Goal: Task Accomplishment & Management: Manage account settings

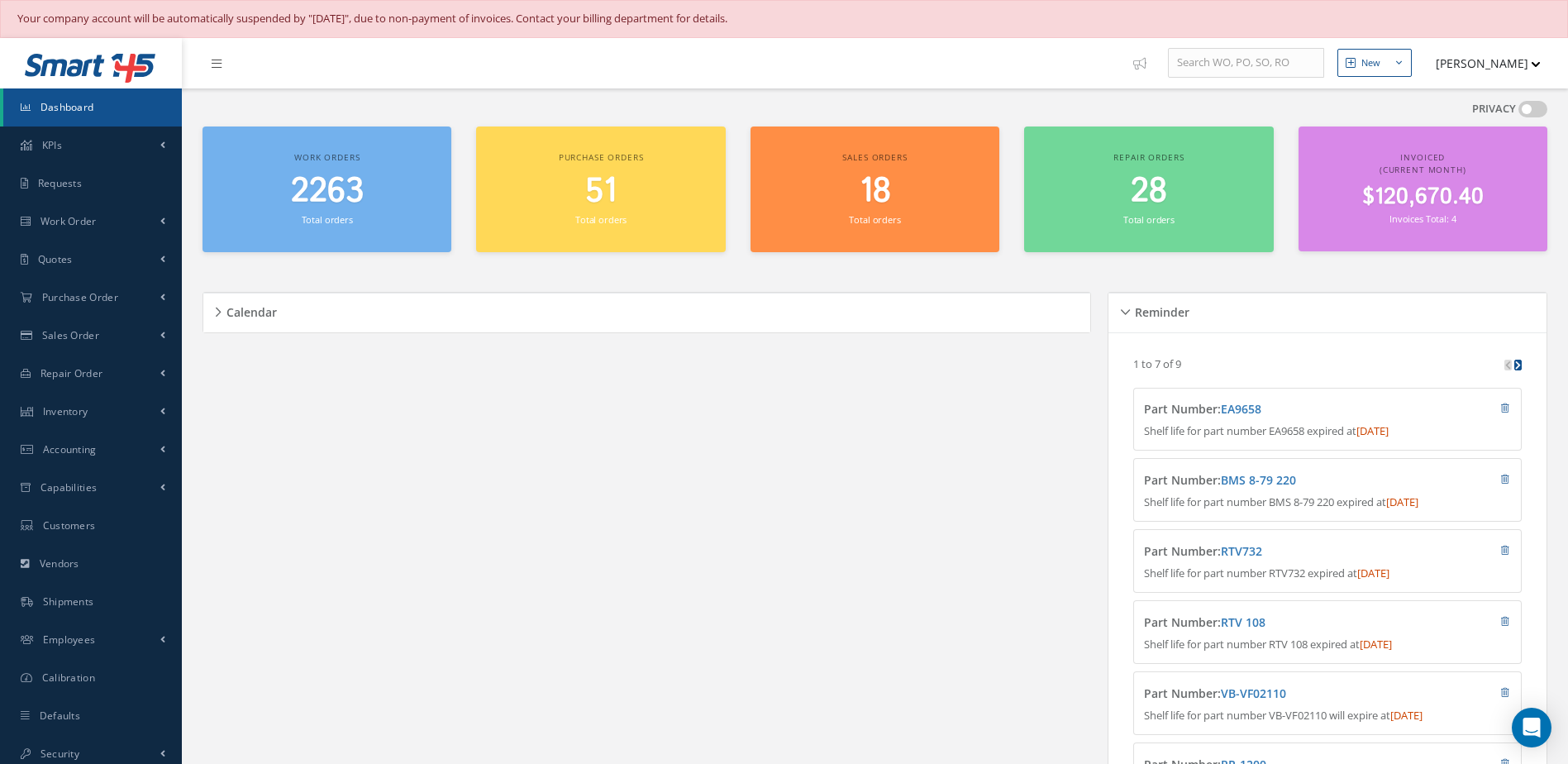
click at [106, 99] on link "Dashboard" at bounding box center [92, 107] width 179 height 38
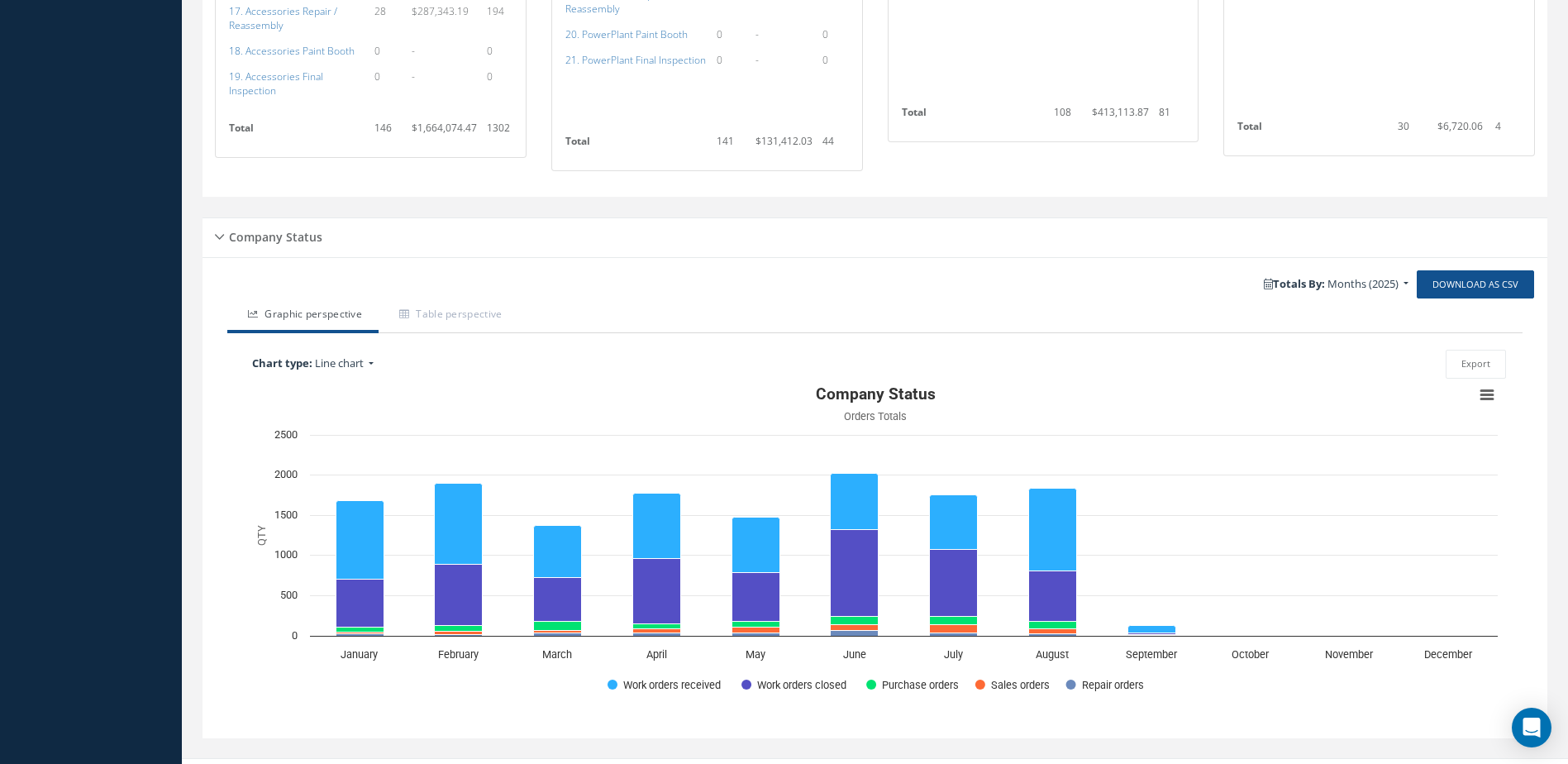
scroll to position [1651, 0]
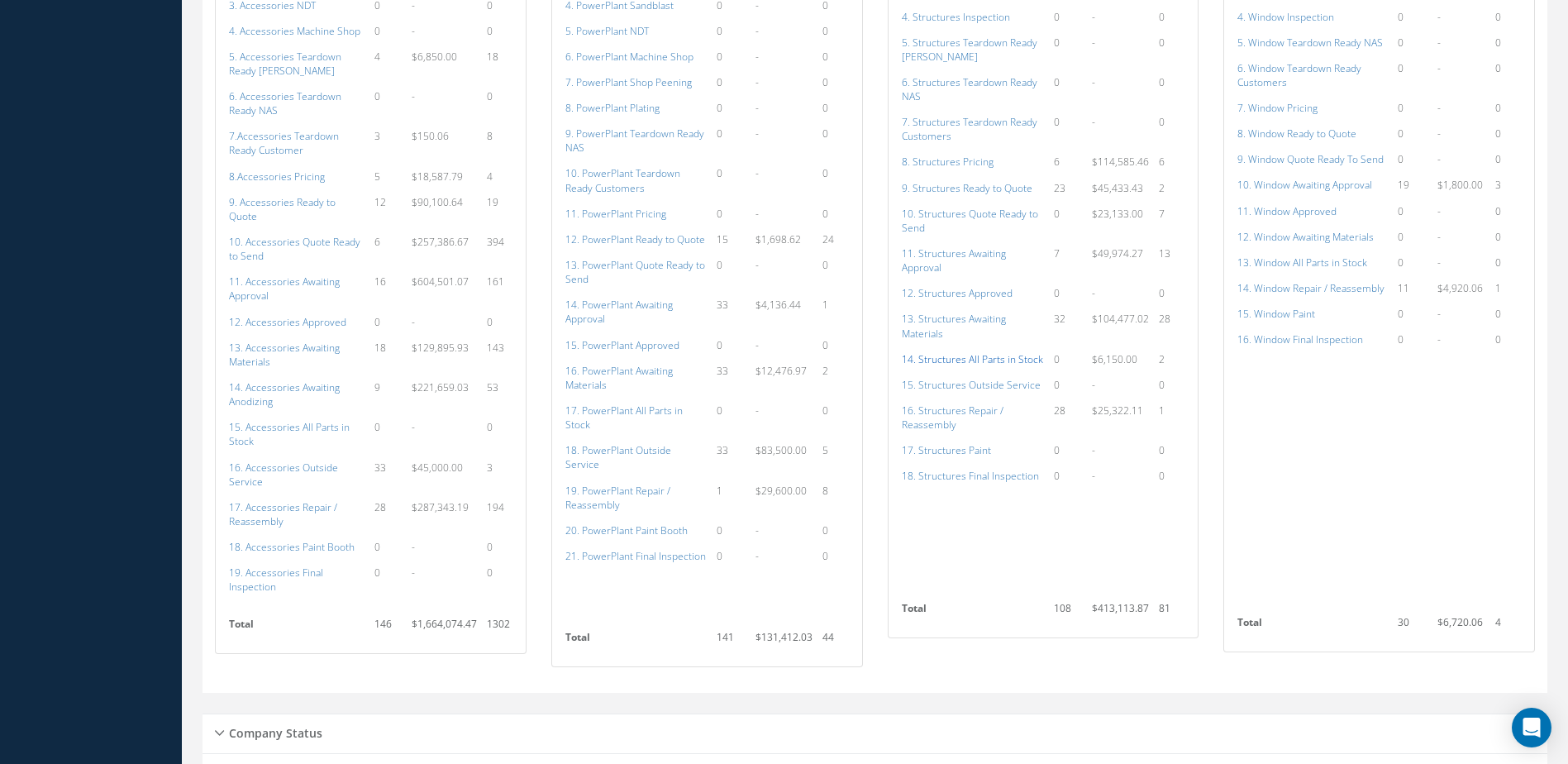
click at [981, 360] on a=154&excludeInternalCustomer=false&excludeInvoicedOrClosed=true&shop_id=3&filtersHidded"] "14. Structures All Parts in Stock" at bounding box center [972, 359] width 141 height 14
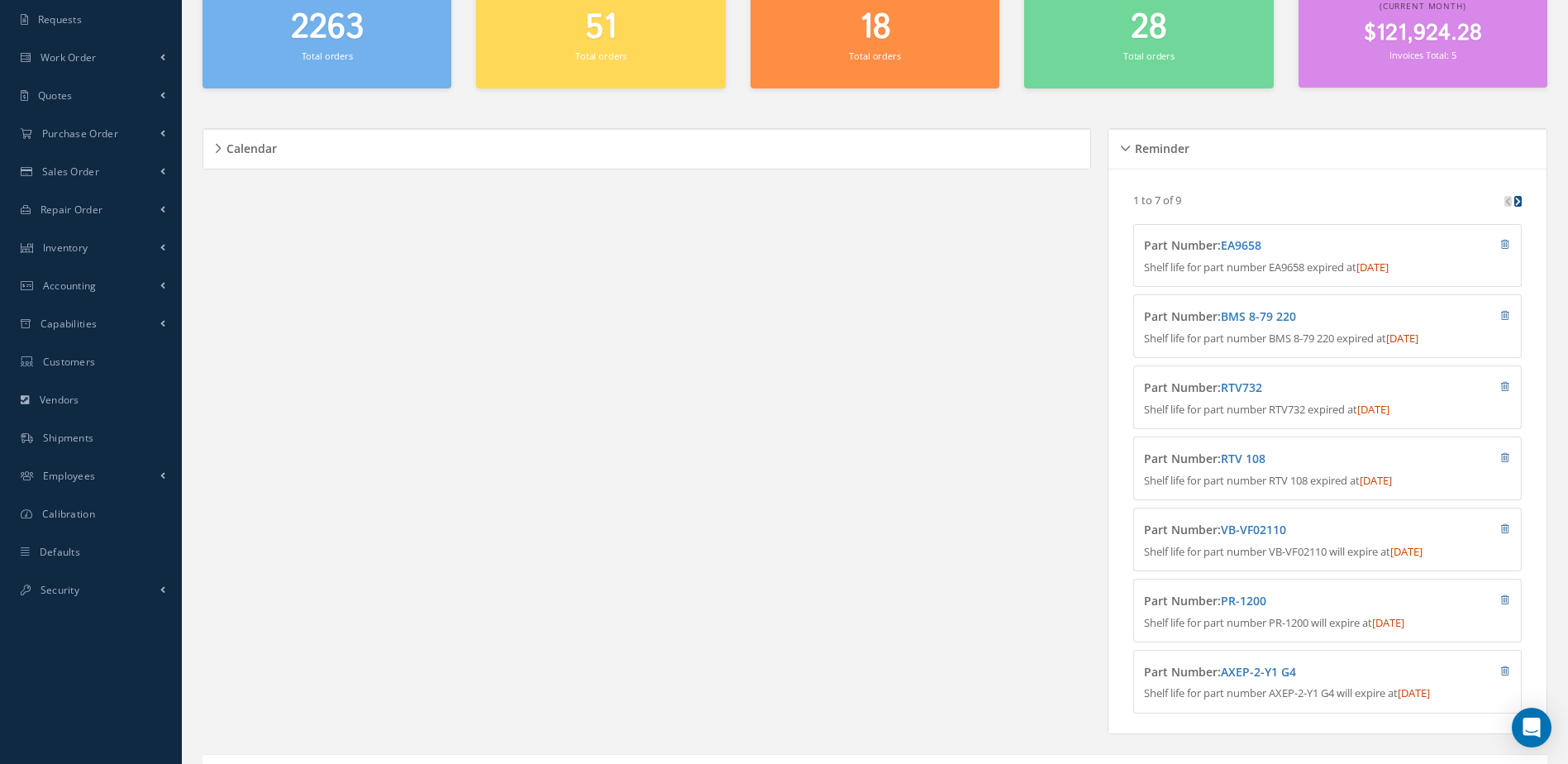
scroll to position [0, 0]
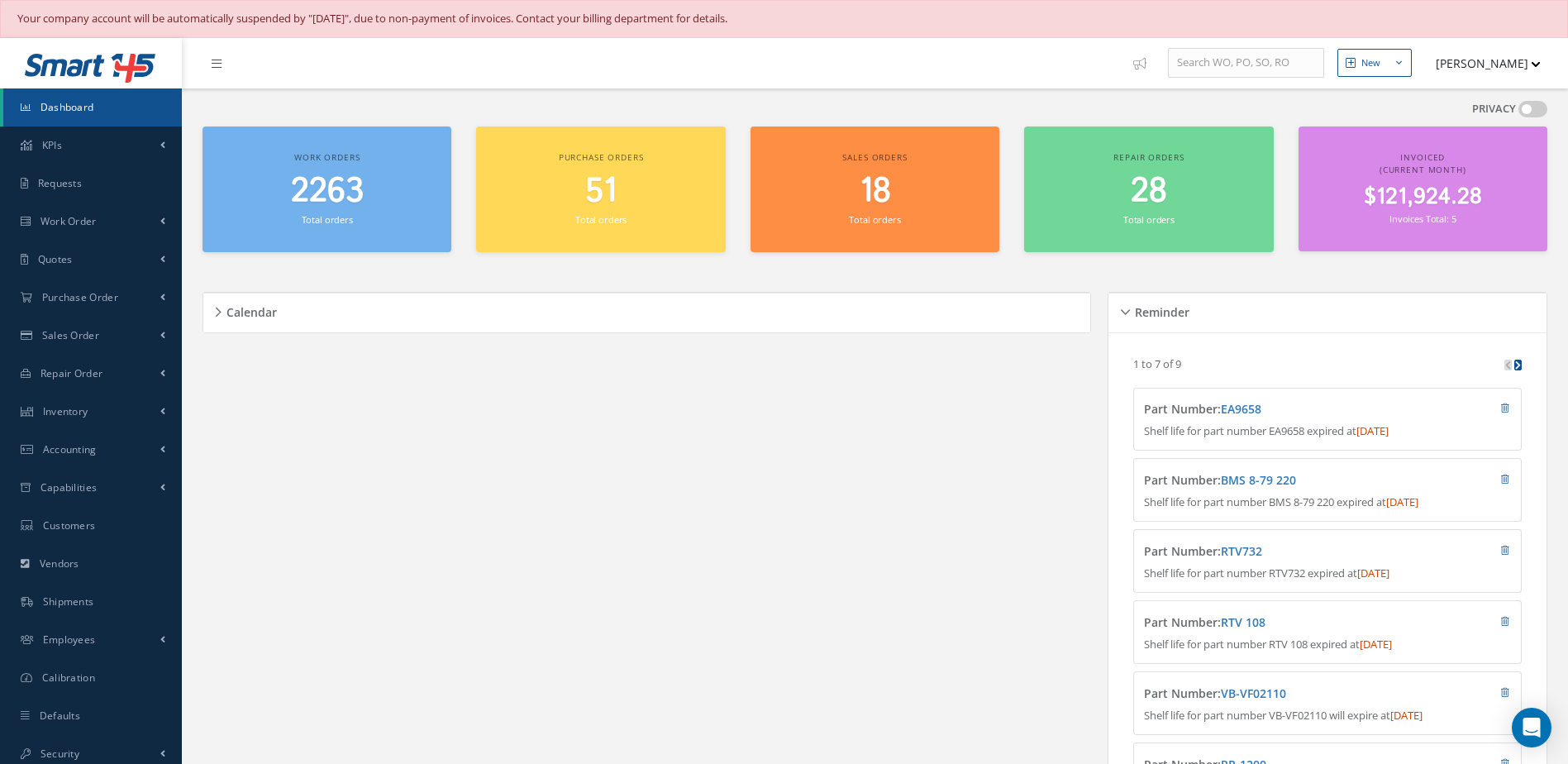
click at [79, 101] on span "Dashboard" at bounding box center [68, 107] width 53 height 14
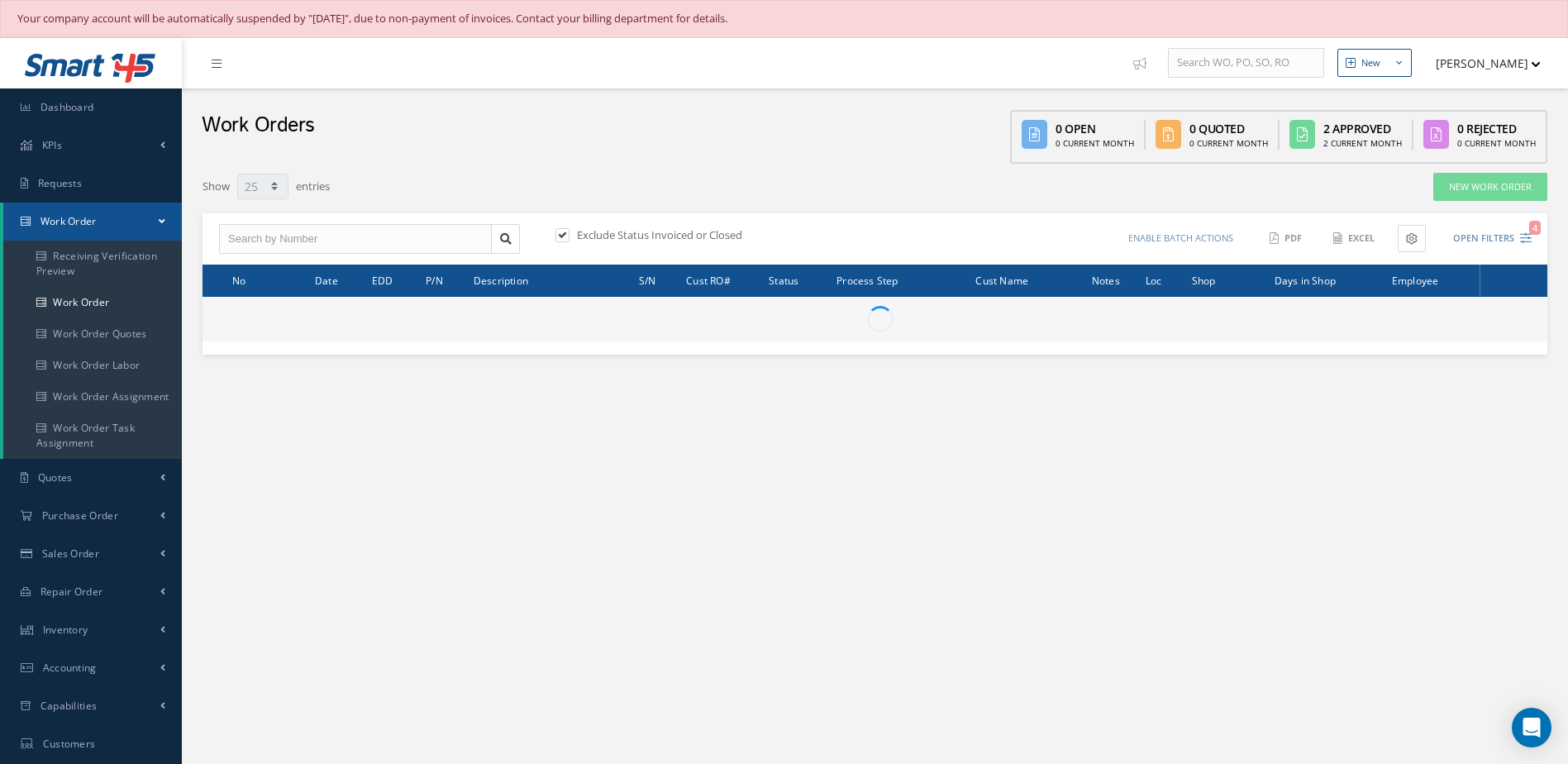
select select "25"
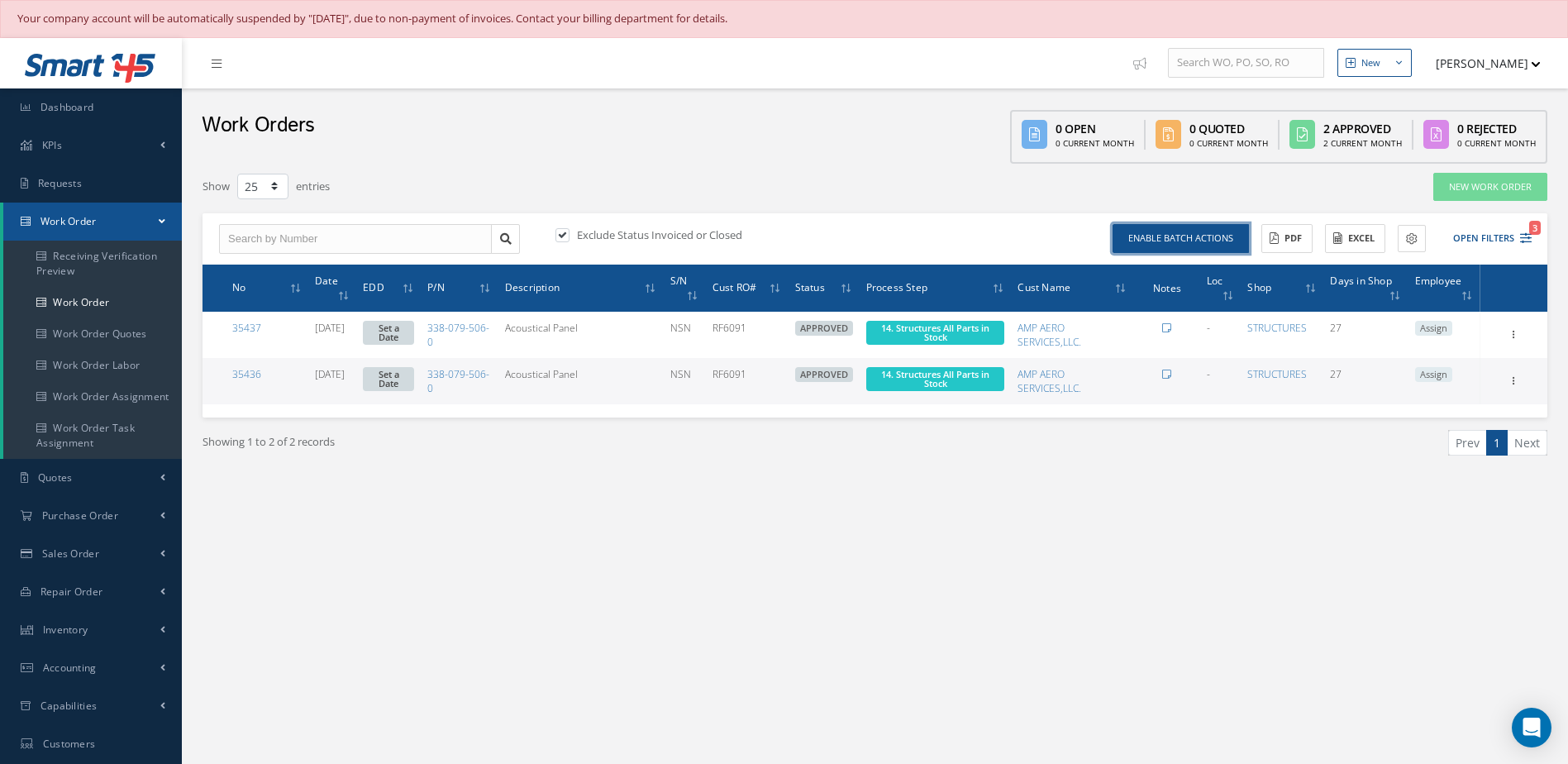
click at [1180, 230] on button "Enable batch actions" at bounding box center [1182, 238] width 137 height 29
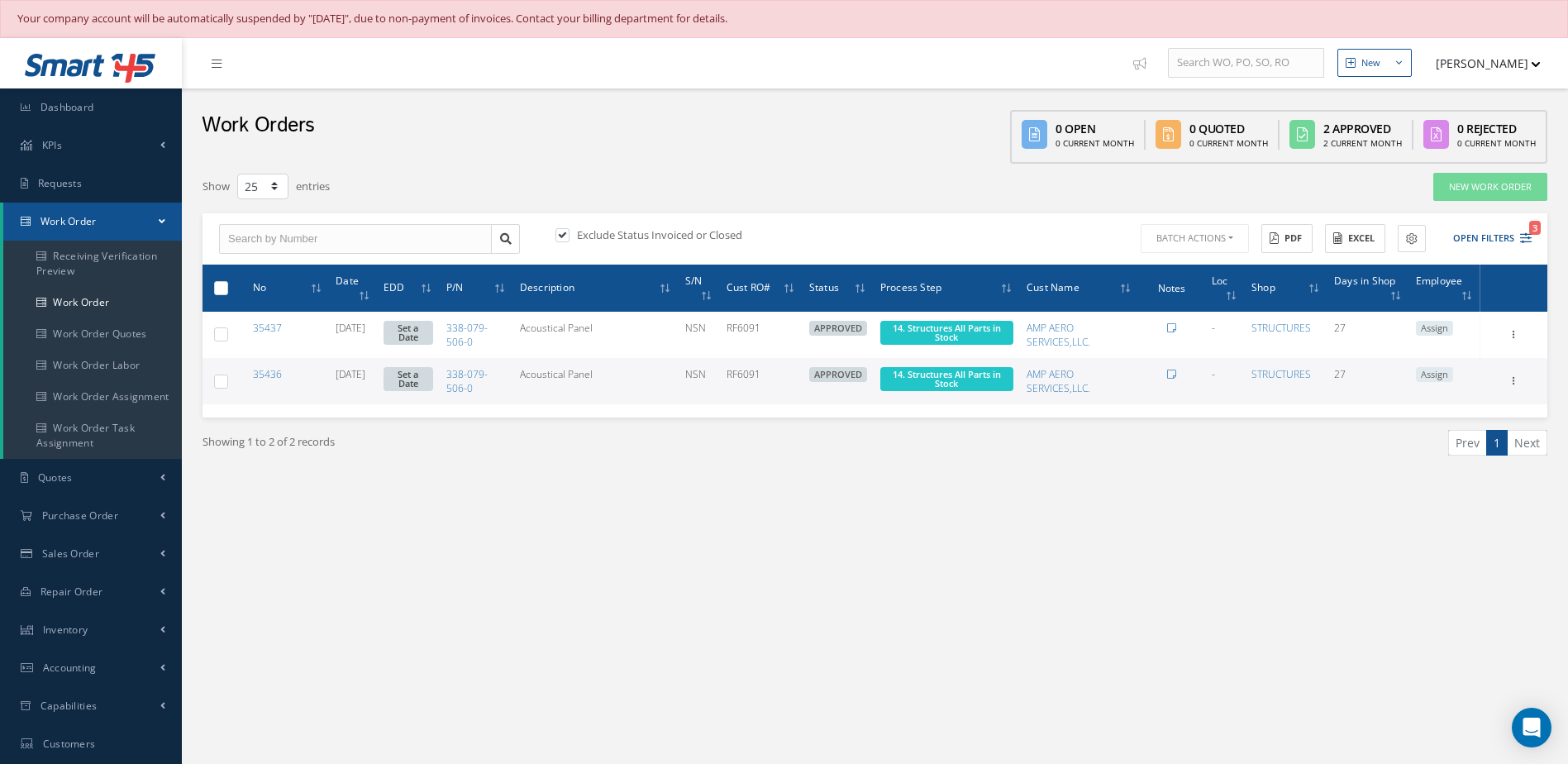
click at [227, 290] on label at bounding box center [227, 287] width 0 height 14
click at [219, 290] on input "checkbox" at bounding box center [222, 289] width 11 height 11
checkbox input "true"
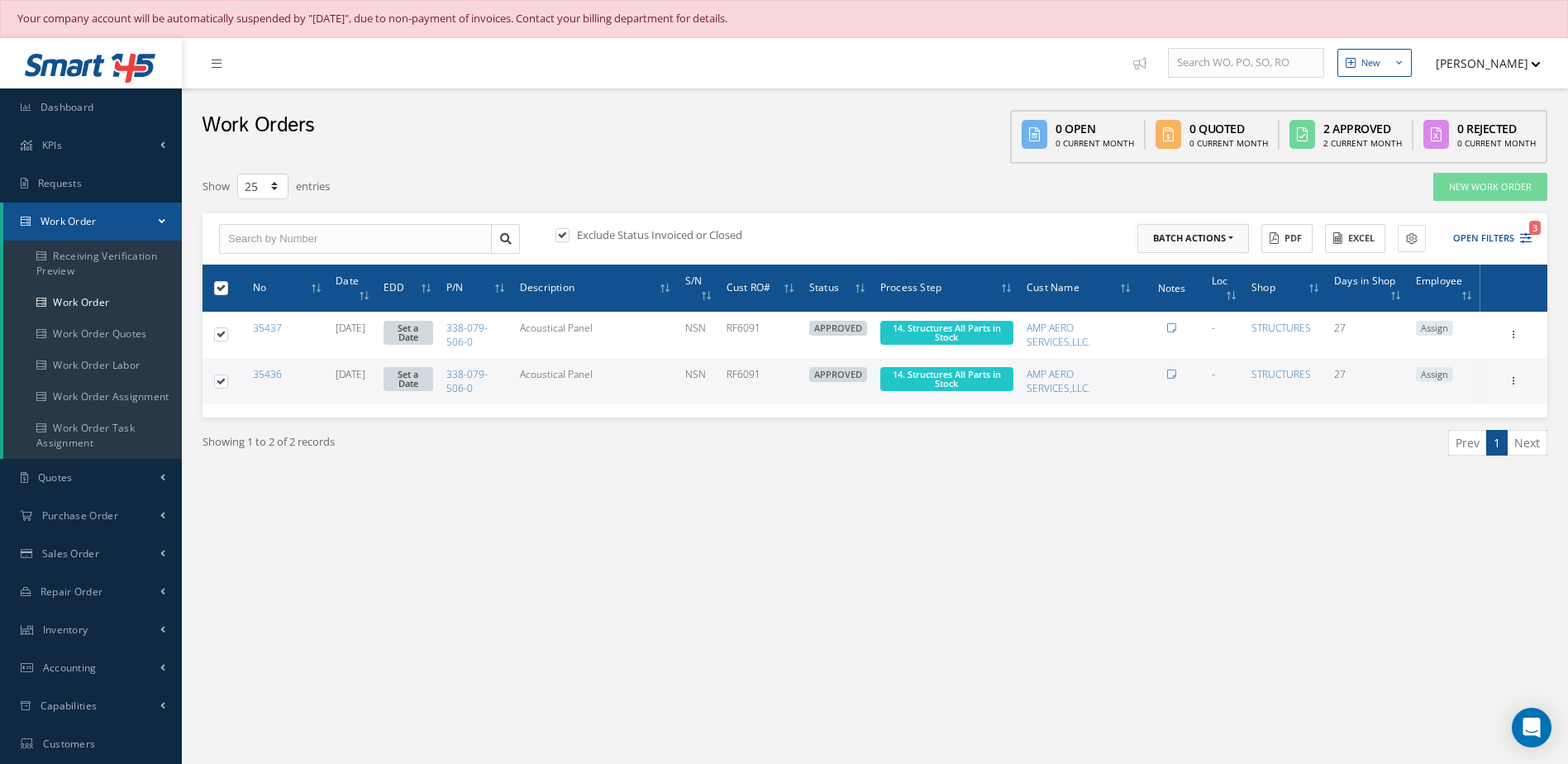
click at [1191, 238] on button "Batch Actions" at bounding box center [1194, 238] width 112 height 29
click at [1183, 272] on link "Update Work Orders" at bounding box center [1204, 266] width 132 height 22
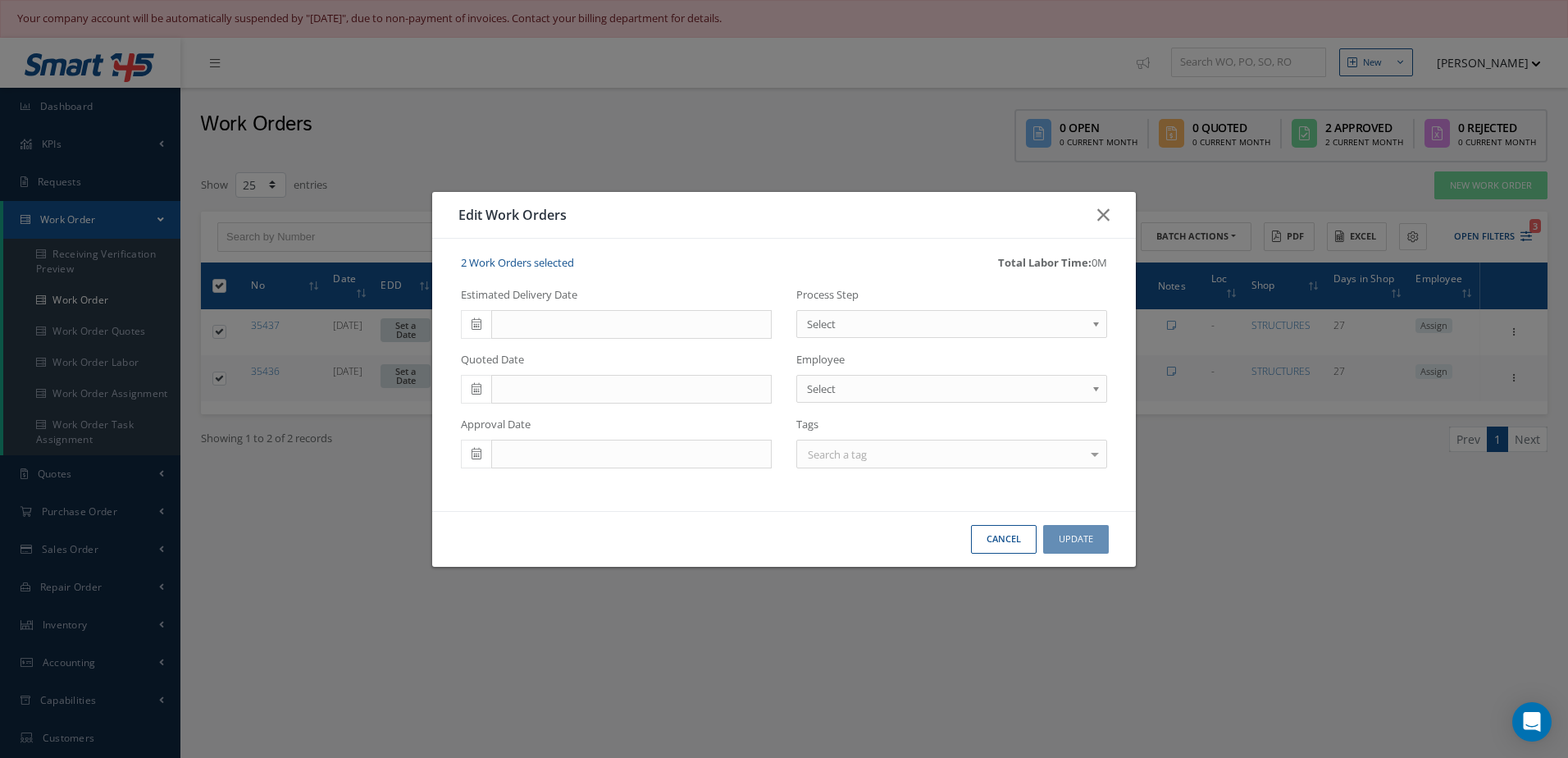
click at [473, 331] on span at bounding box center [476, 325] width 30 height 30
click at [562, 453] on td "18" at bounding box center [572, 451] width 25 height 25
click at [918, 316] on span "Select" at bounding box center [947, 323] width 279 height 19
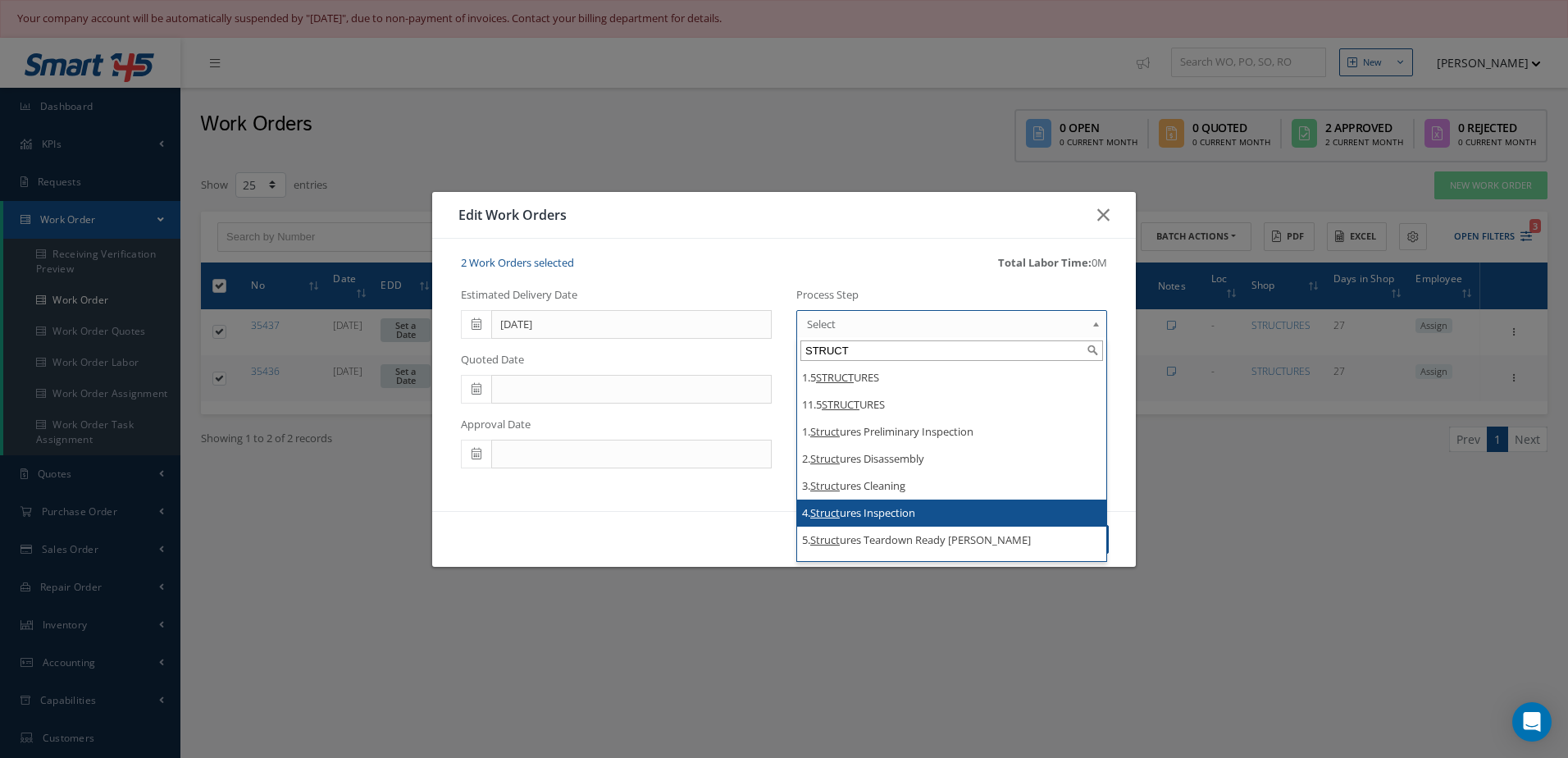
scroll to position [19, 0]
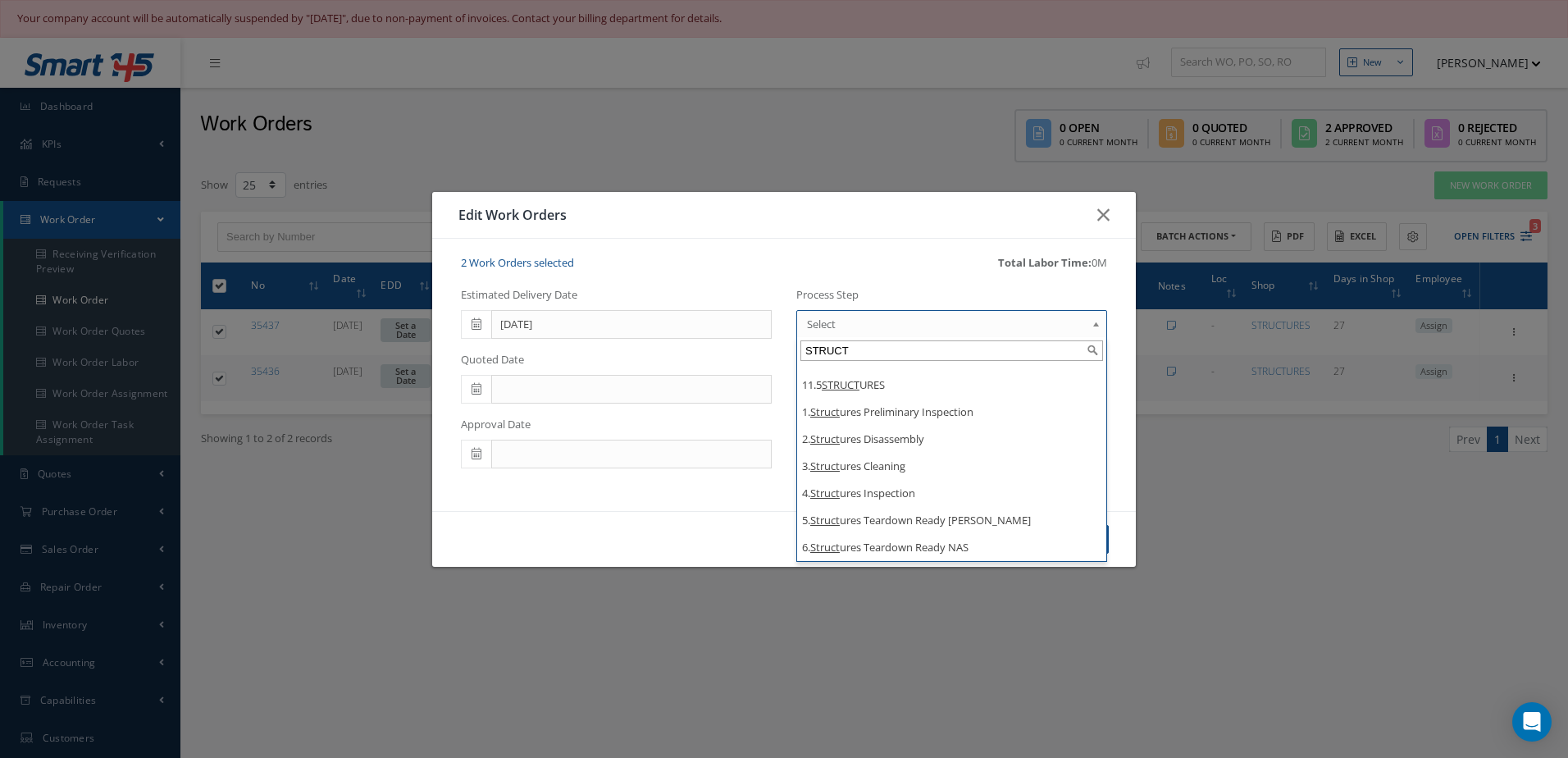
type input "STRUCT"
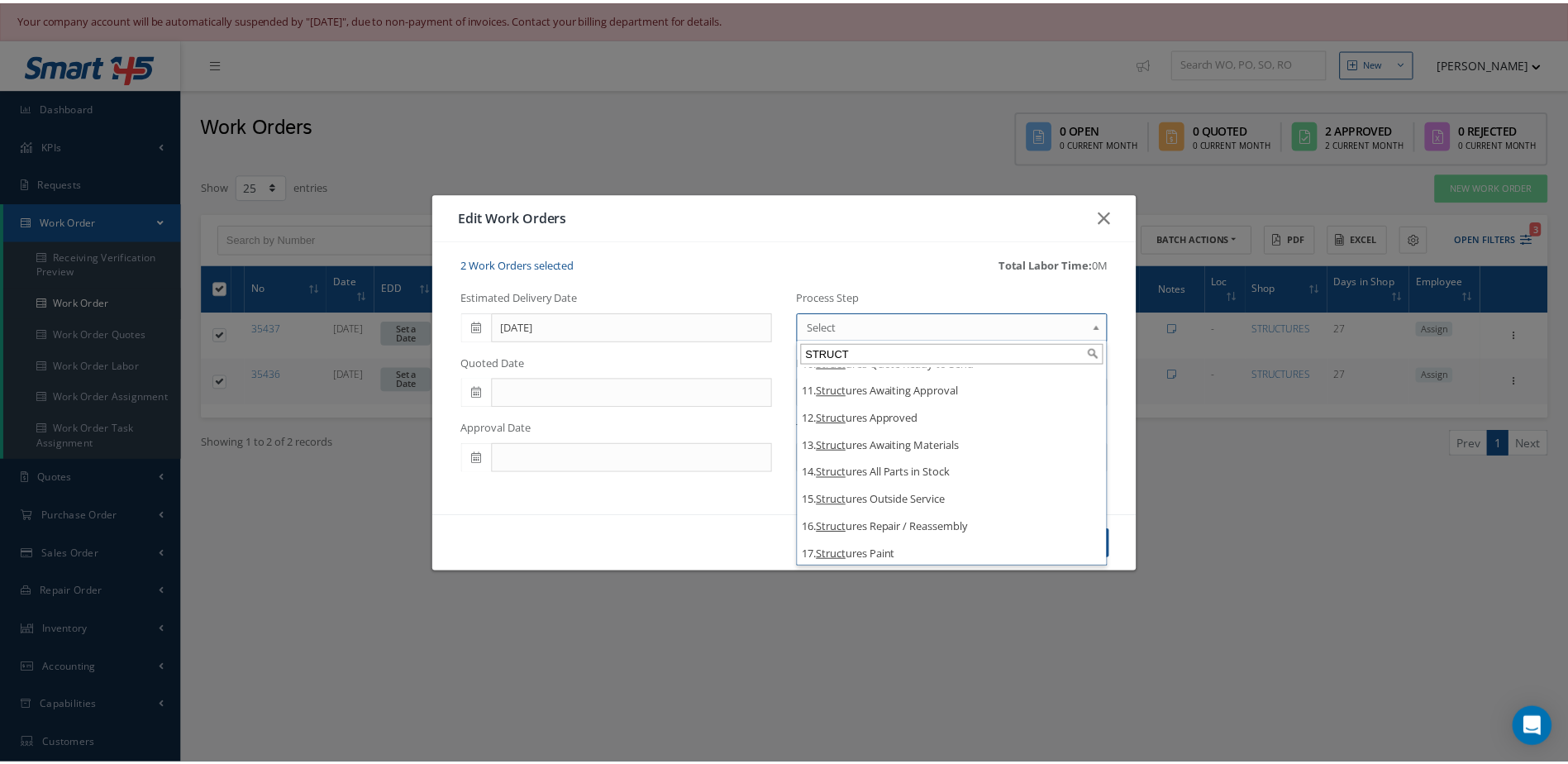
scroll to position [347, 0]
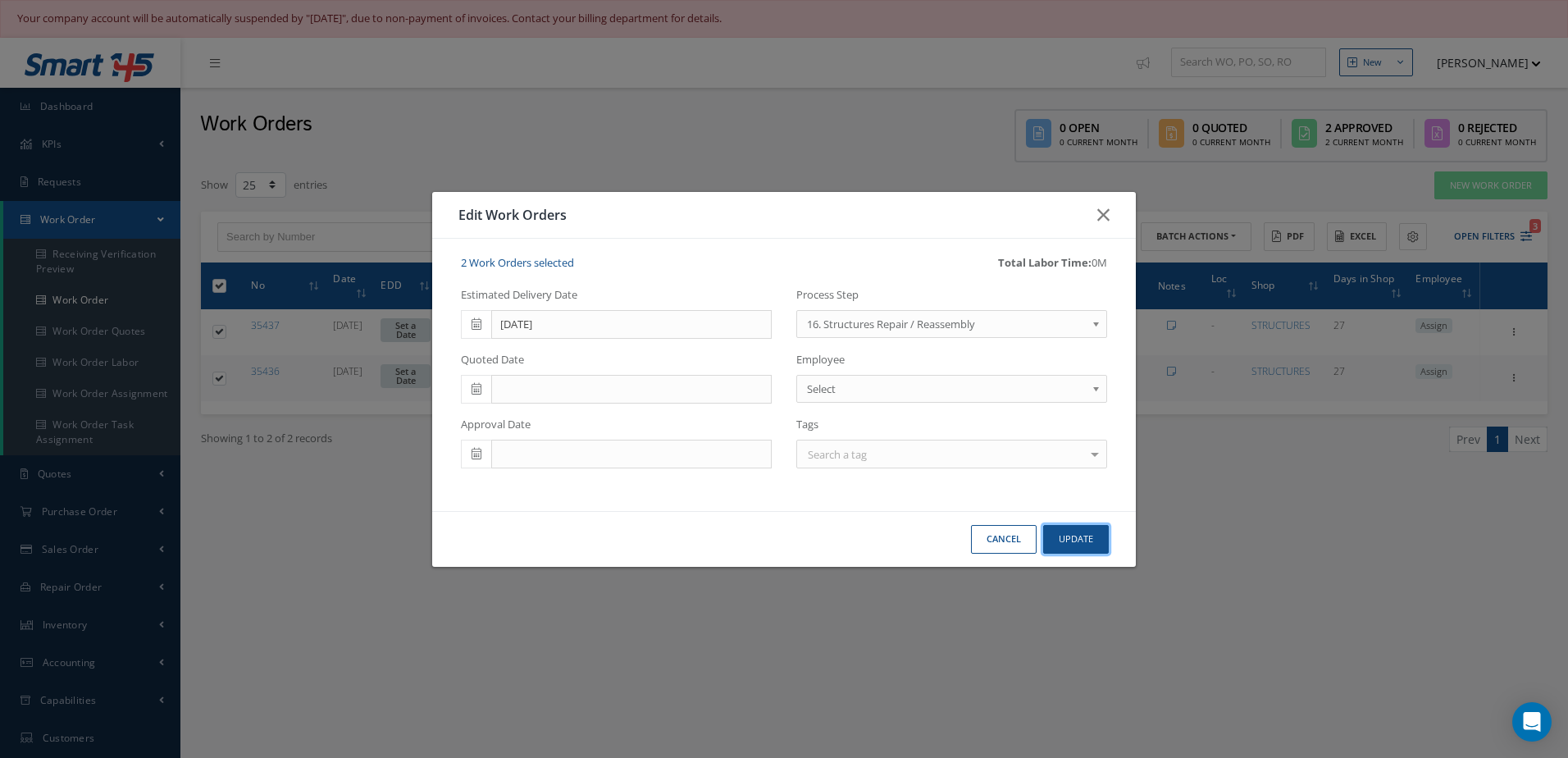
click at [1087, 543] on button "Update" at bounding box center [1076, 539] width 65 height 29
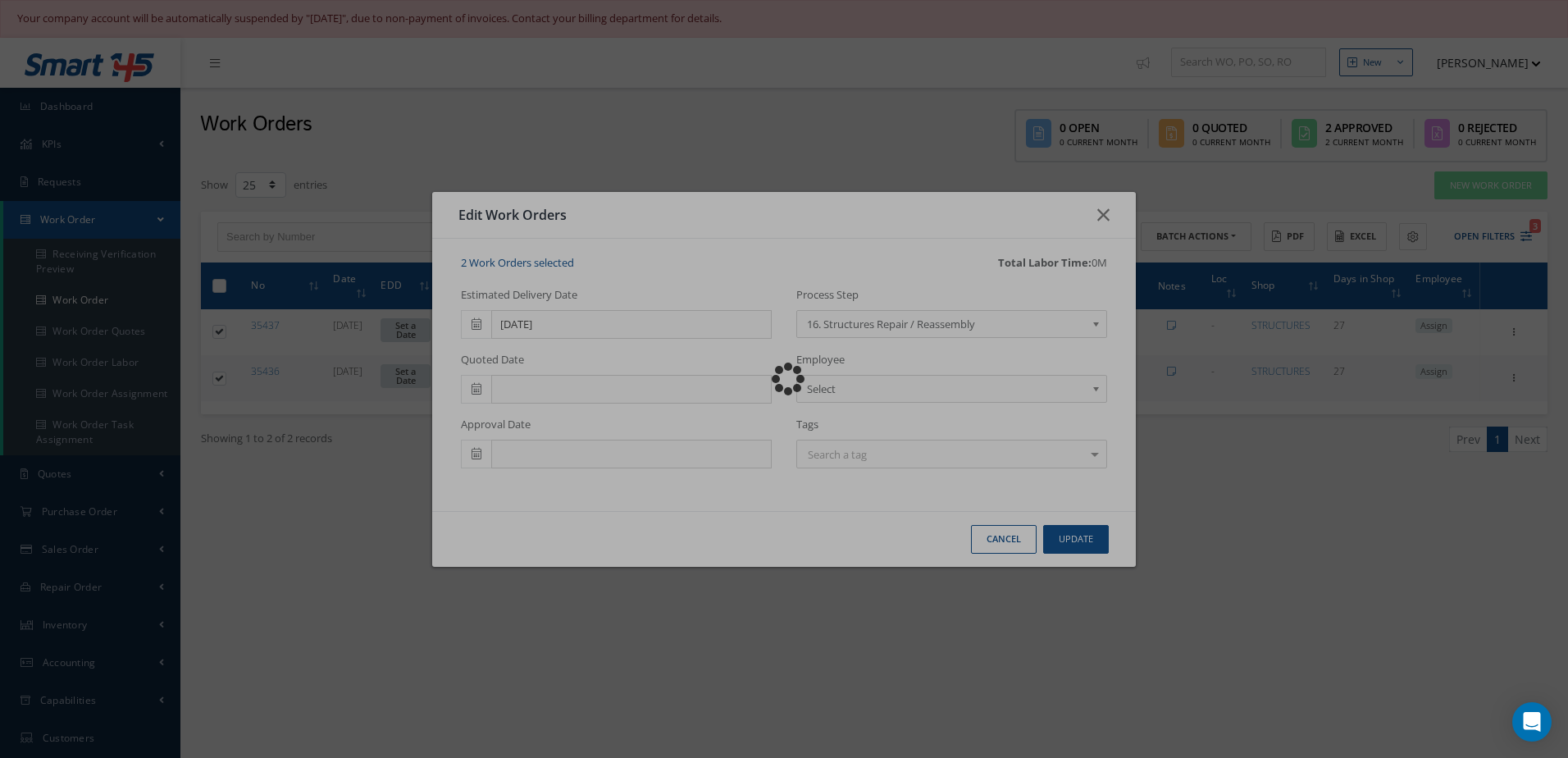
checkbox input "false"
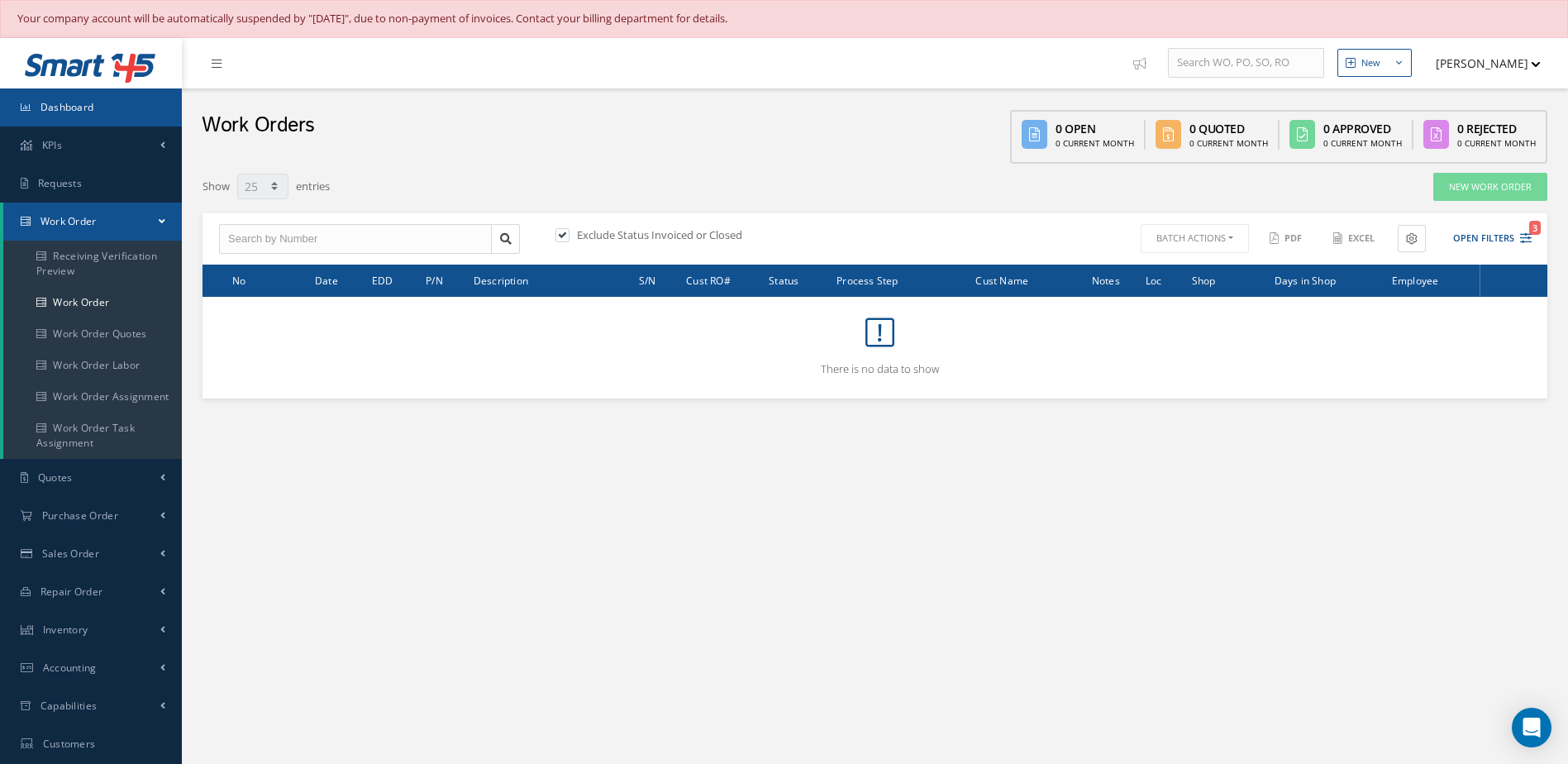
click at [66, 101] on span "Dashboard" at bounding box center [68, 107] width 53 height 14
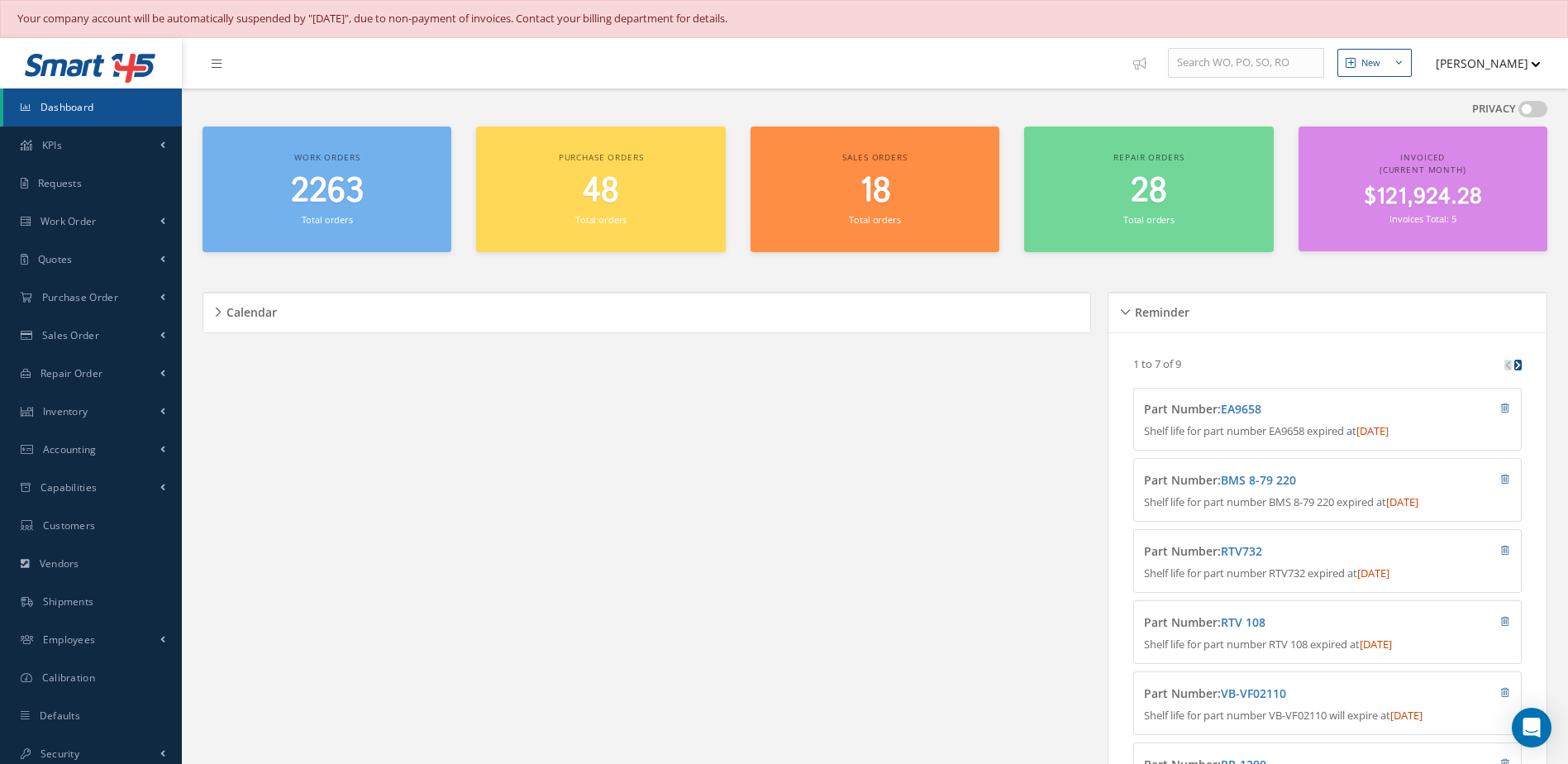
click at [82, 104] on span "Dashboard" at bounding box center [68, 107] width 53 height 14
drag, startPoint x: 92, startPoint y: 99, endPoint x: 288, endPoint y: 113, distance: 196.5
click at [91, 100] on span "Dashboard" at bounding box center [68, 107] width 53 height 14
click at [55, 107] on span "Dashboard" at bounding box center [68, 107] width 53 height 14
click at [91, 112] on span "Dashboard" at bounding box center [68, 107] width 53 height 14
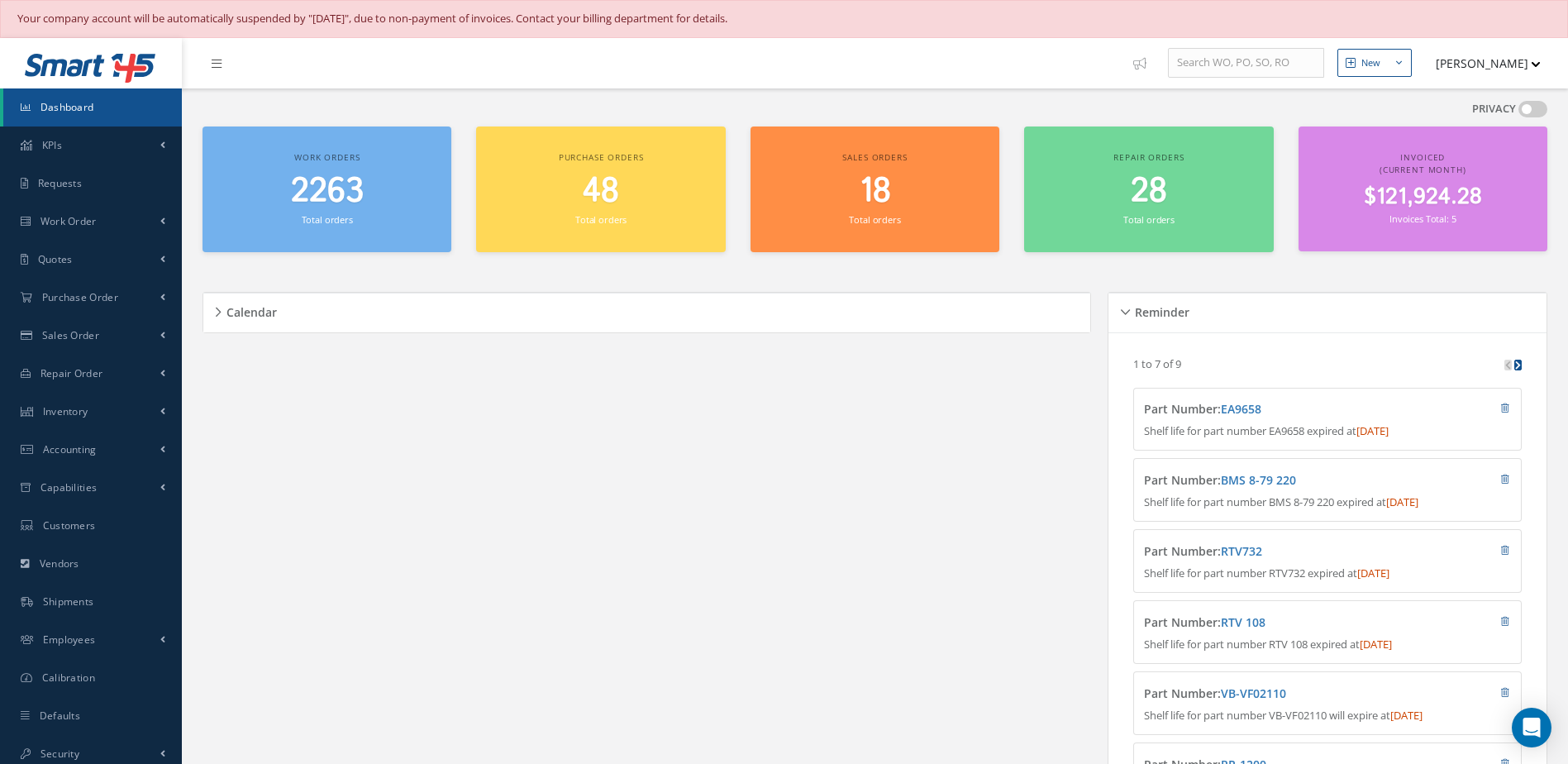
click at [335, 195] on span "2263" at bounding box center [328, 191] width 73 height 47
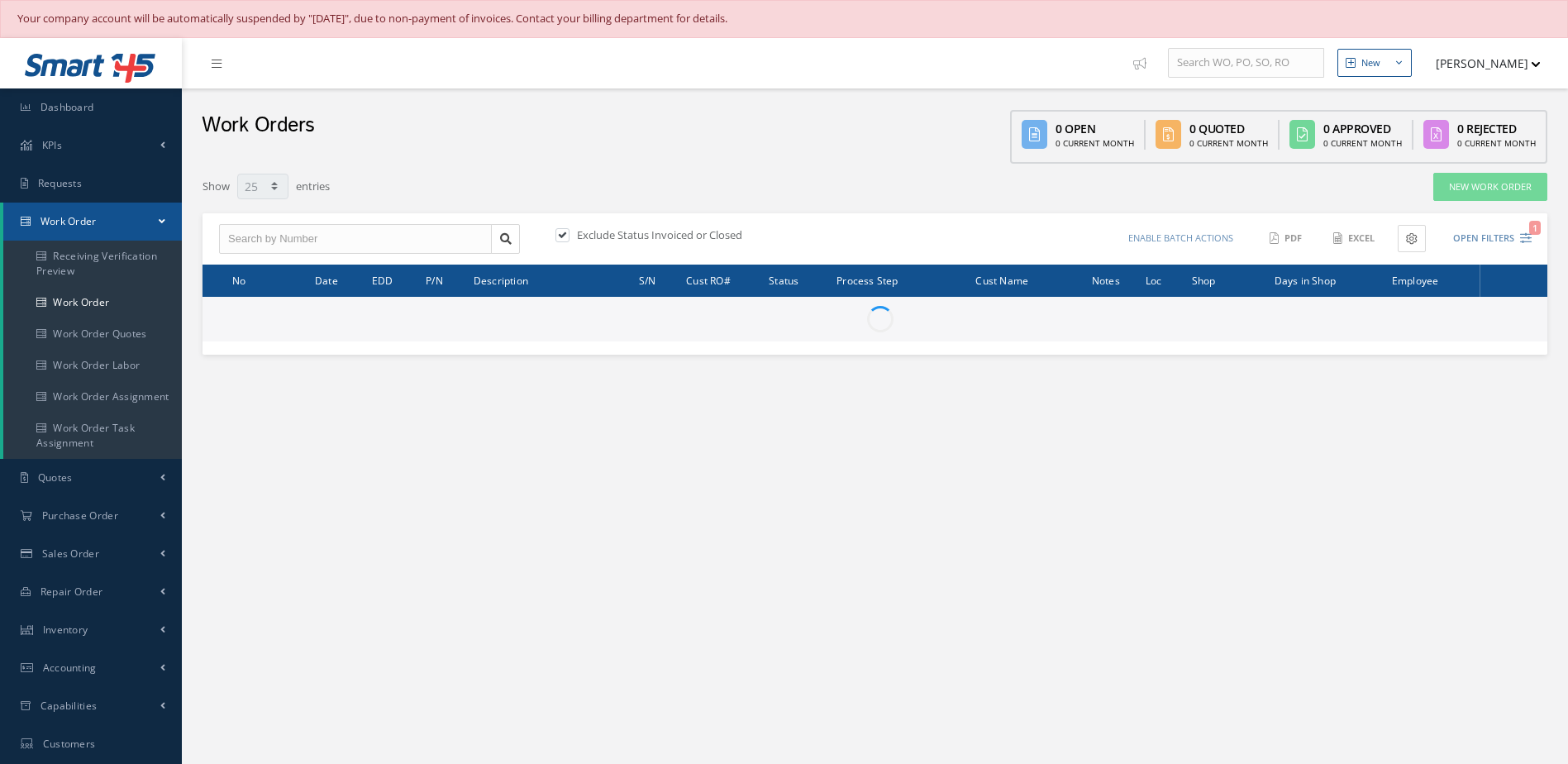
select select "25"
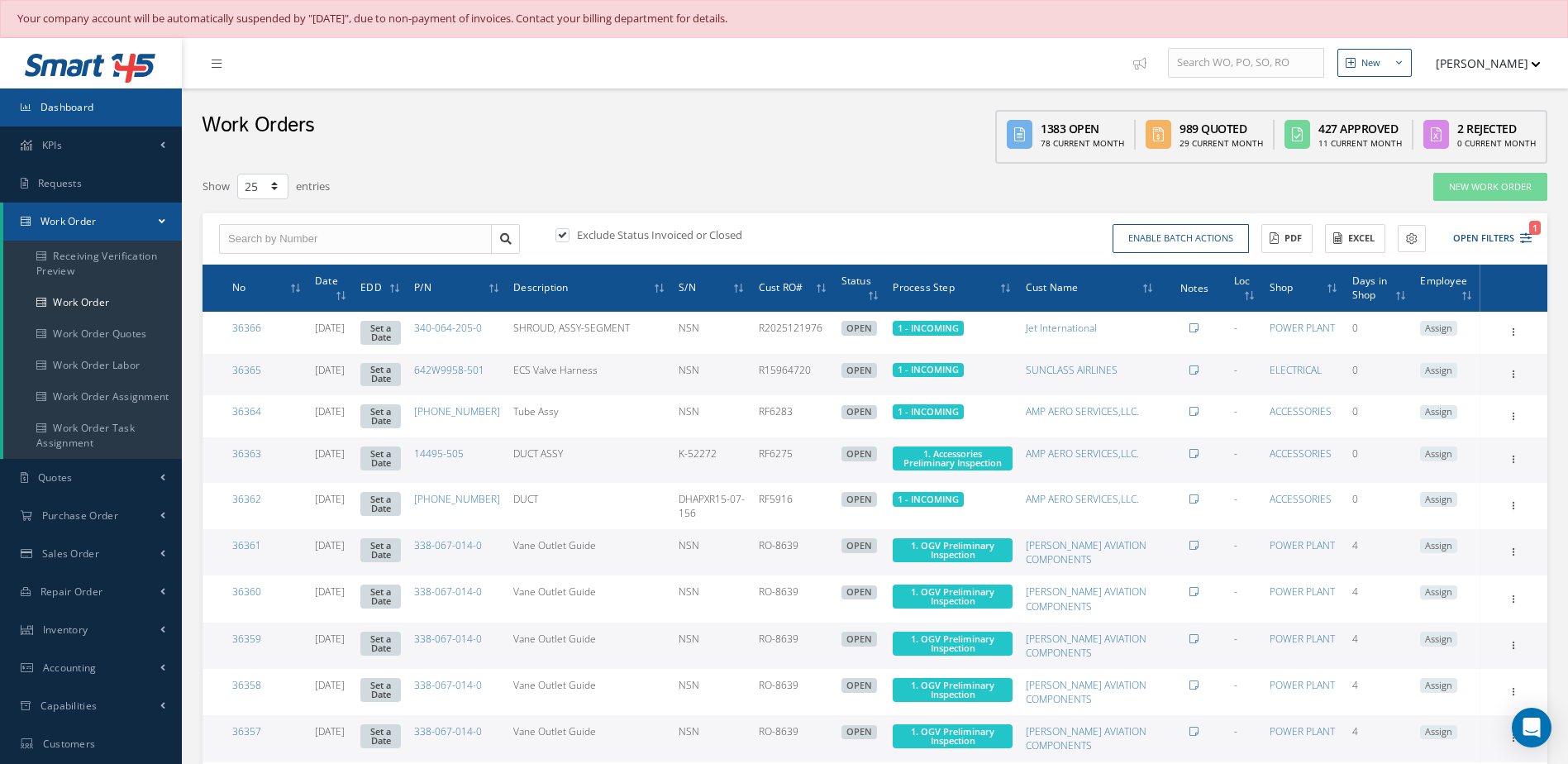
click at [121, 104] on link "Dashboard" at bounding box center [91, 107] width 182 height 38
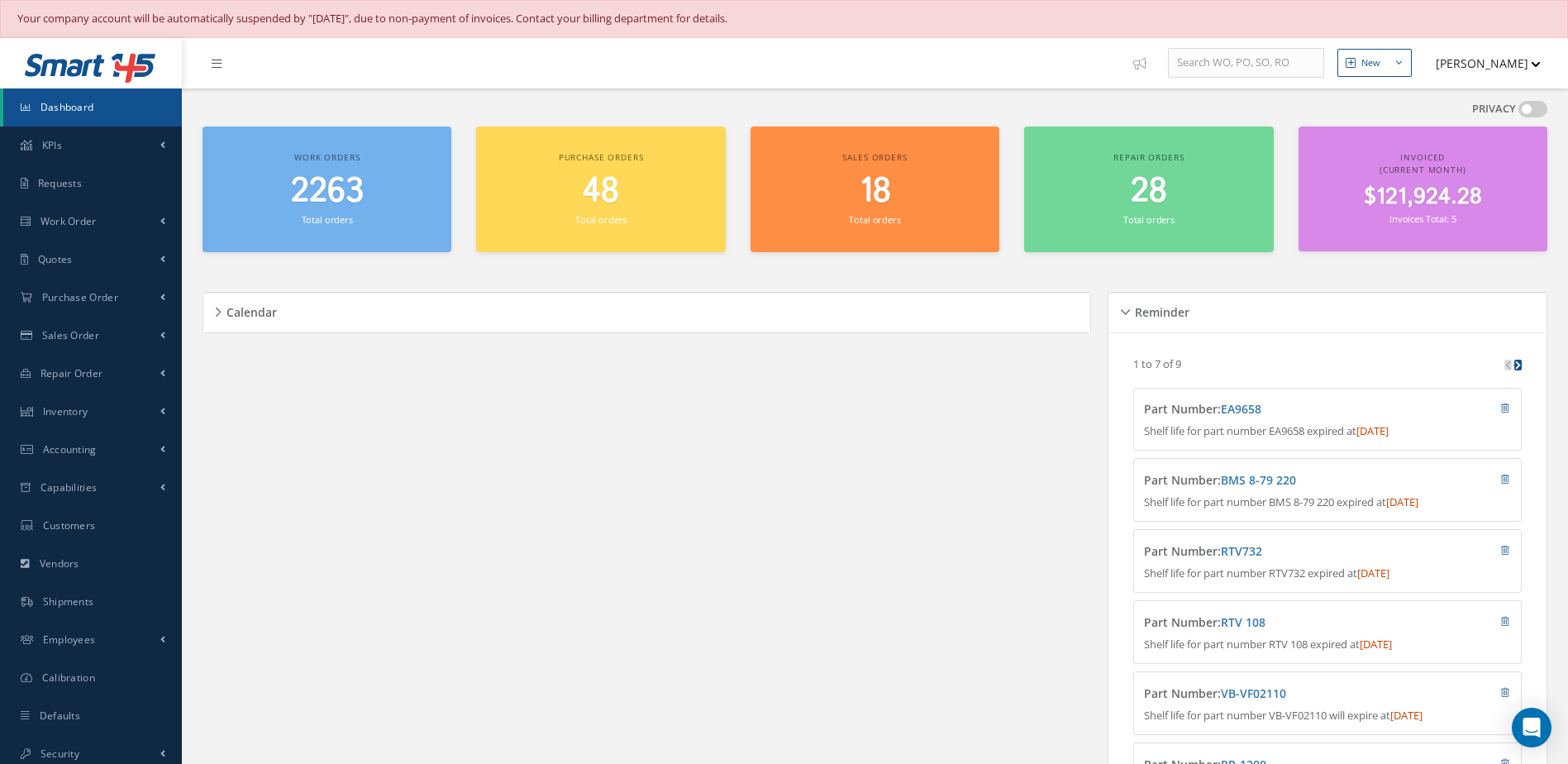
click at [338, 205] on span "2263" at bounding box center [328, 191] width 73 height 47
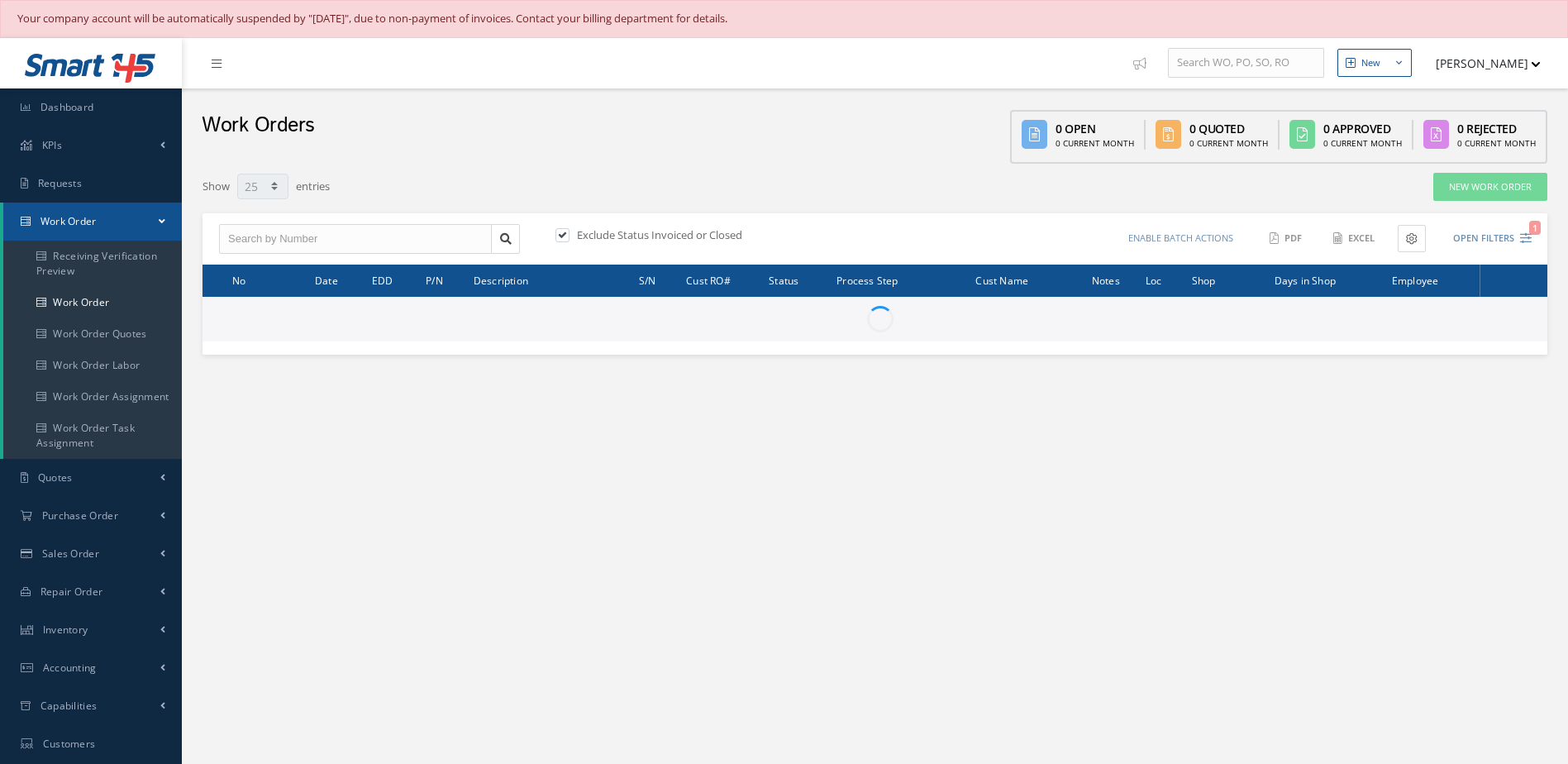
select select "25"
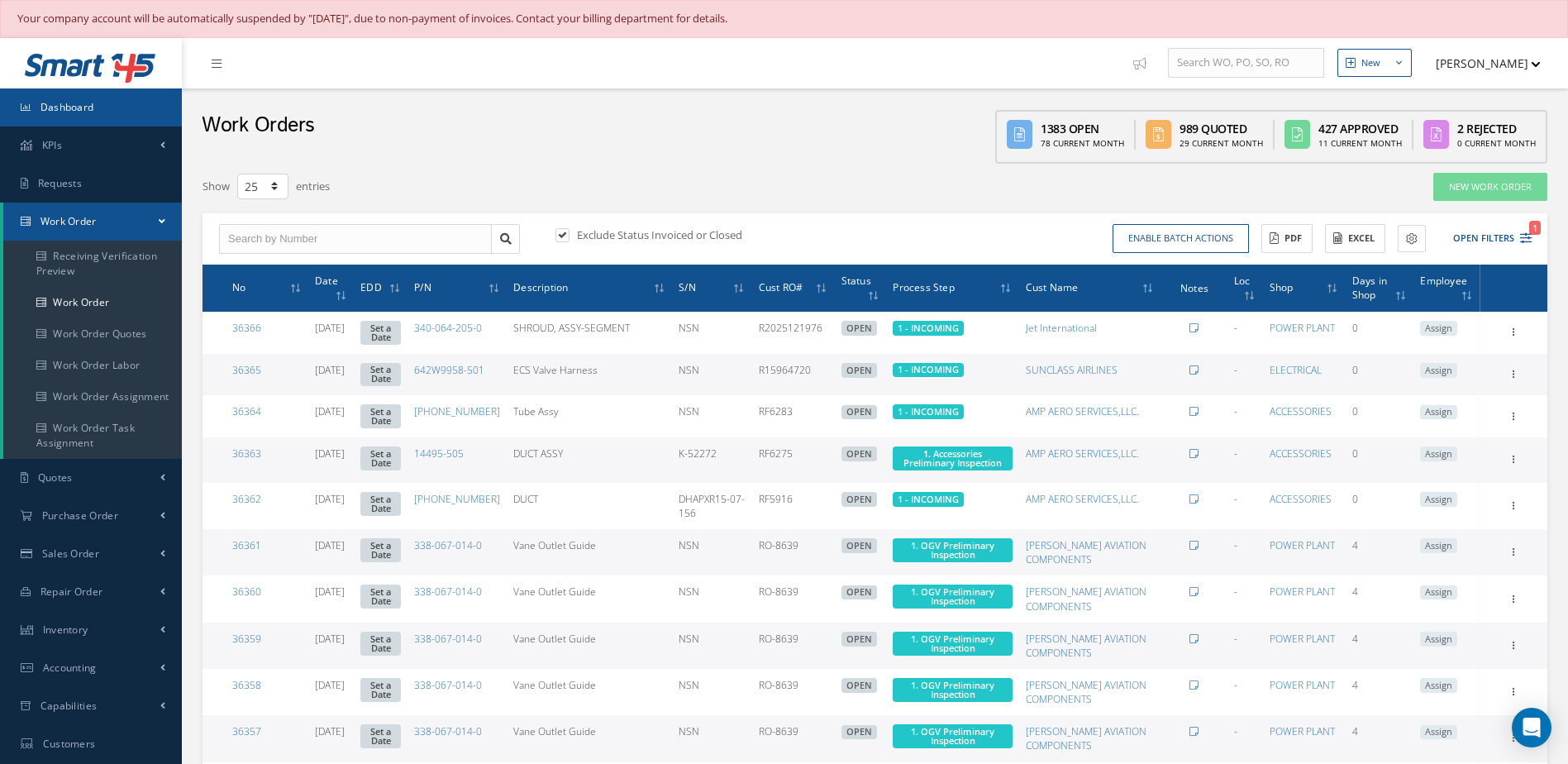
click at [73, 112] on span "Dashboard" at bounding box center [68, 107] width 53 height 14
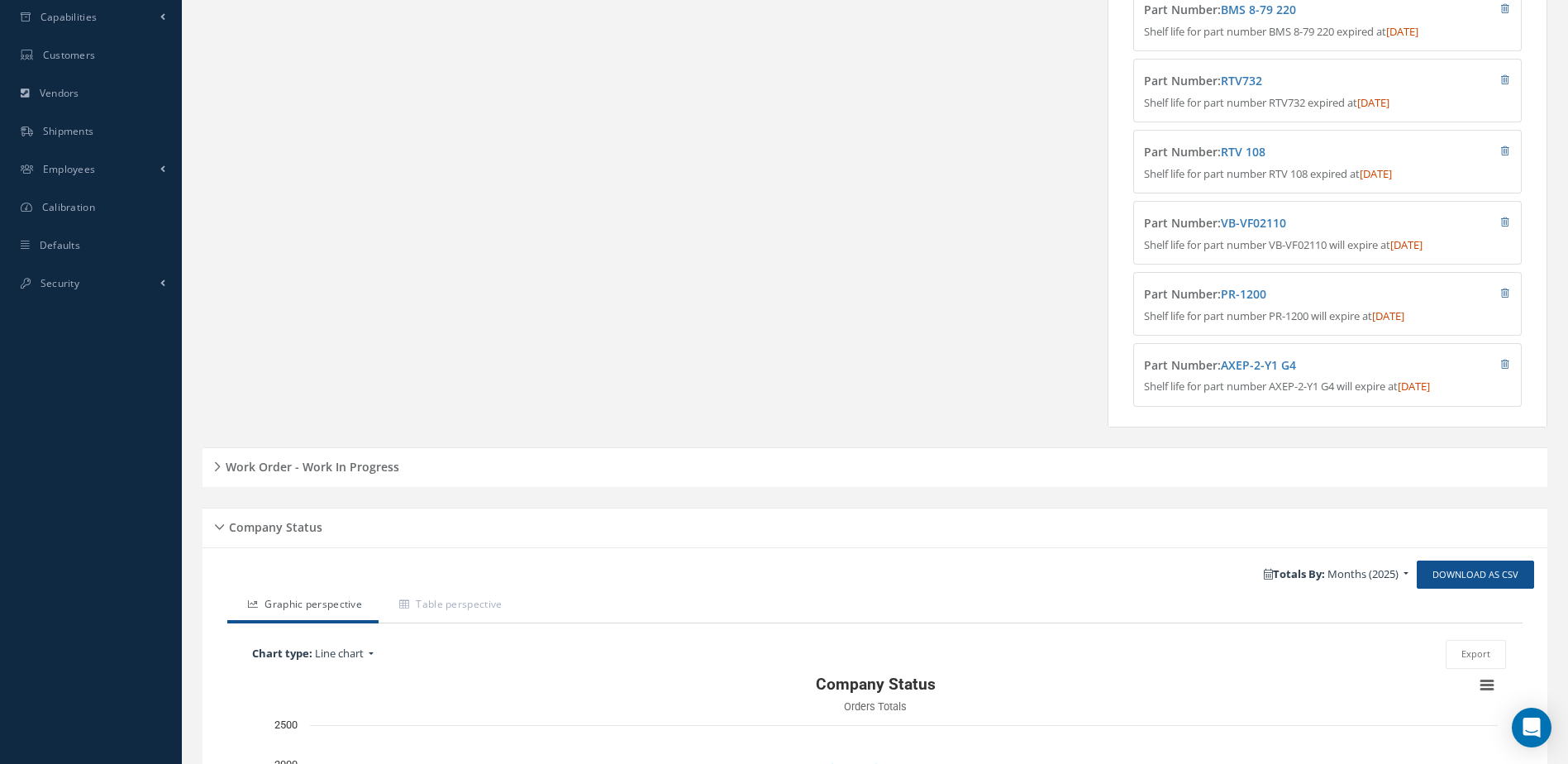
scroll to position [636, 0]
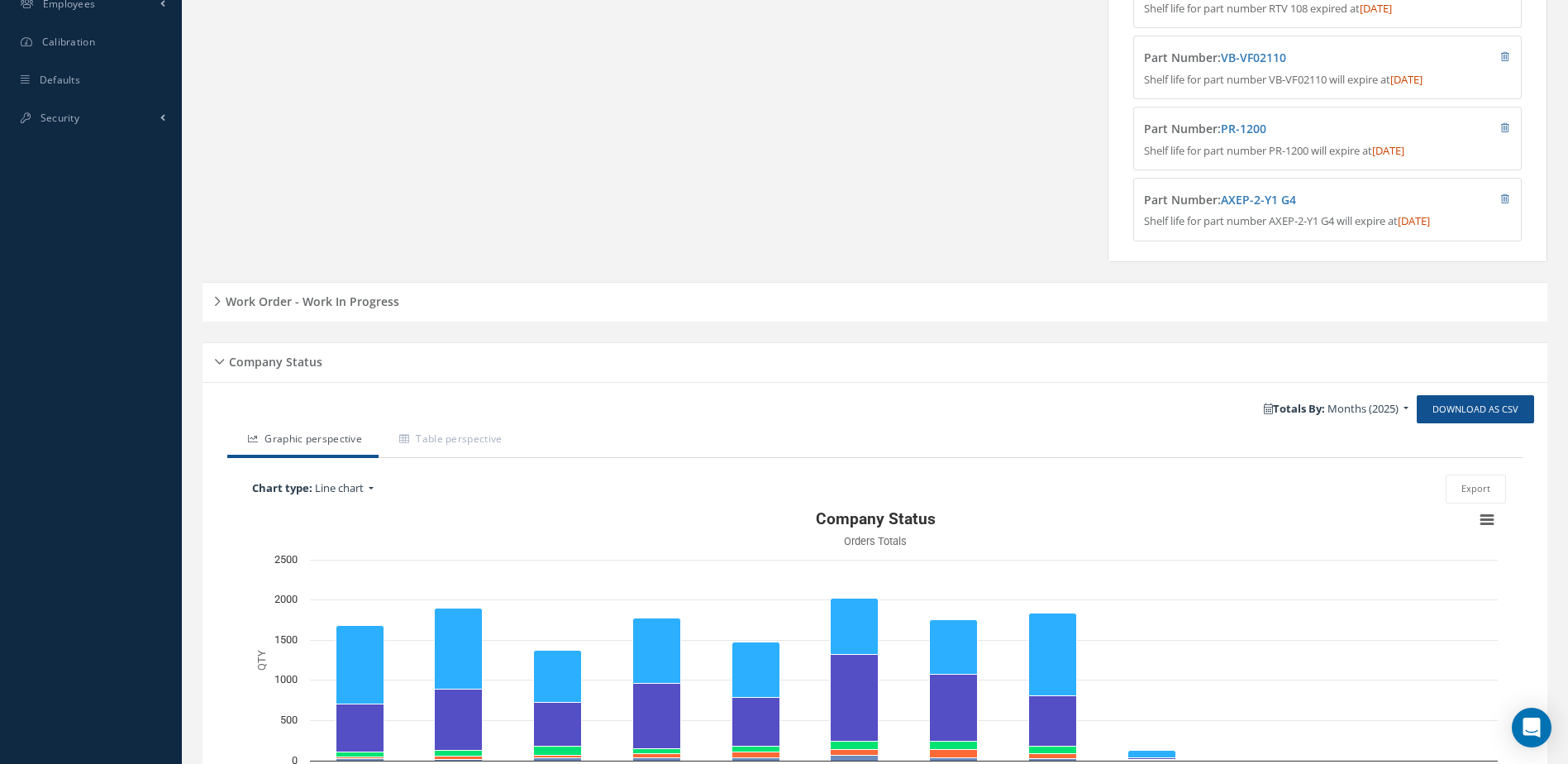
drag, startPoint x: 354, startPoint y: 309, endPoint x: 367, endPoint y: 306, distance: 13.3
click at [354, 308] on h5 "Work Order - Work In Progress" at bounding box center [309, 299] width 179 height 20
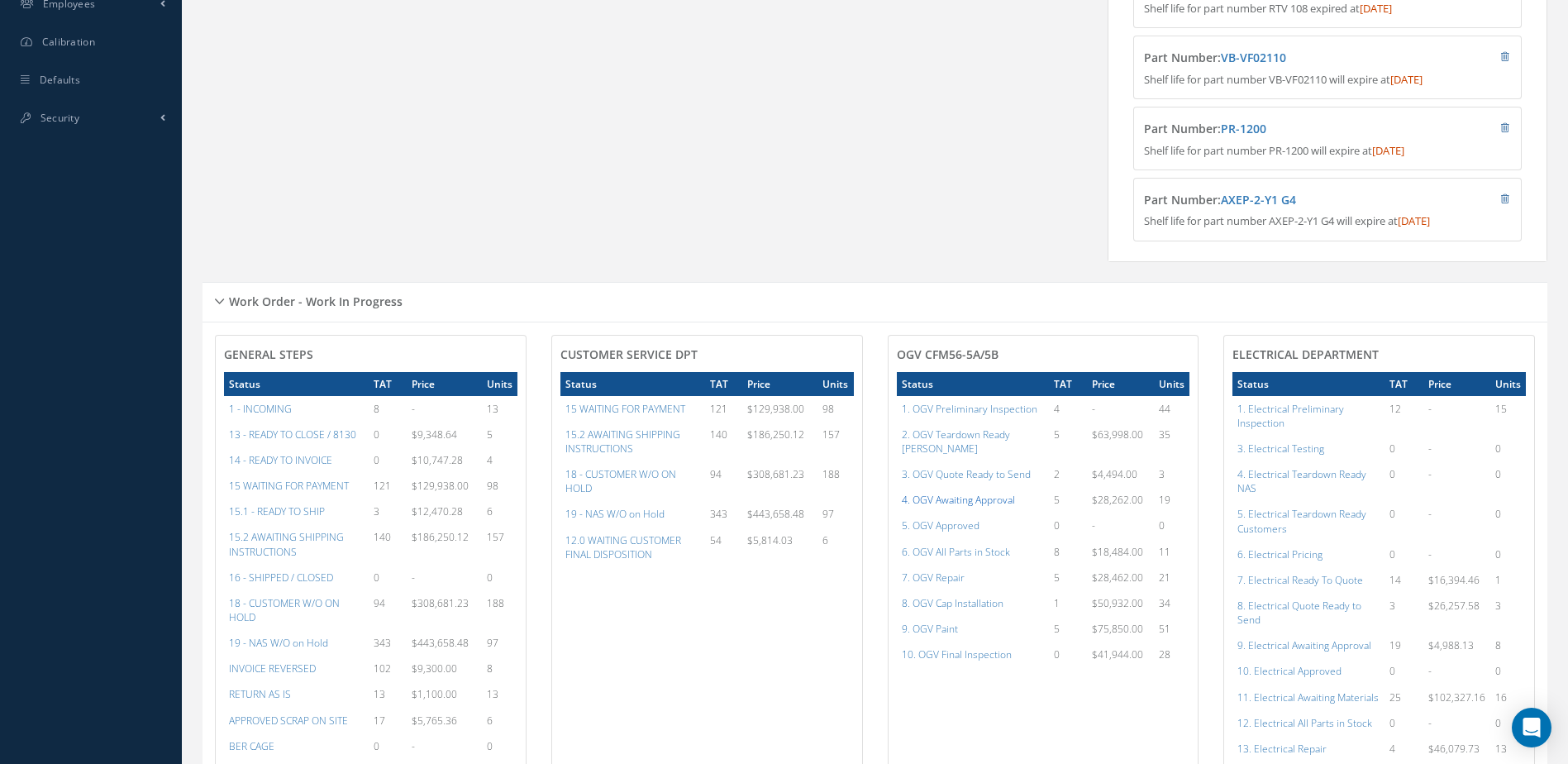
click at [963, 502] on a=77&excludeInternalCustomer=false&excludeInvoicedOrClosed=true&shop_id=15&filtersHidded"] "4. OGV Awaiting Approval" at bounding box center [958, 500] width 113 height 14
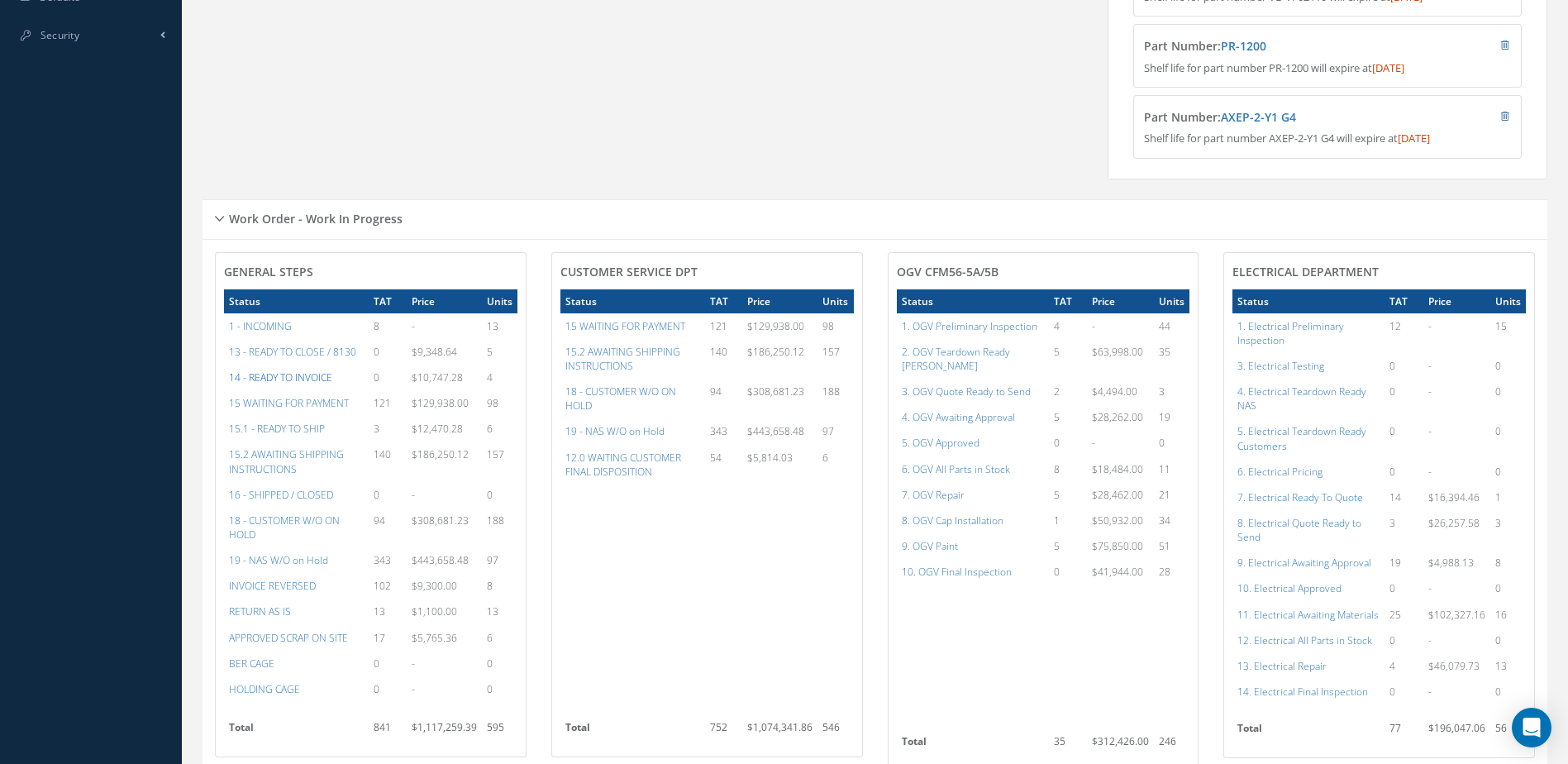
click at [295, 385] on a=21&excludeInternalCustomer=false&excludeInvoicedOrClosed=true&&filtersHidded"] "14 - READY TO INVOICE" at bounding box center [281, 378] width 103 height 14
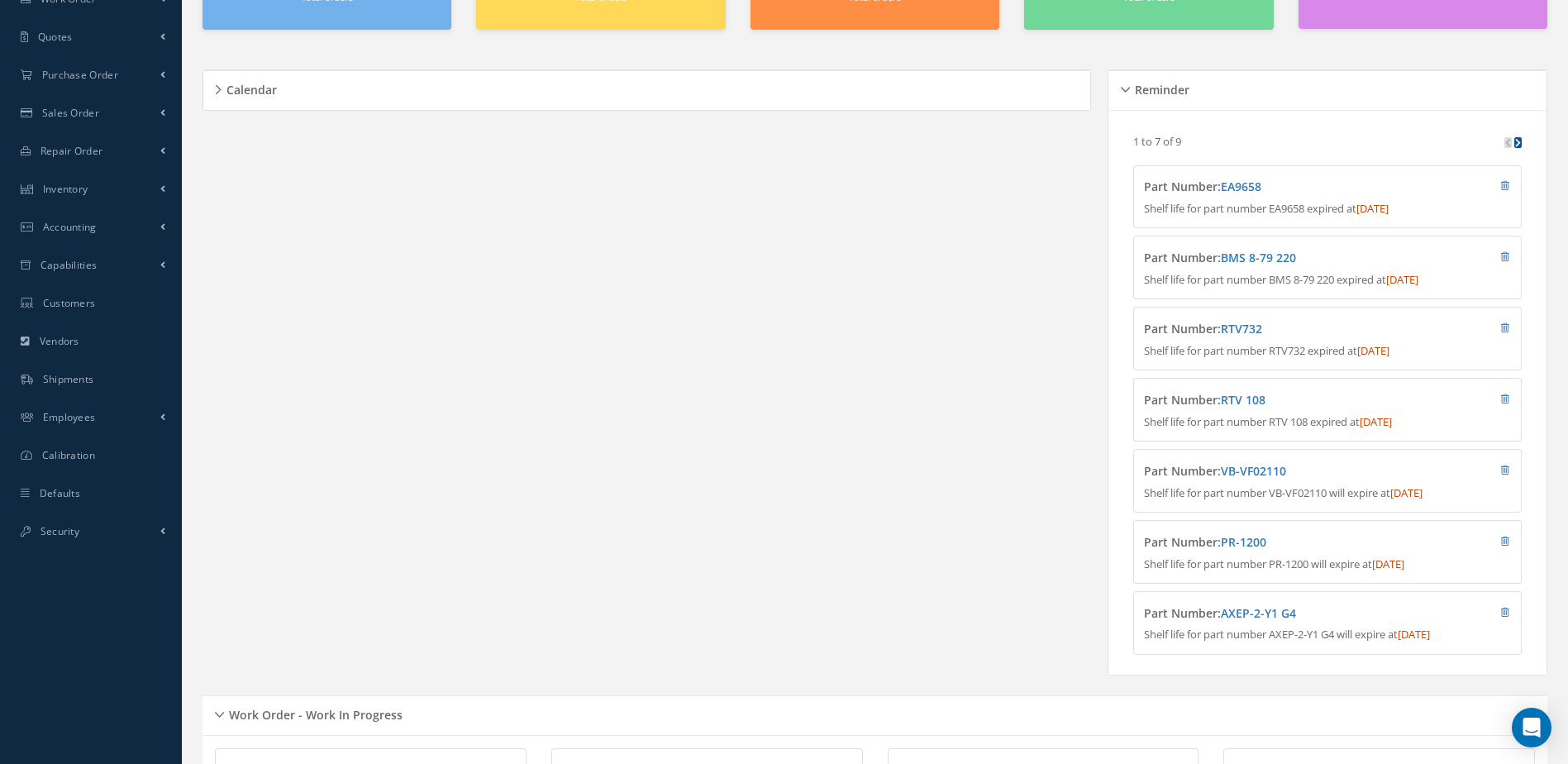
scroll to position [0, 0]
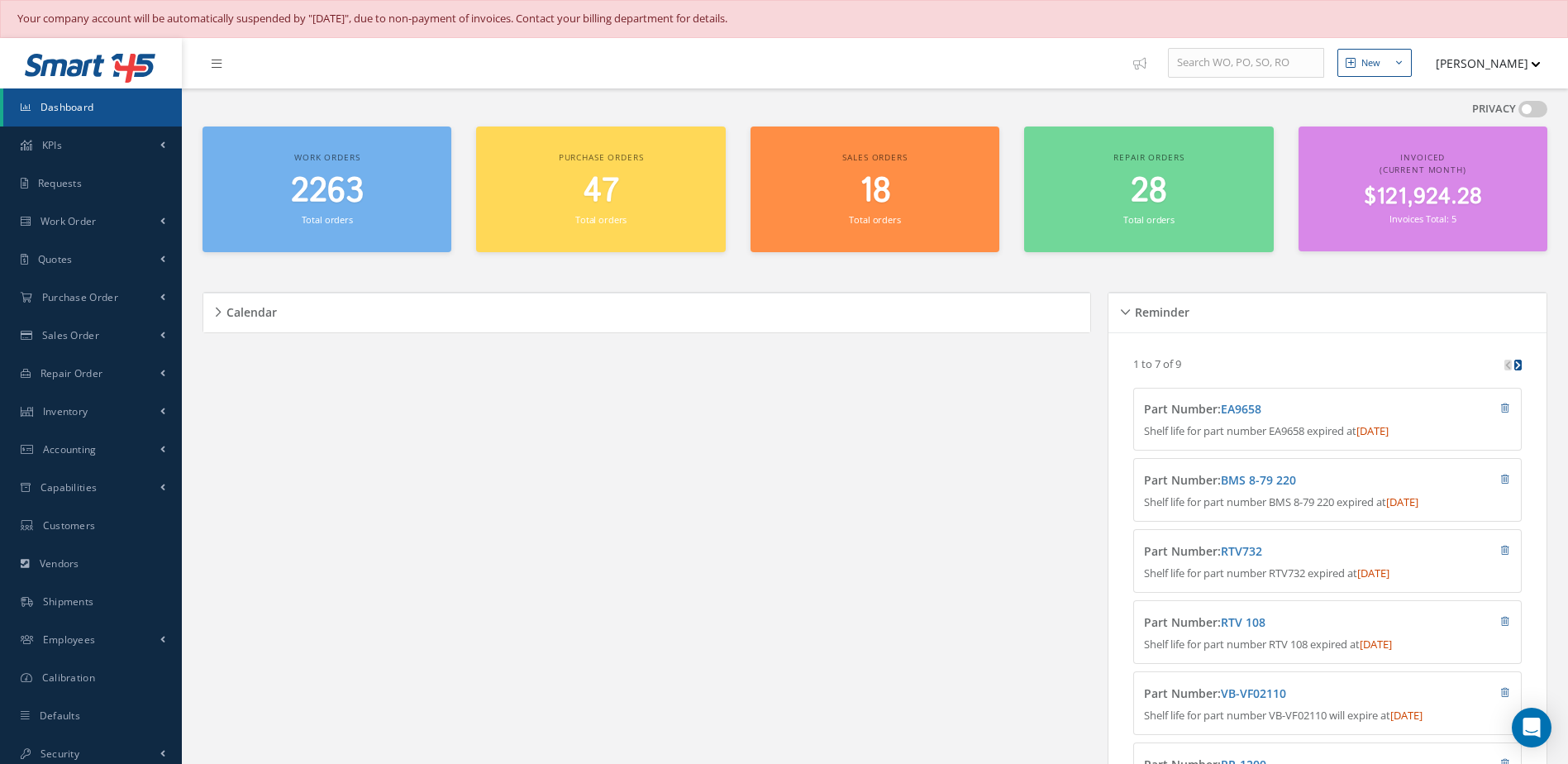
click at [102, 105] on link "Dashboard" at bounding box center [92, 107] width 179 height 38
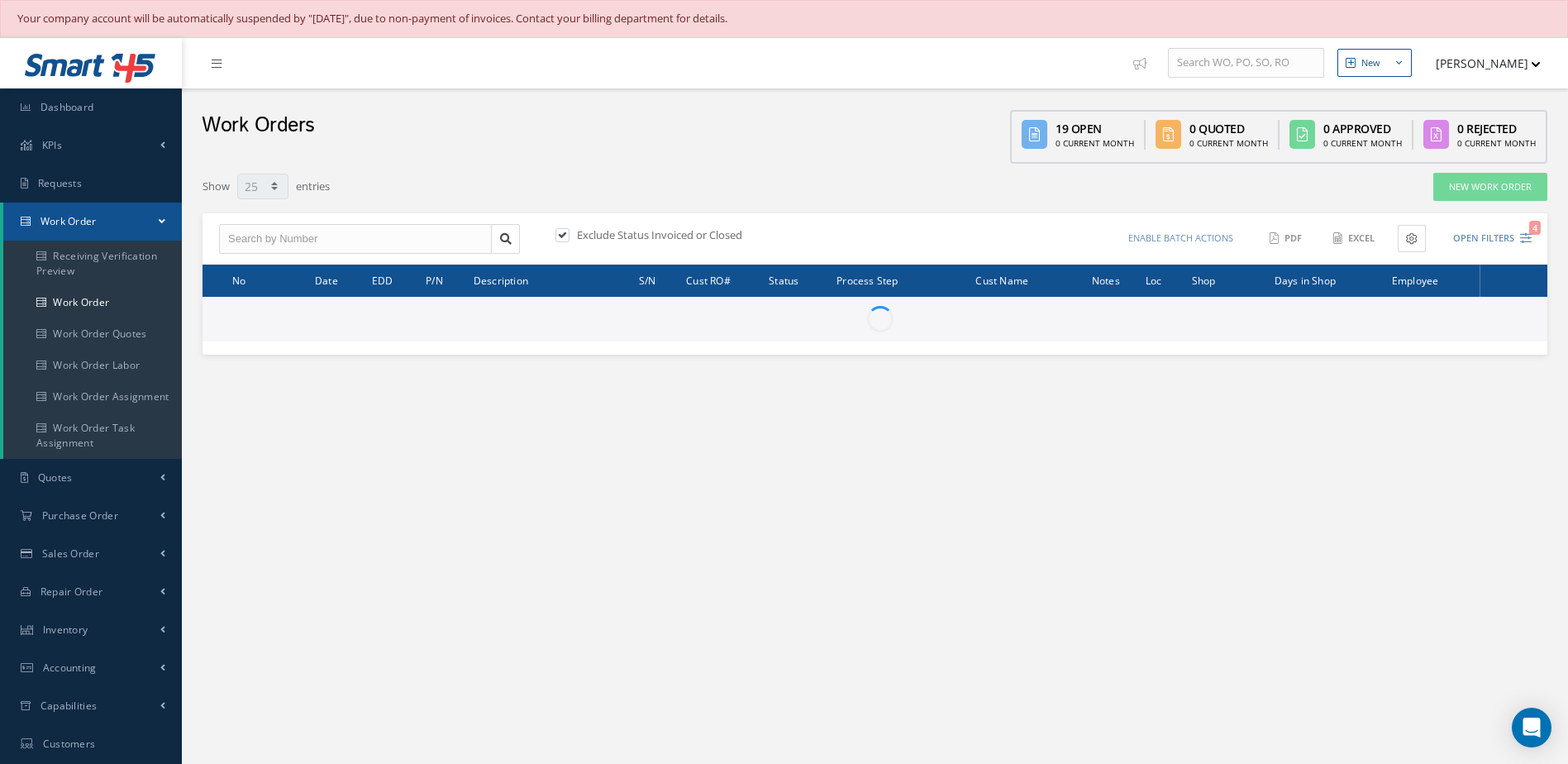
select select "25"
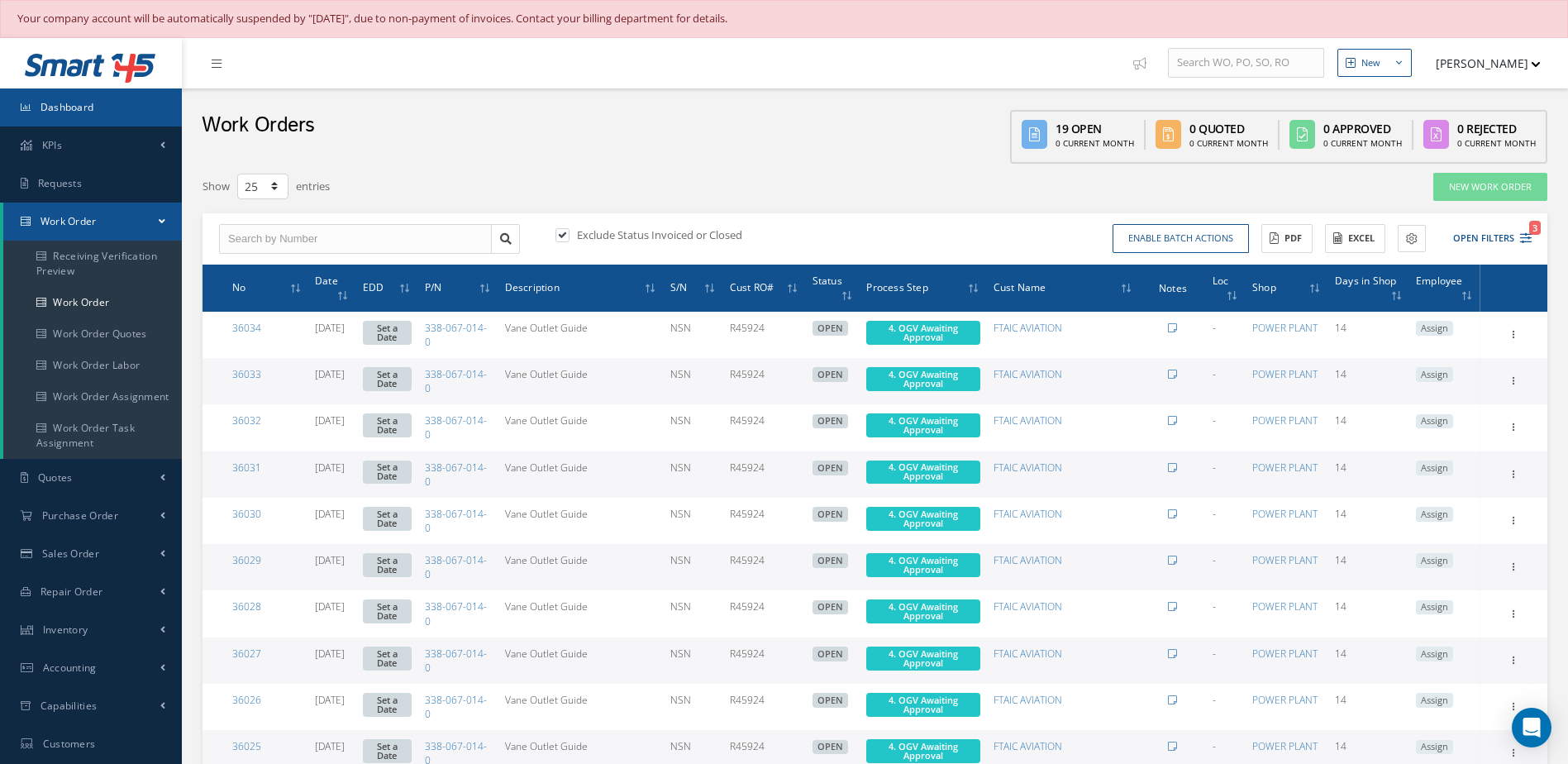
click at [81, 93] on link "Dashboard" at bounding box center [91, 107] width 182 height 38
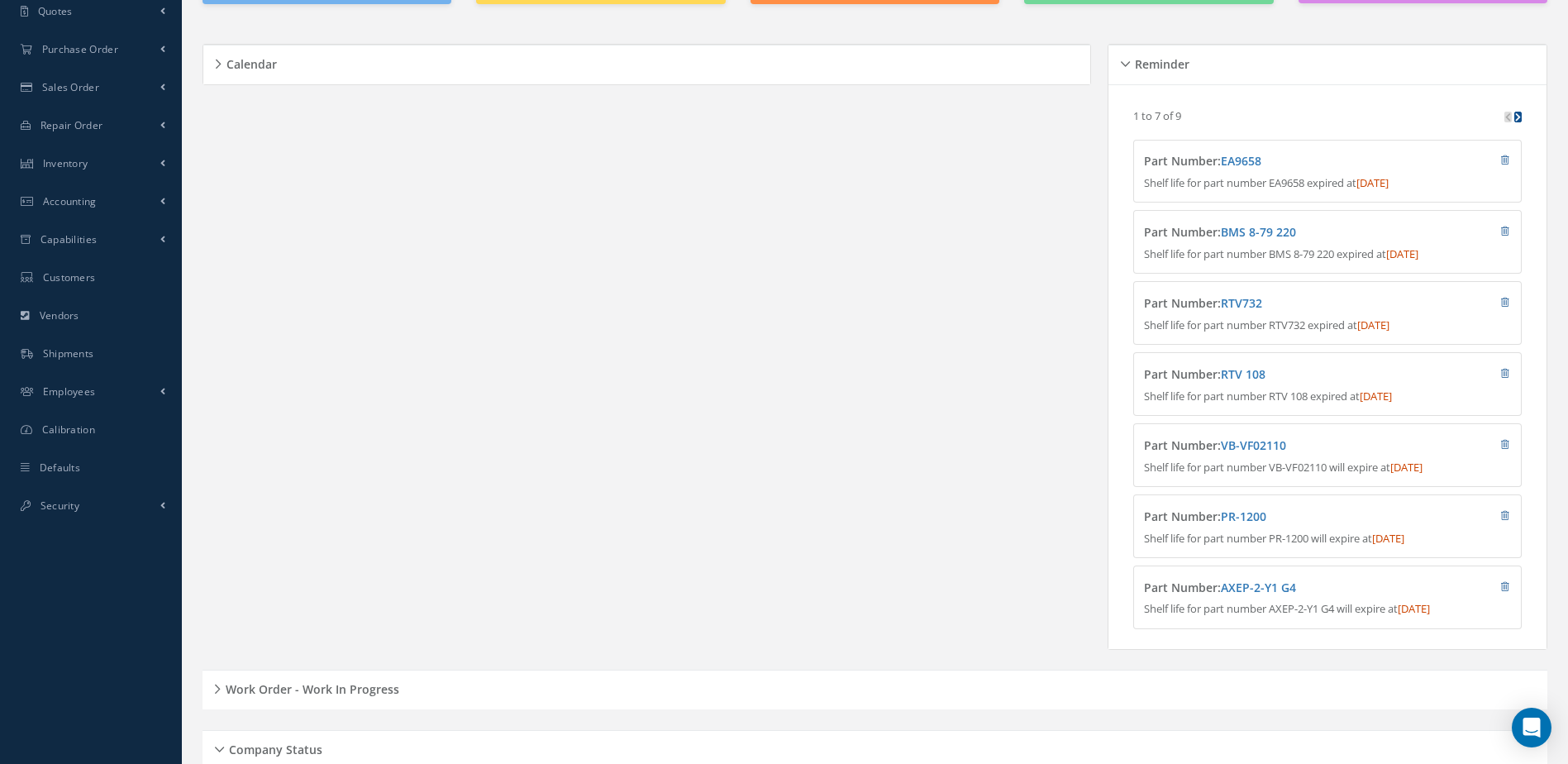
scroll to position [496, 0]
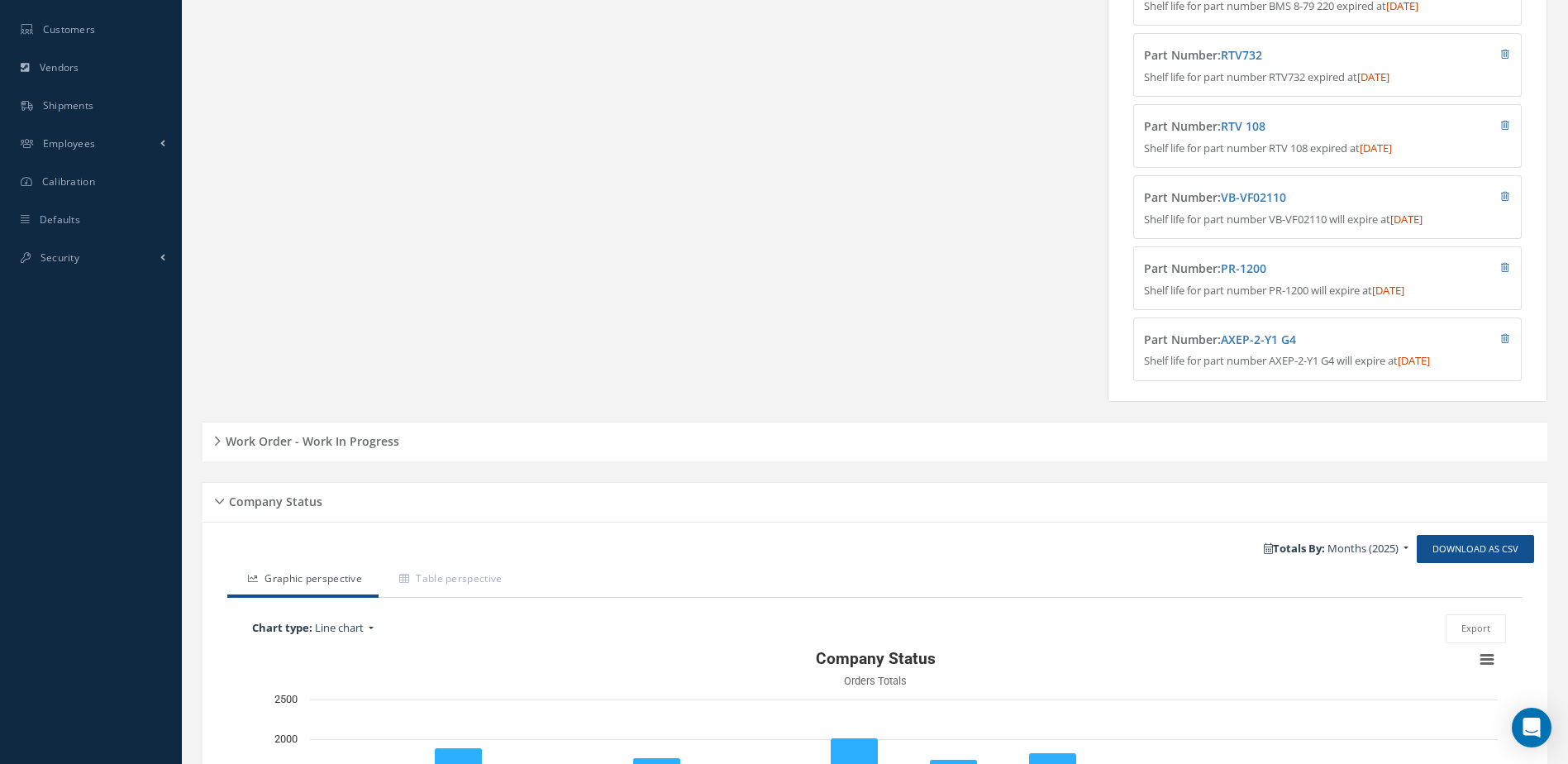
click at [293, 455] on div "Work Order - Work In Progress" at bounding box center [875, 442] width 1345 height 26
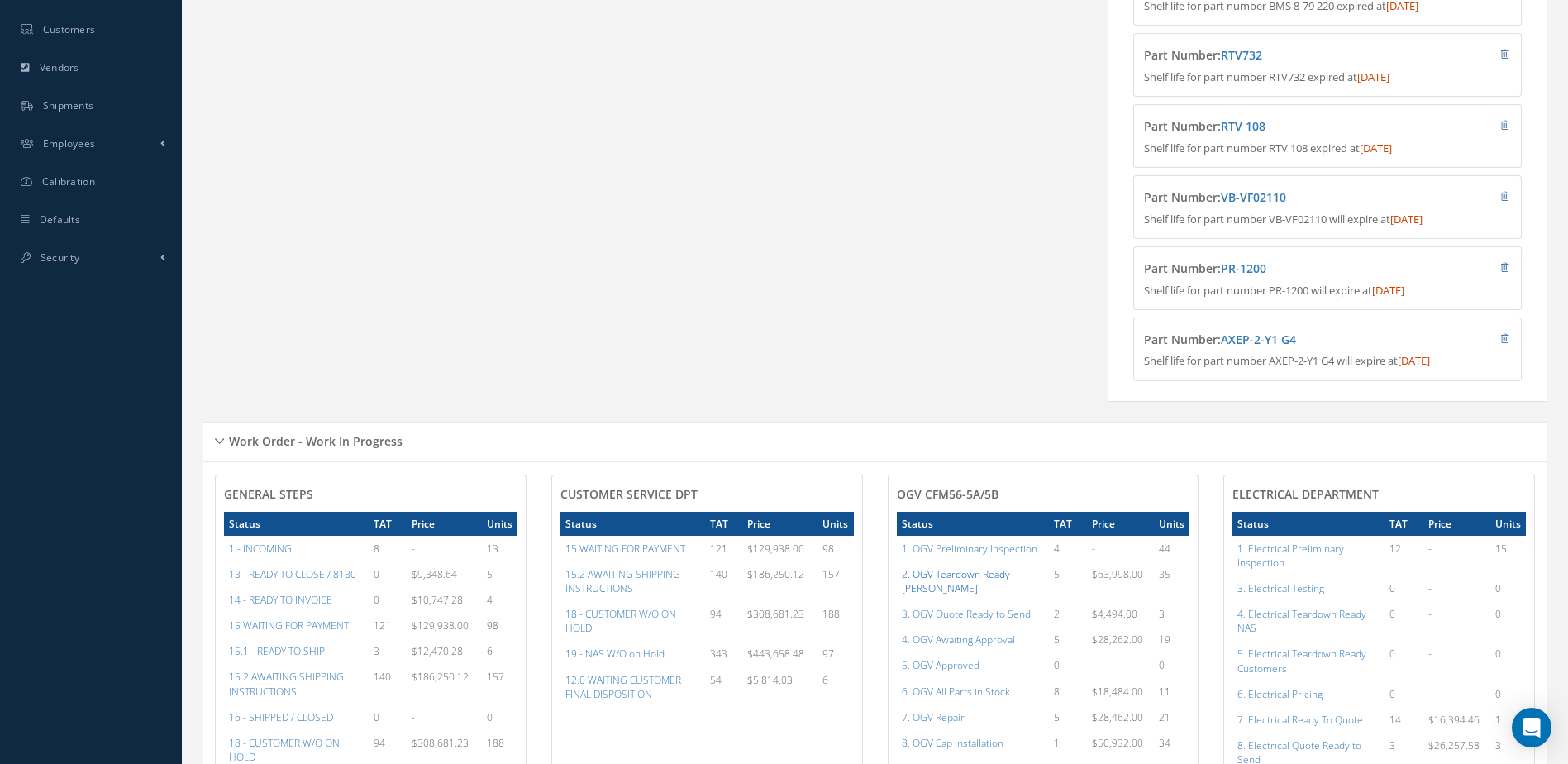
click at [984, 583] on a=75&excludeInternalCustomer=false&excludeInvoicedOrClosed=true&shop_id=15&filtersHidded"] "2. OGV Teardown Ready [PERSON_NAME]" at bounding box center [956, 581] width 108 height 28
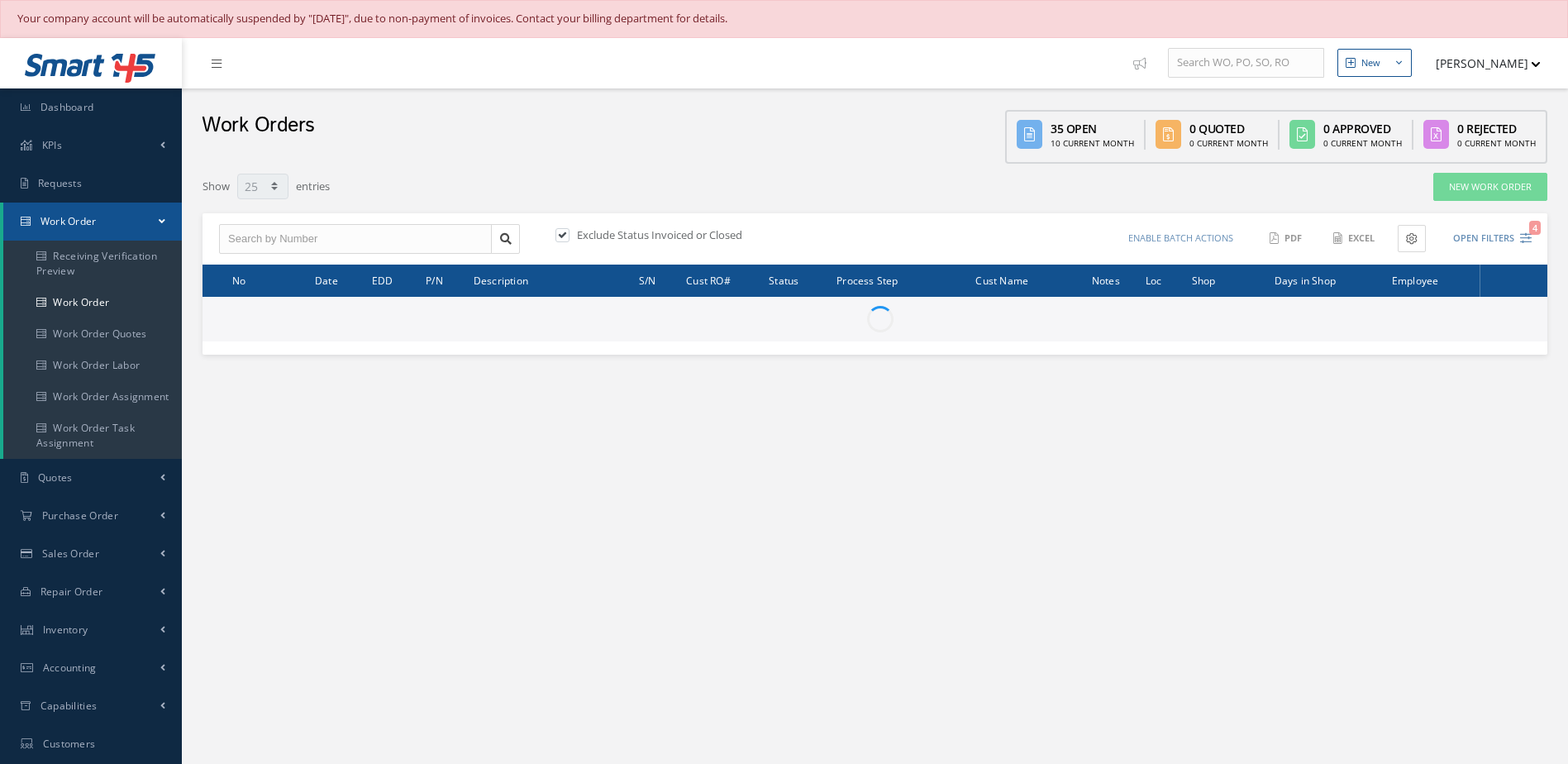
select select "25"
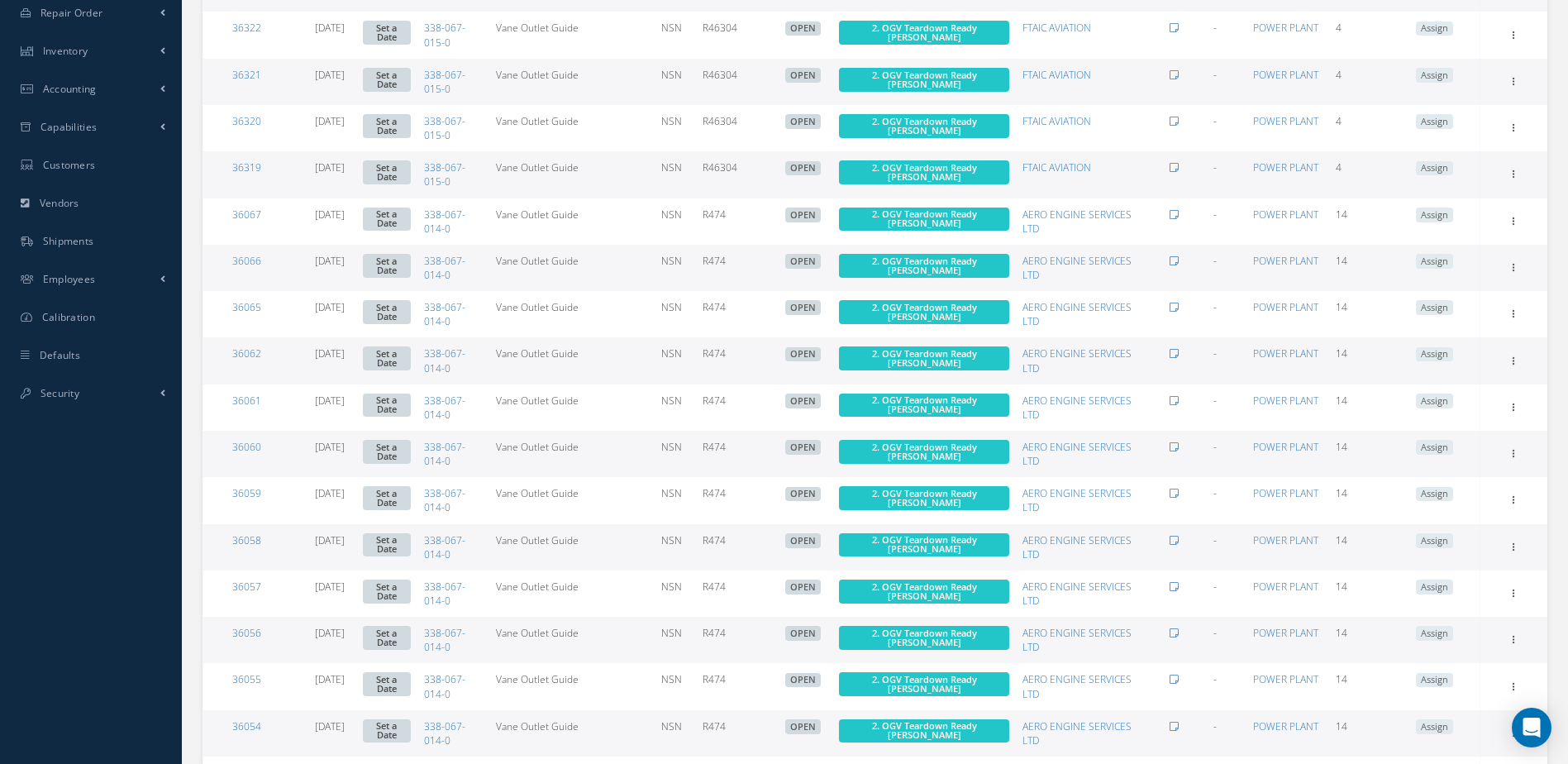
scroll to position [838, 0]
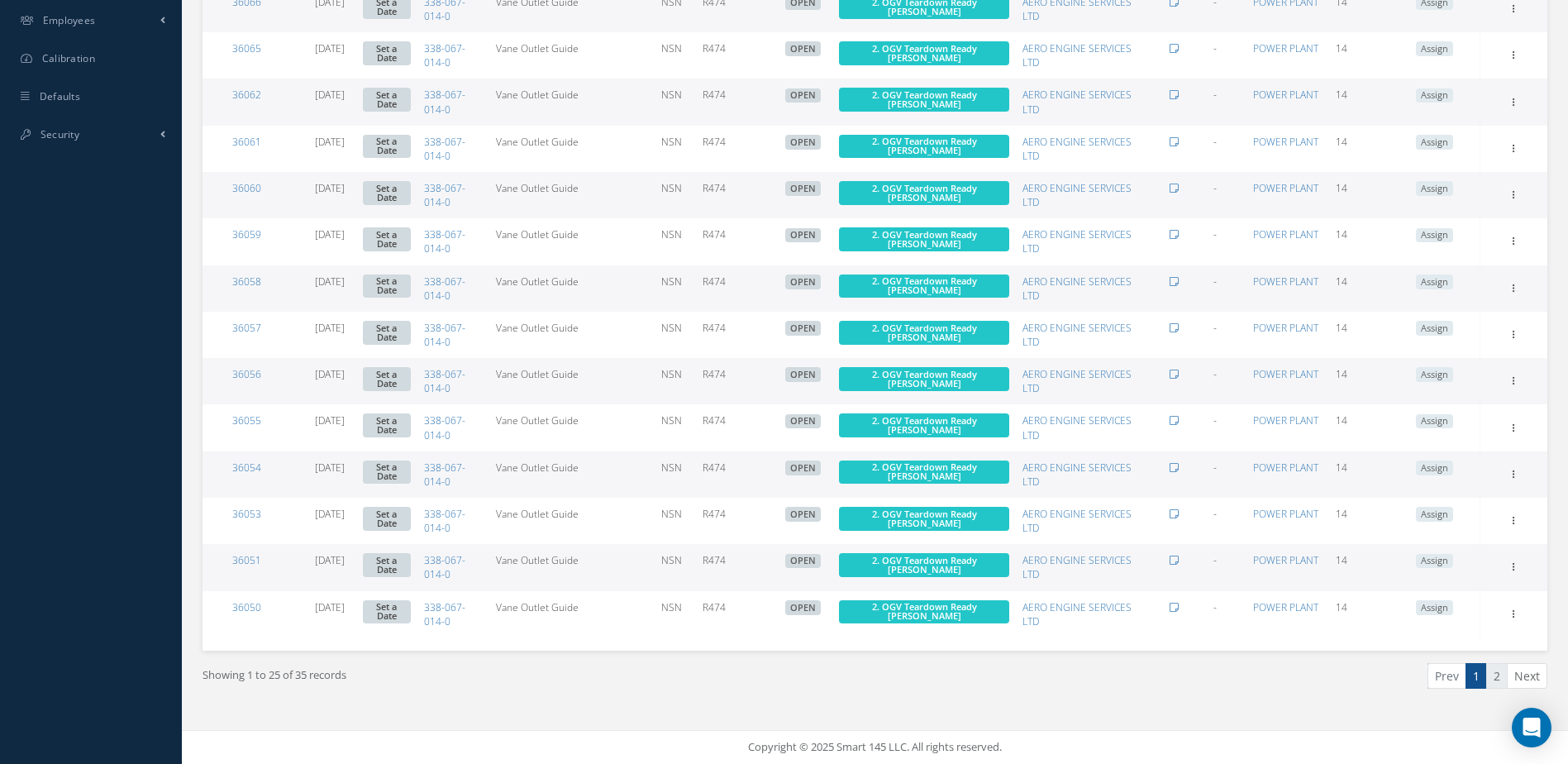
click at [1500, 683] on link "2" at bounding box center [1497, 675] width 21 height 26
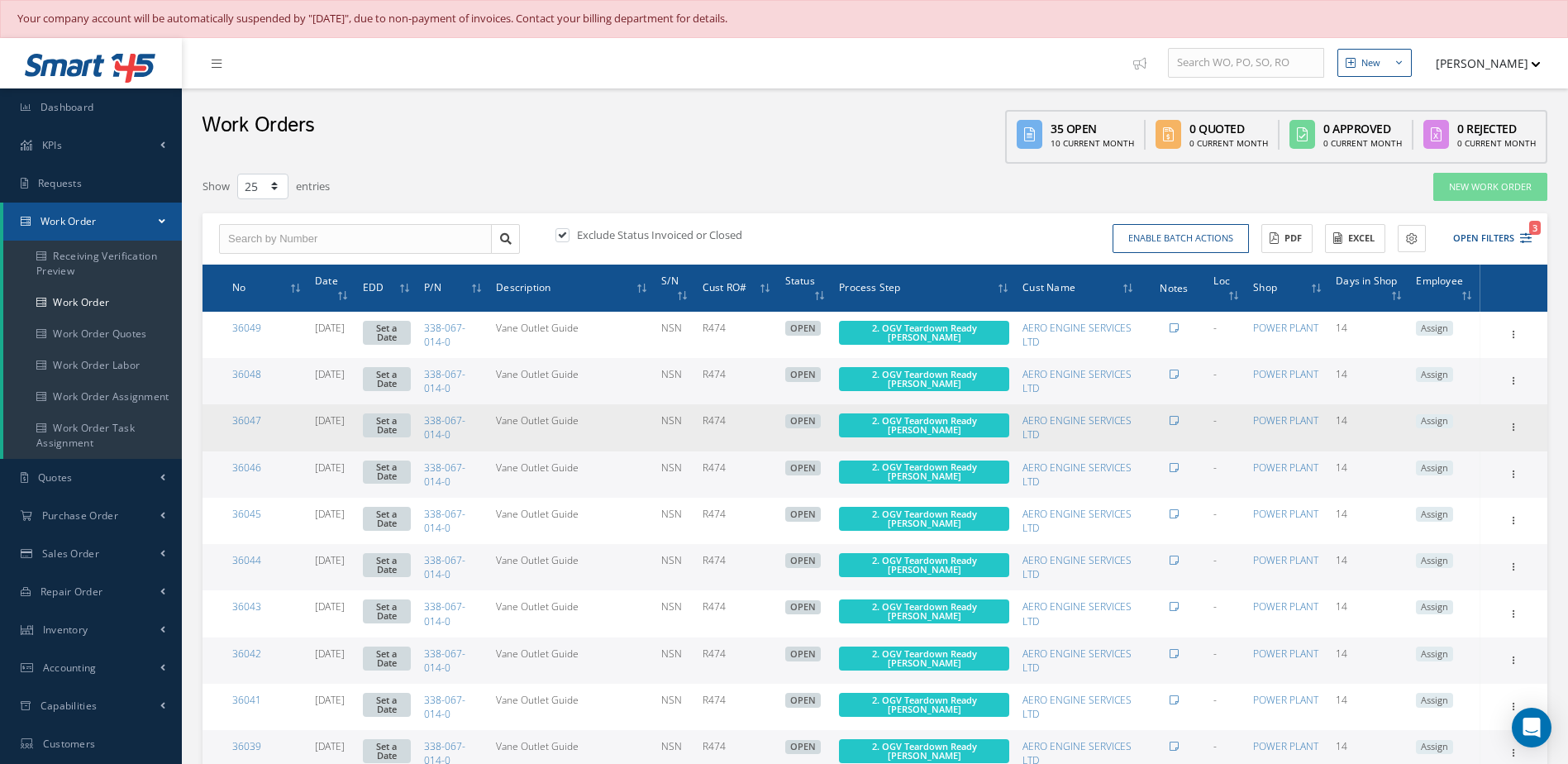
scroll to position [227, 0]
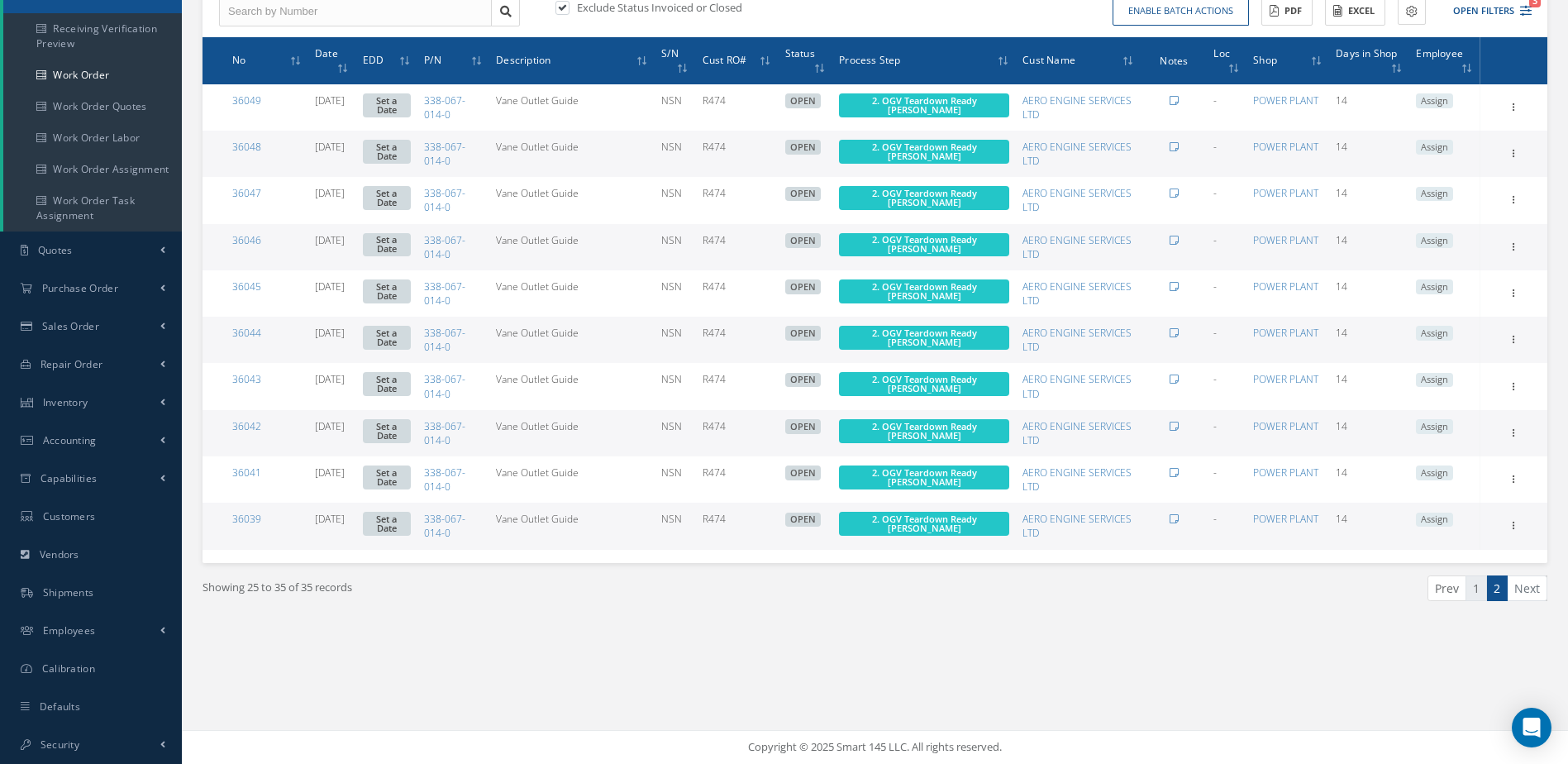
click at [1473, 587] on link "1" at bounding box center [1476, 588] width 21 height 26
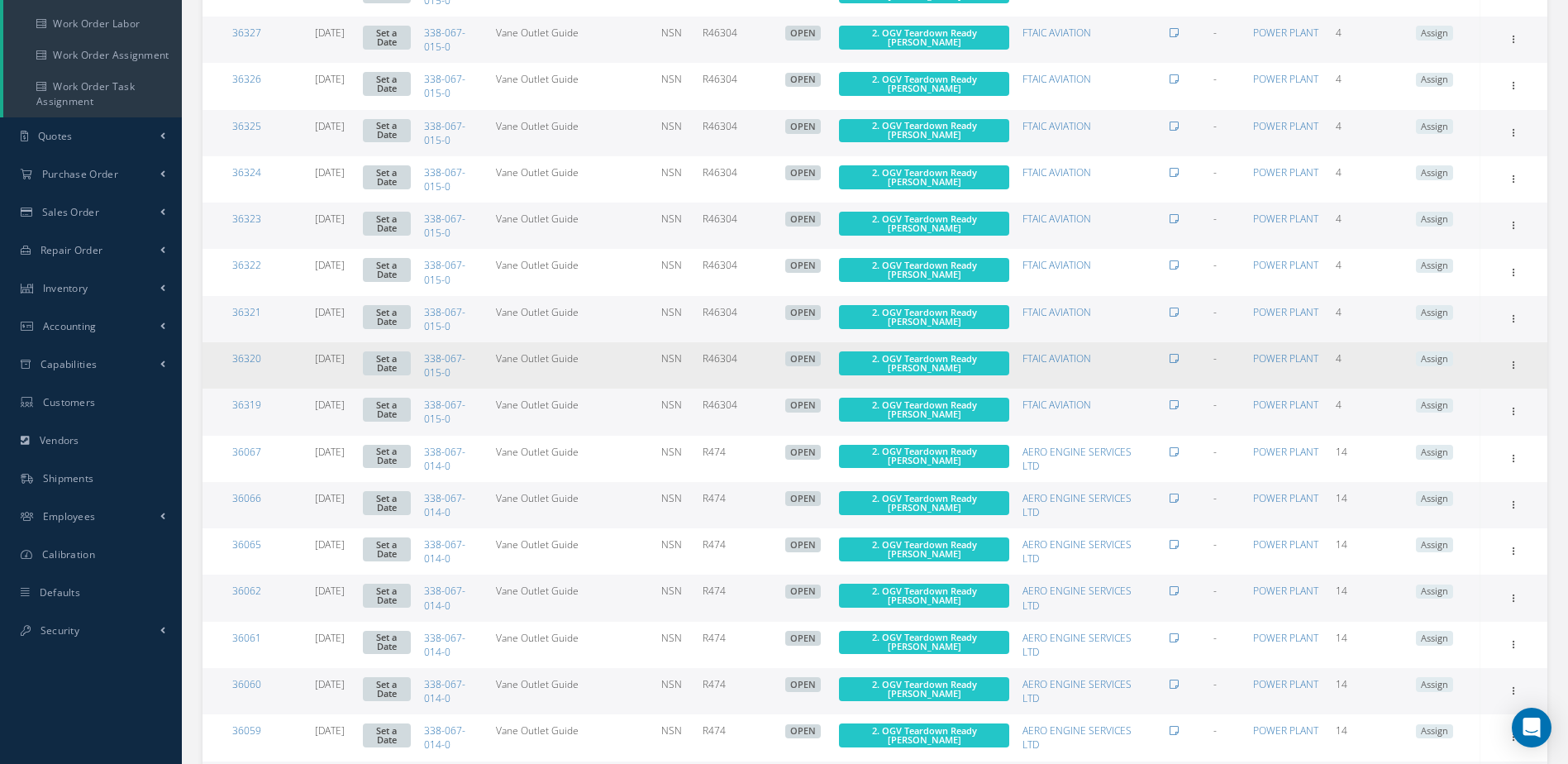
scroll to position [0, 0]
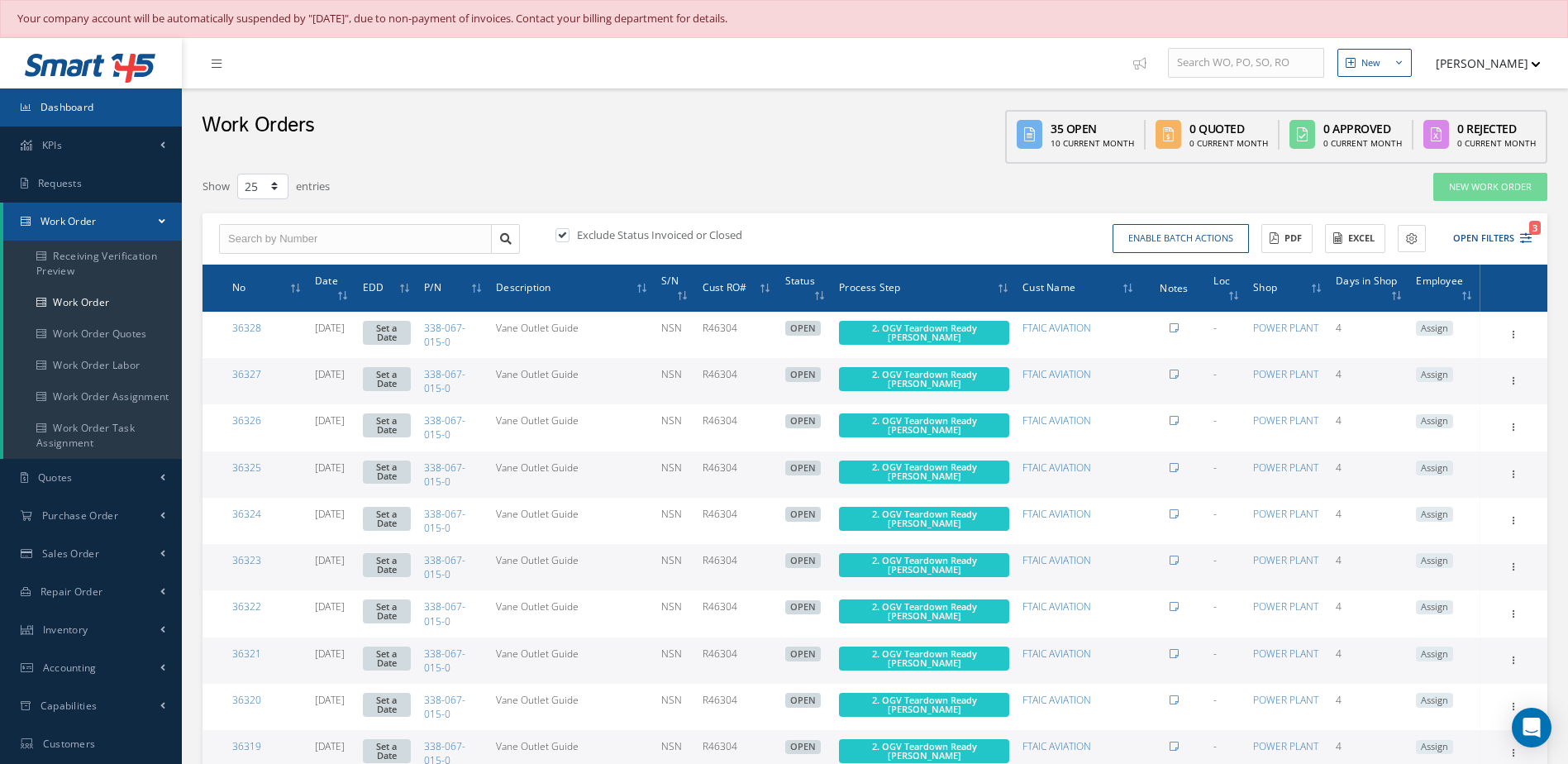
click at [85, 116] on link "Dashboard" at bounding box center [91, 107] width 182 height 38
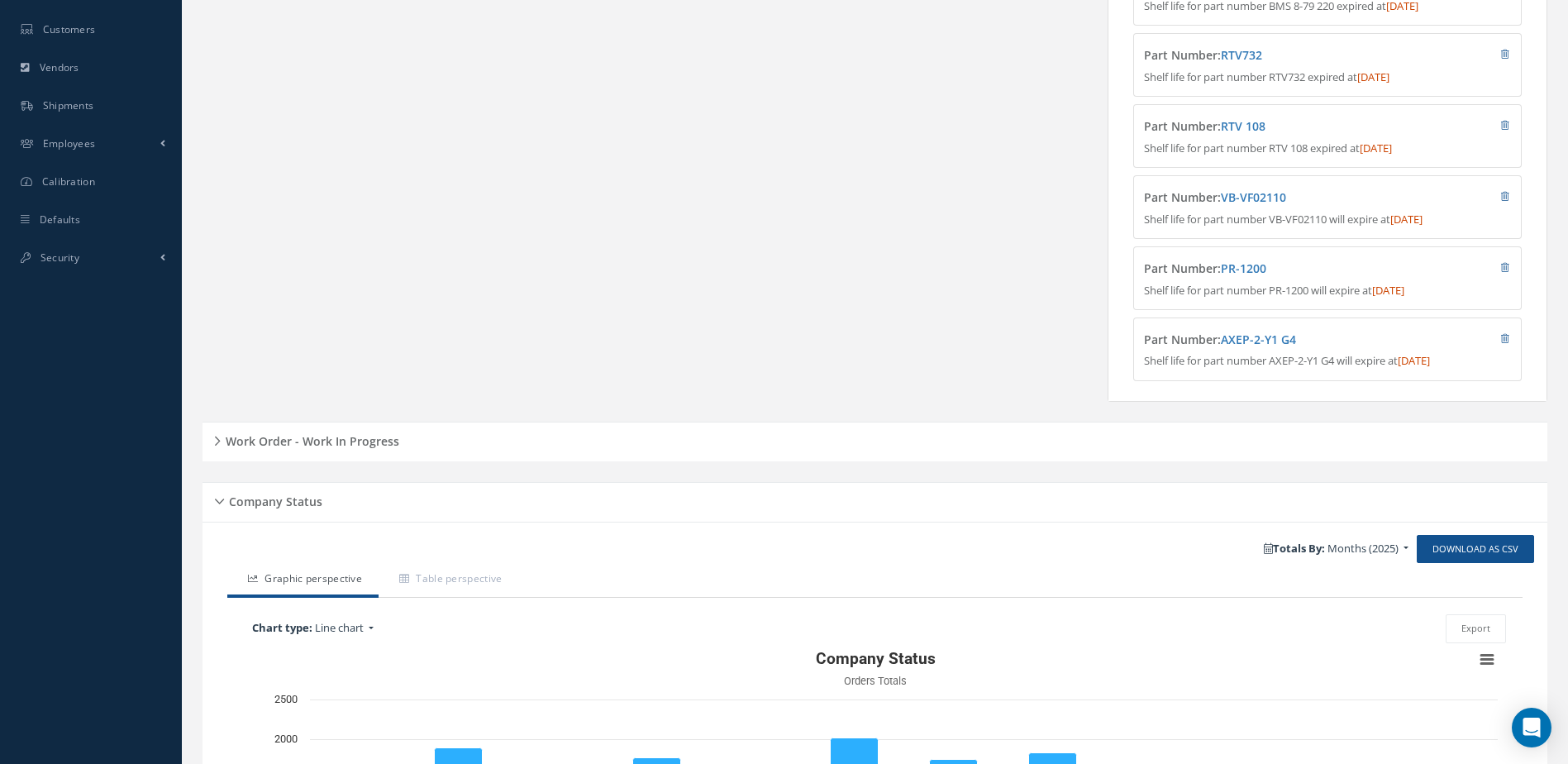
scroll to position [801, 0]
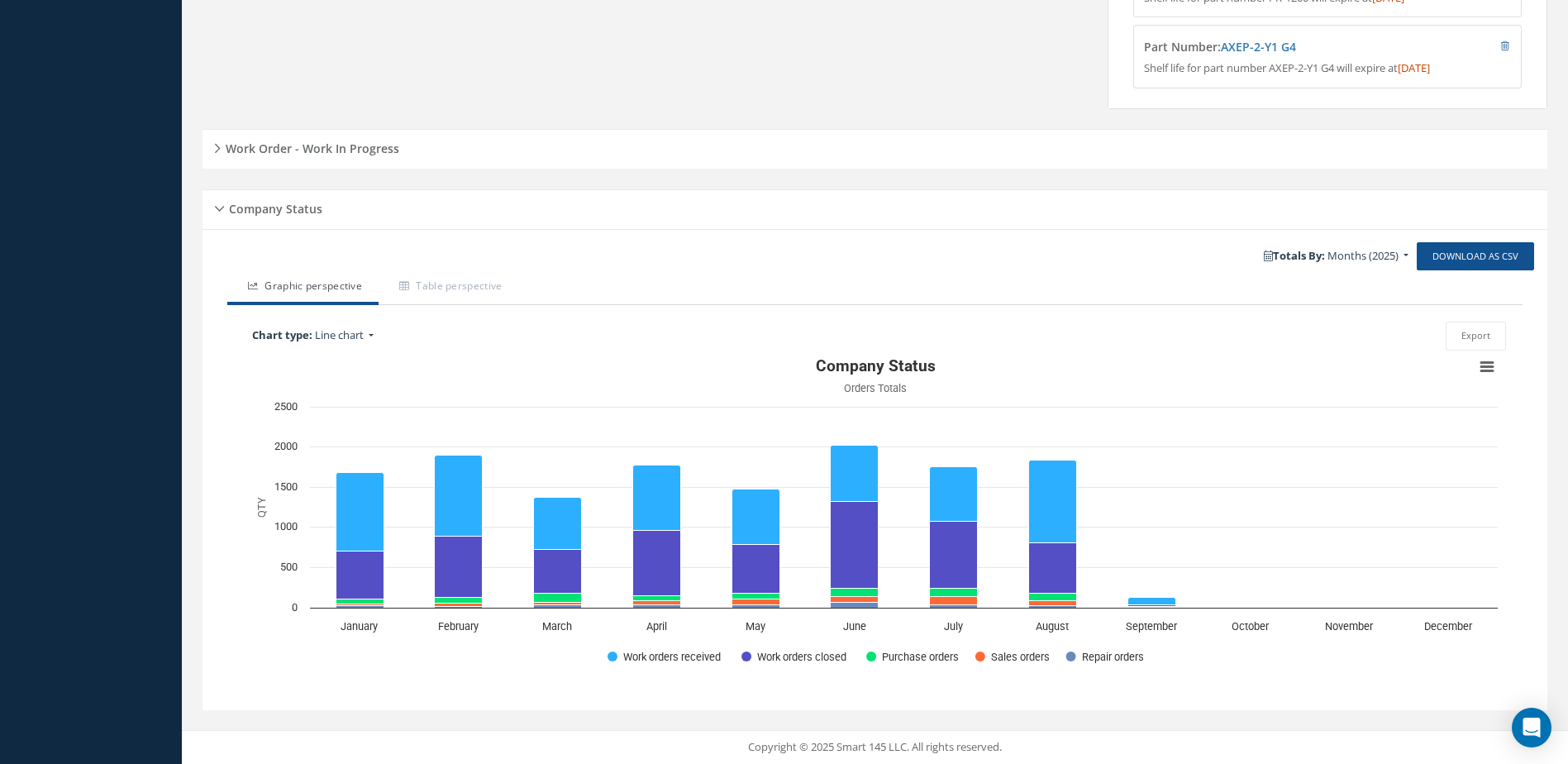
click at [354, 140] on h5 "Work Order - Work In Progress" at bounding box center [309, 147] width 179 height 20
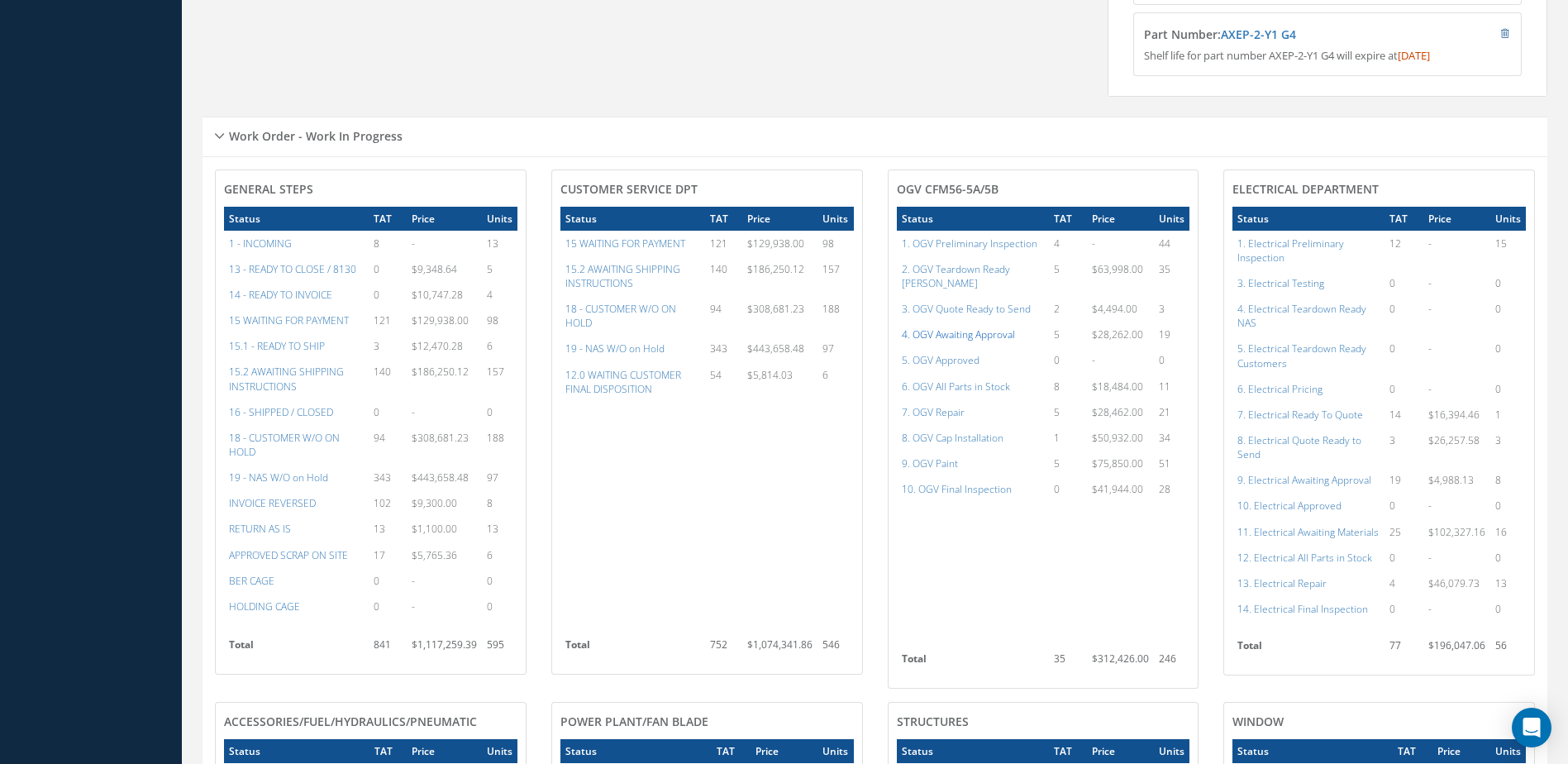
click at [982, 337] on a=77&excludeInternalCustomer=false&excludeInvoicedOrClosed=true&shop_id=15&filtersHidded"] "4. OGV Awaiting Approval" at bounding box center [958, 335] width 113 height 14
click at [998, 276] on a=75&excludeInternalCustomer=false&excludeInvoicedOrClosed=true&shop_id=15&filtersHidded"] "2. OGV Teardown Ready [PERSON_NAME]" at bounding box center [956, 276] width 108 height 28
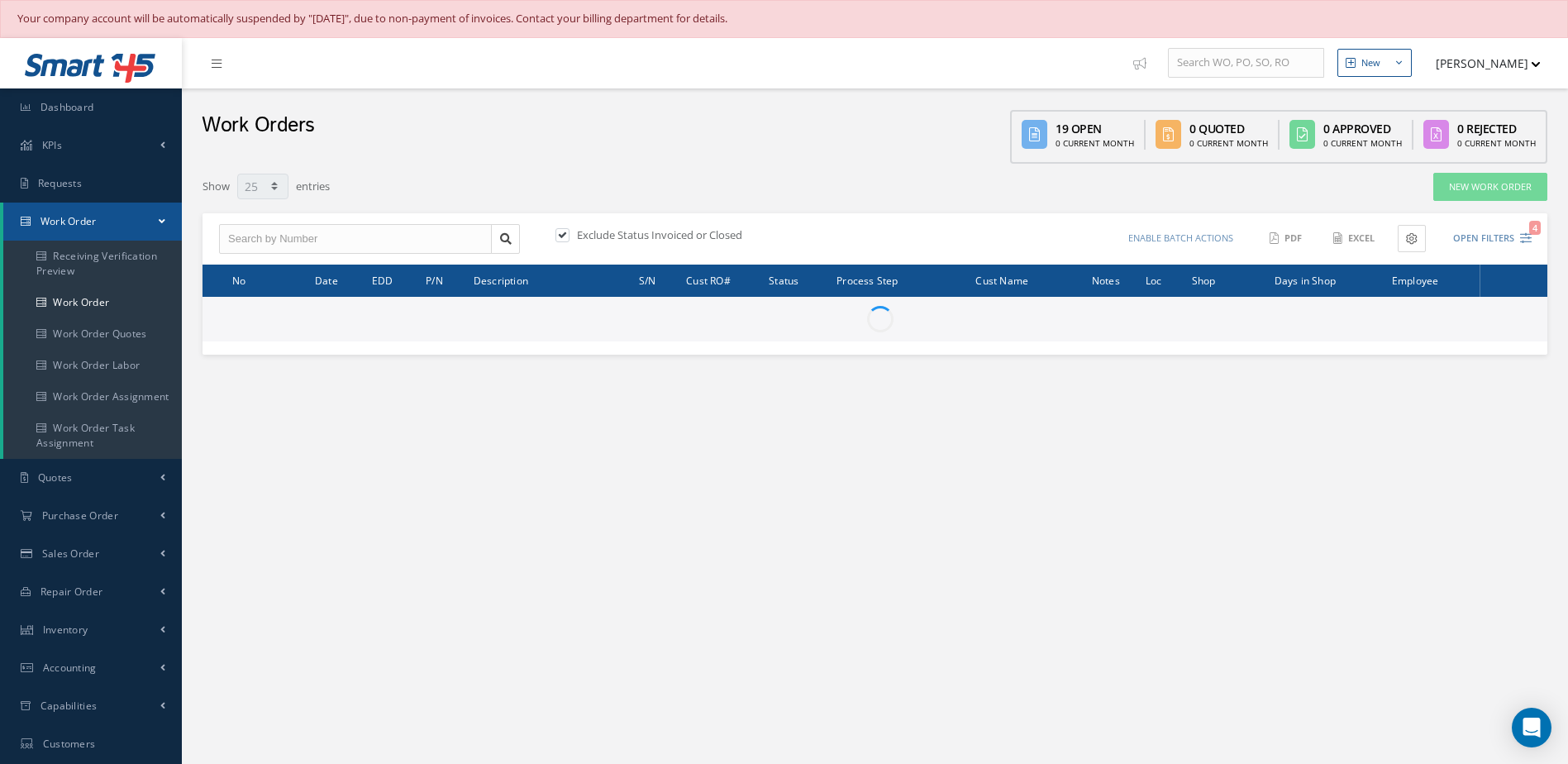
select select "25"
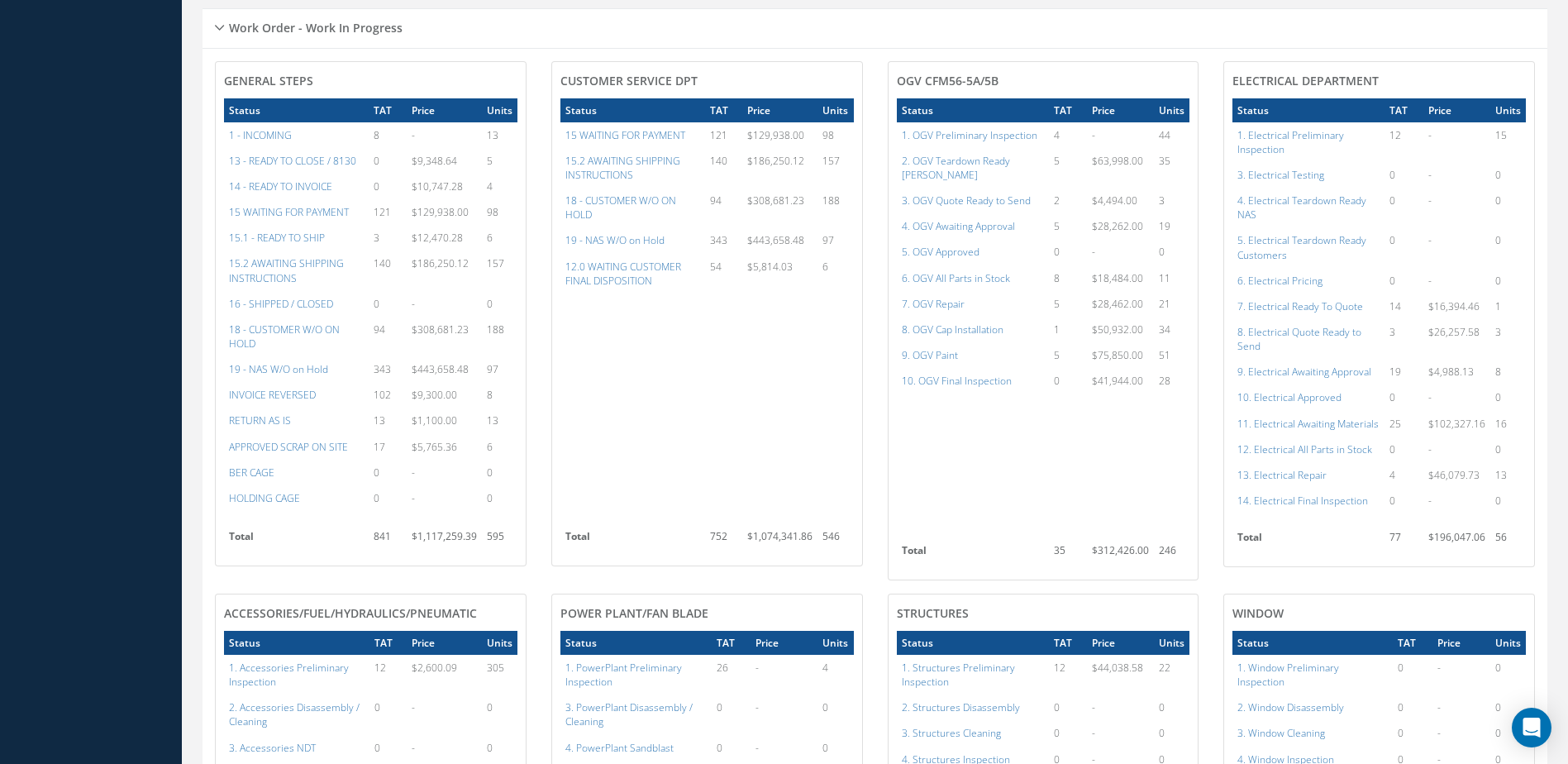
scroll to position [578, 0]
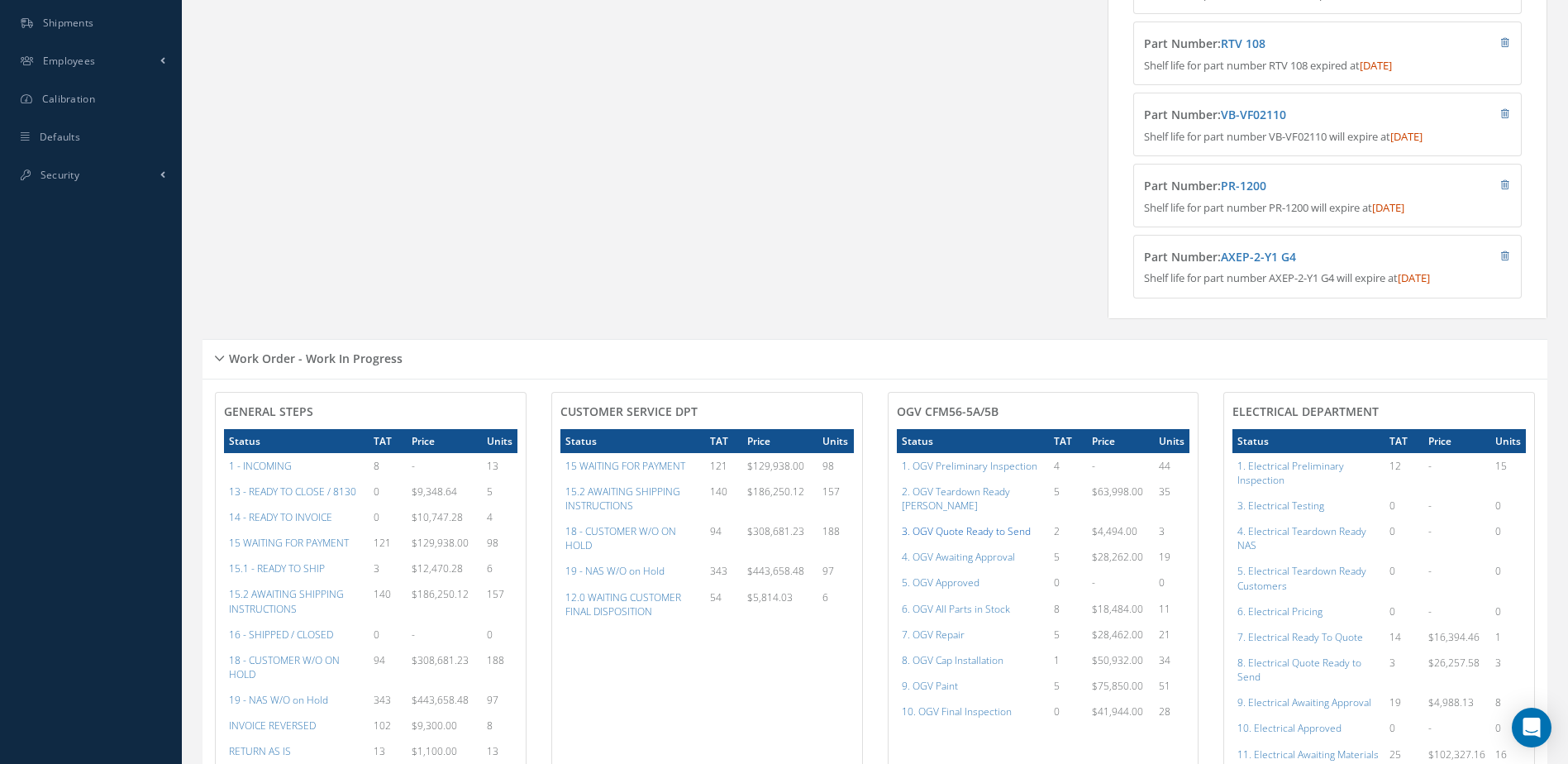
click at [982, 529] on a=76&excludeInternalCustomer=false&excludeInvoicedOrClosed=true&shop_id=15&filtersHidded"] "3. OGV Quote Ready to Send" at bounding box center [966, 531] width 129 height 14
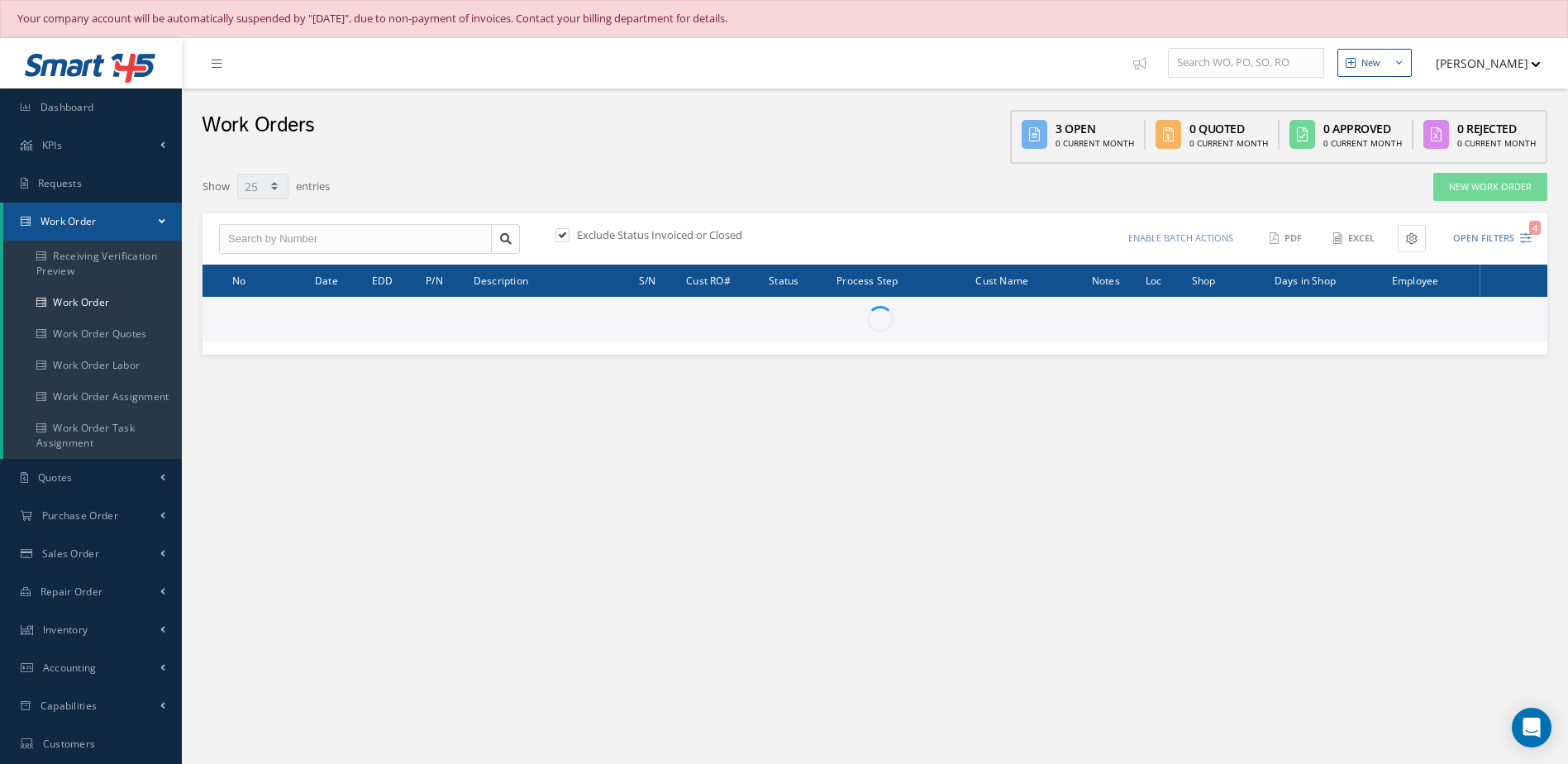
select select "25"
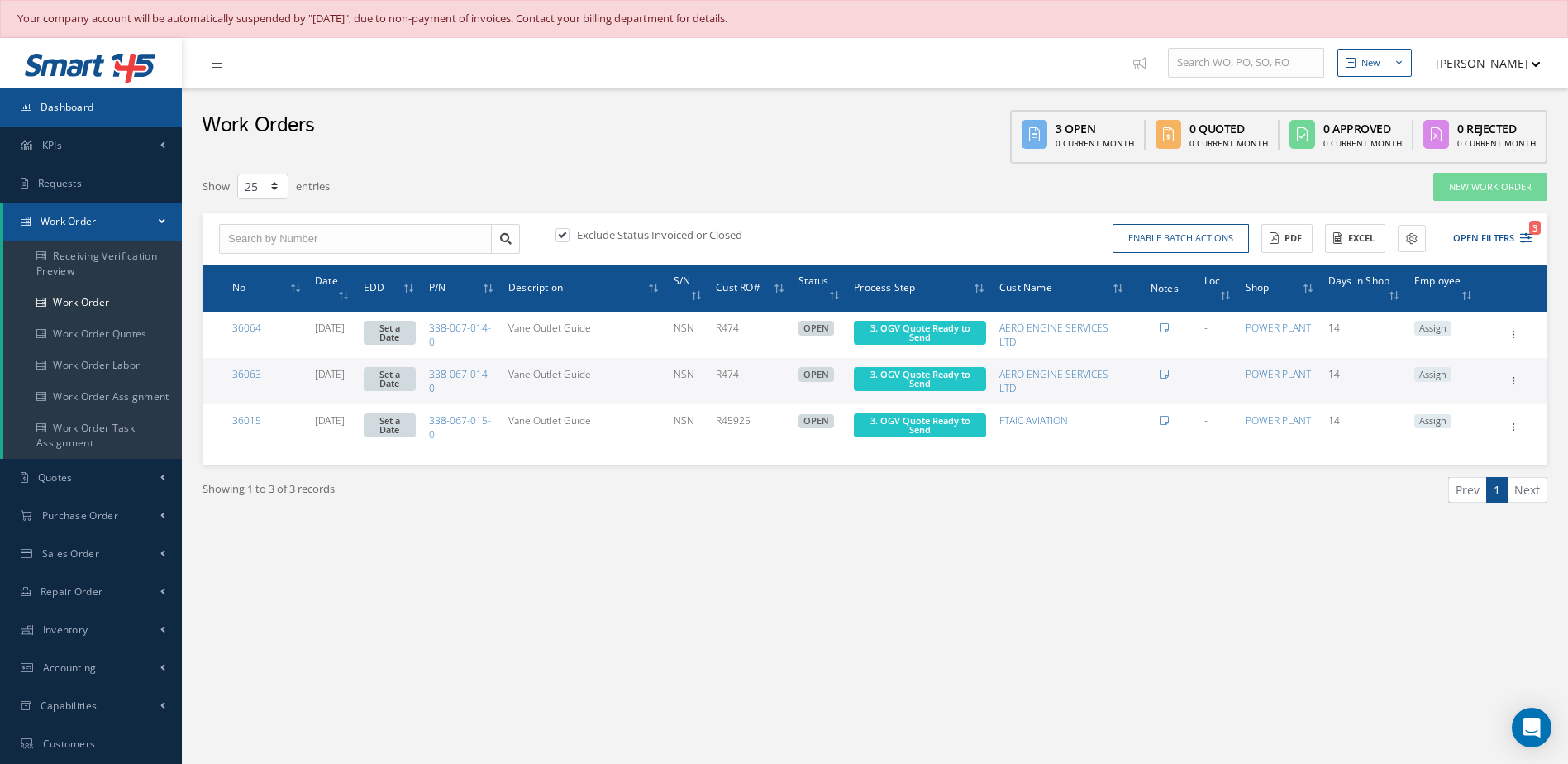
click at [45, 96] on link "Dashboard" at bounding box center [91, 107] width 182 height 38
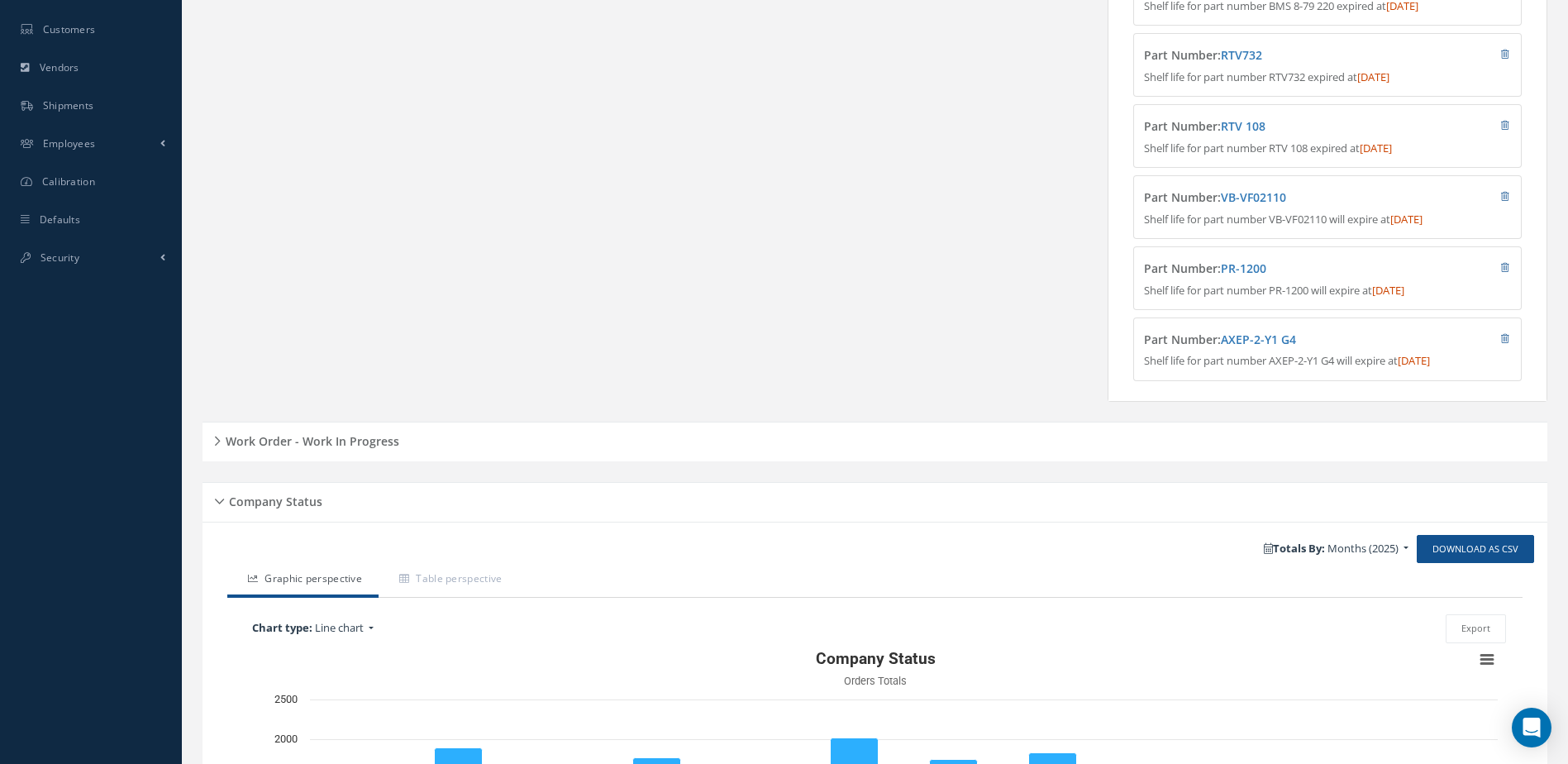
scroll to position [801, 0]
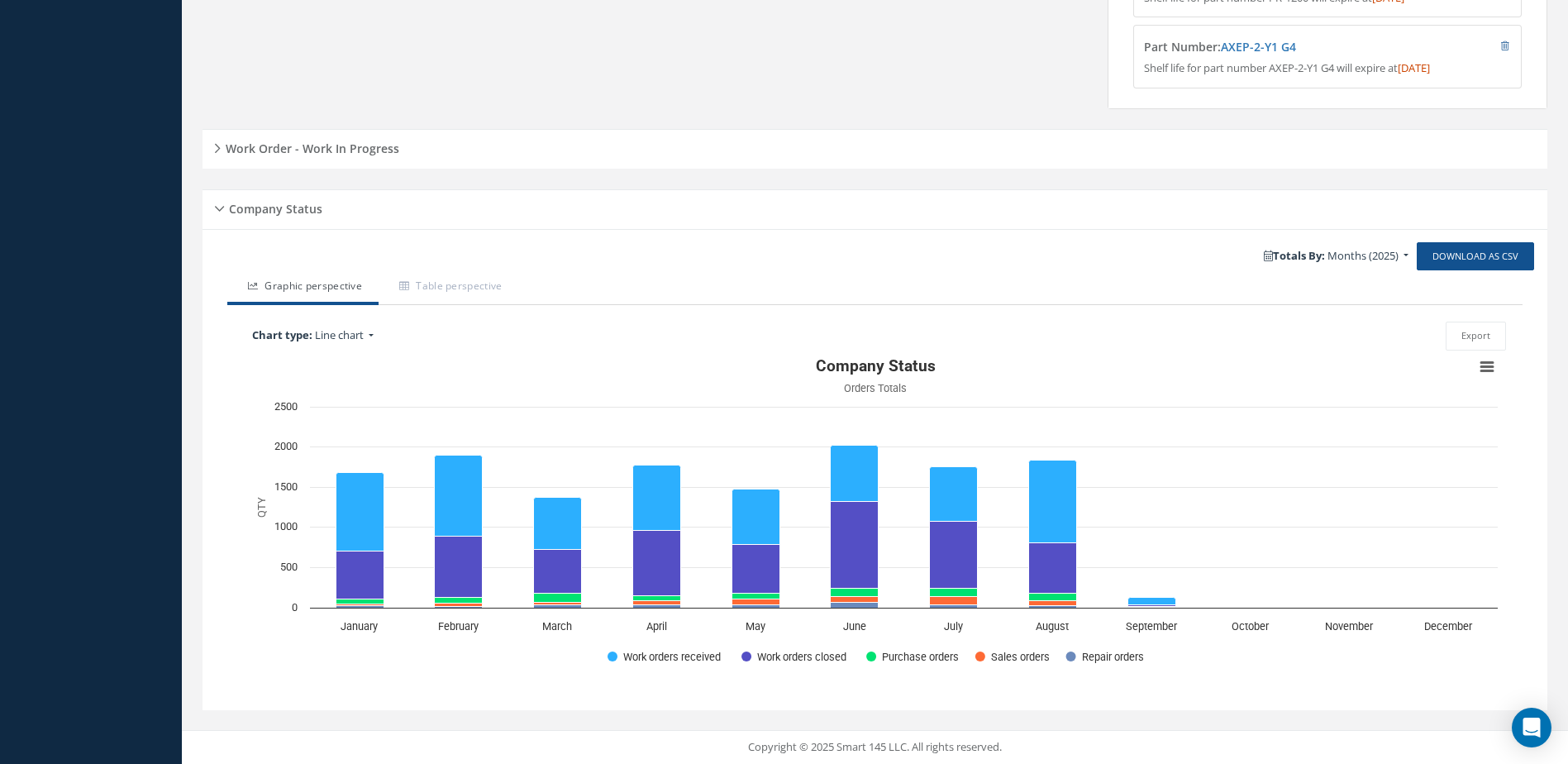
click at [321, 144] on h5 "Work Order - Work In Progress" at bounding box center [309, 147] width 179 height 20
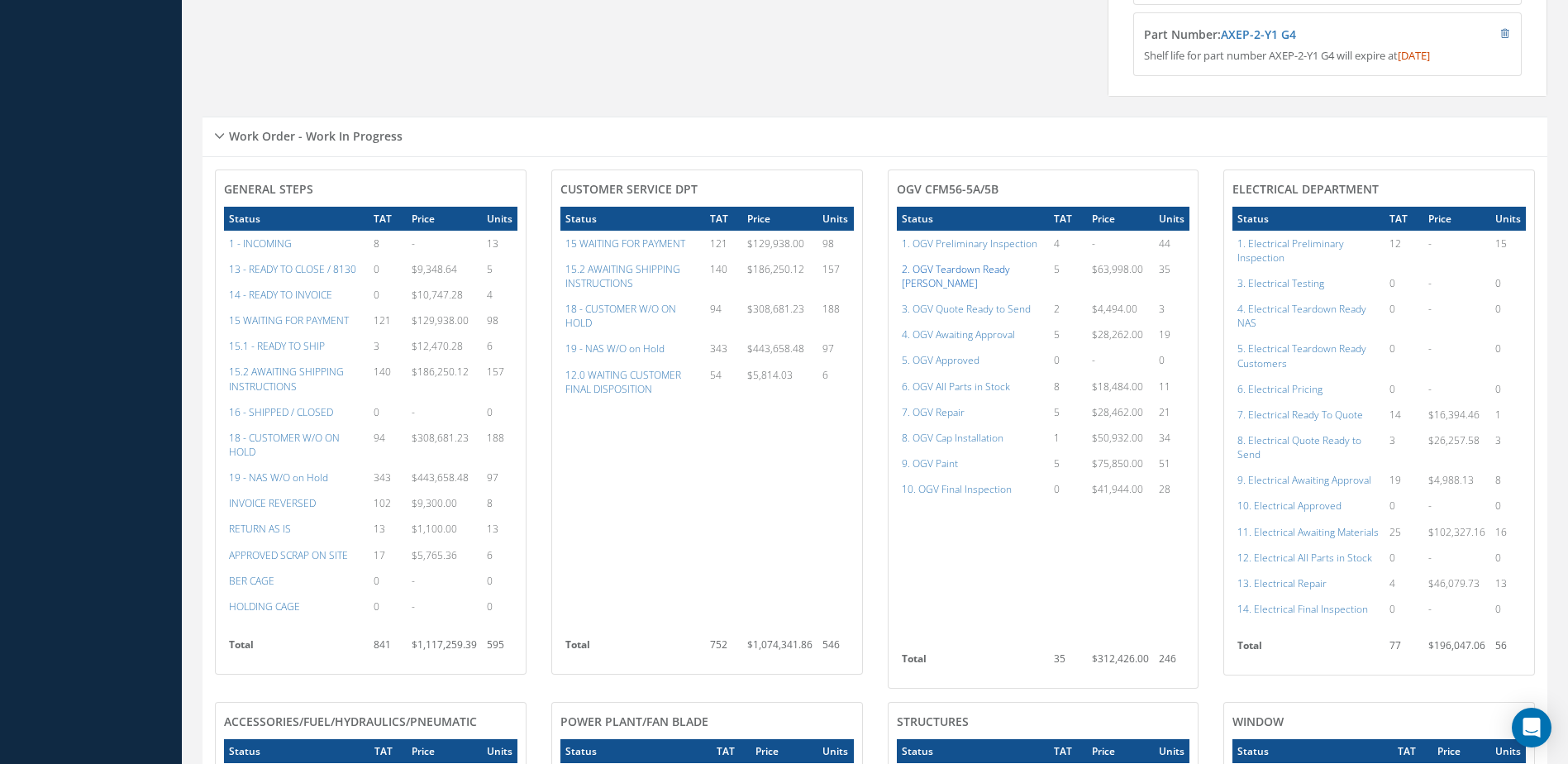
click at [1006, 275] on a=75&excludeInternalCustomer=false&excludeInvoicedOrClosed=true&shop_id=15&filtersHidded"] "2. OGV Teardown Ready [PERSON_NAME]" at bounding box center [956, 276] width 108 height 28
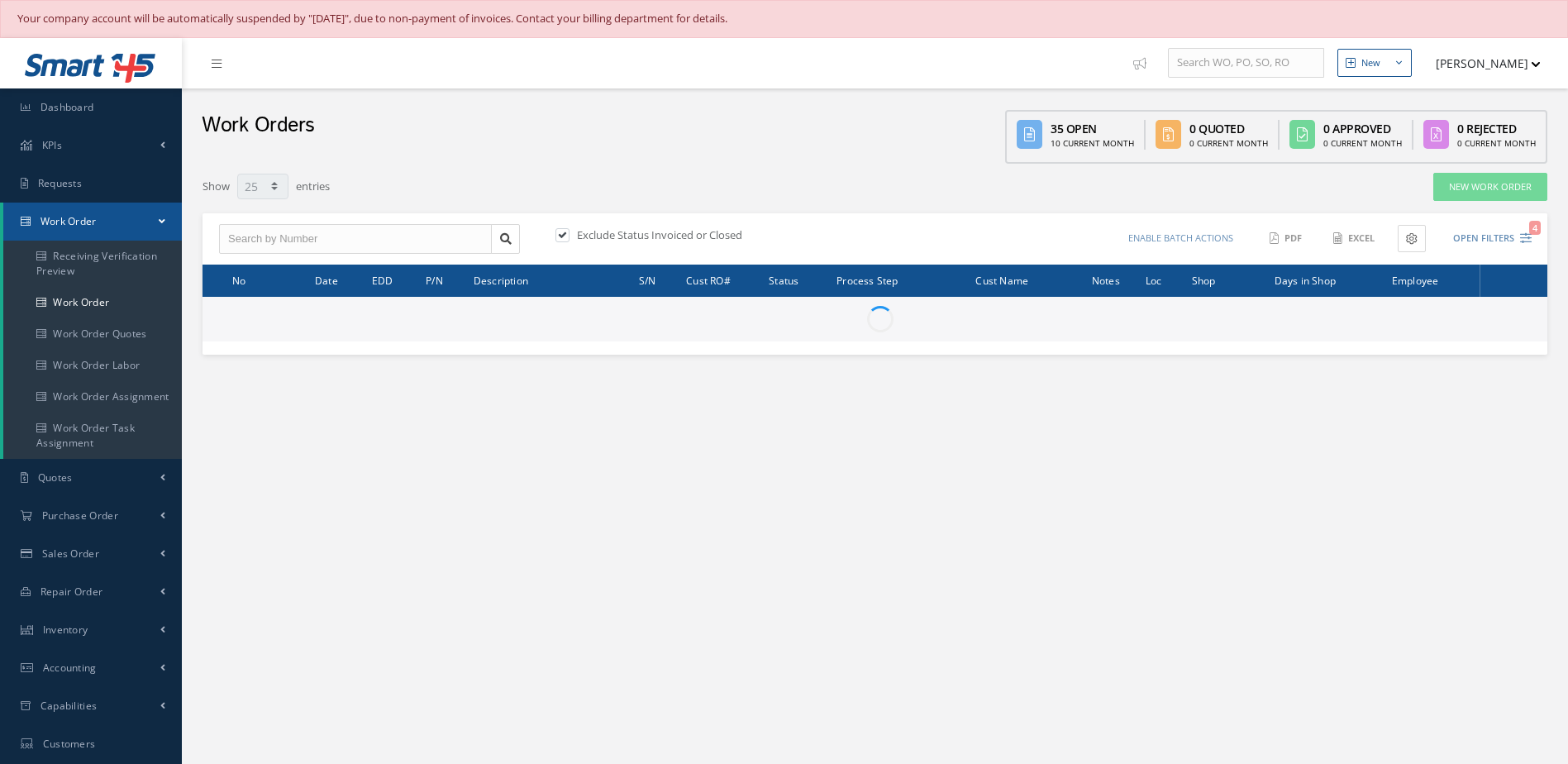
select select "25"
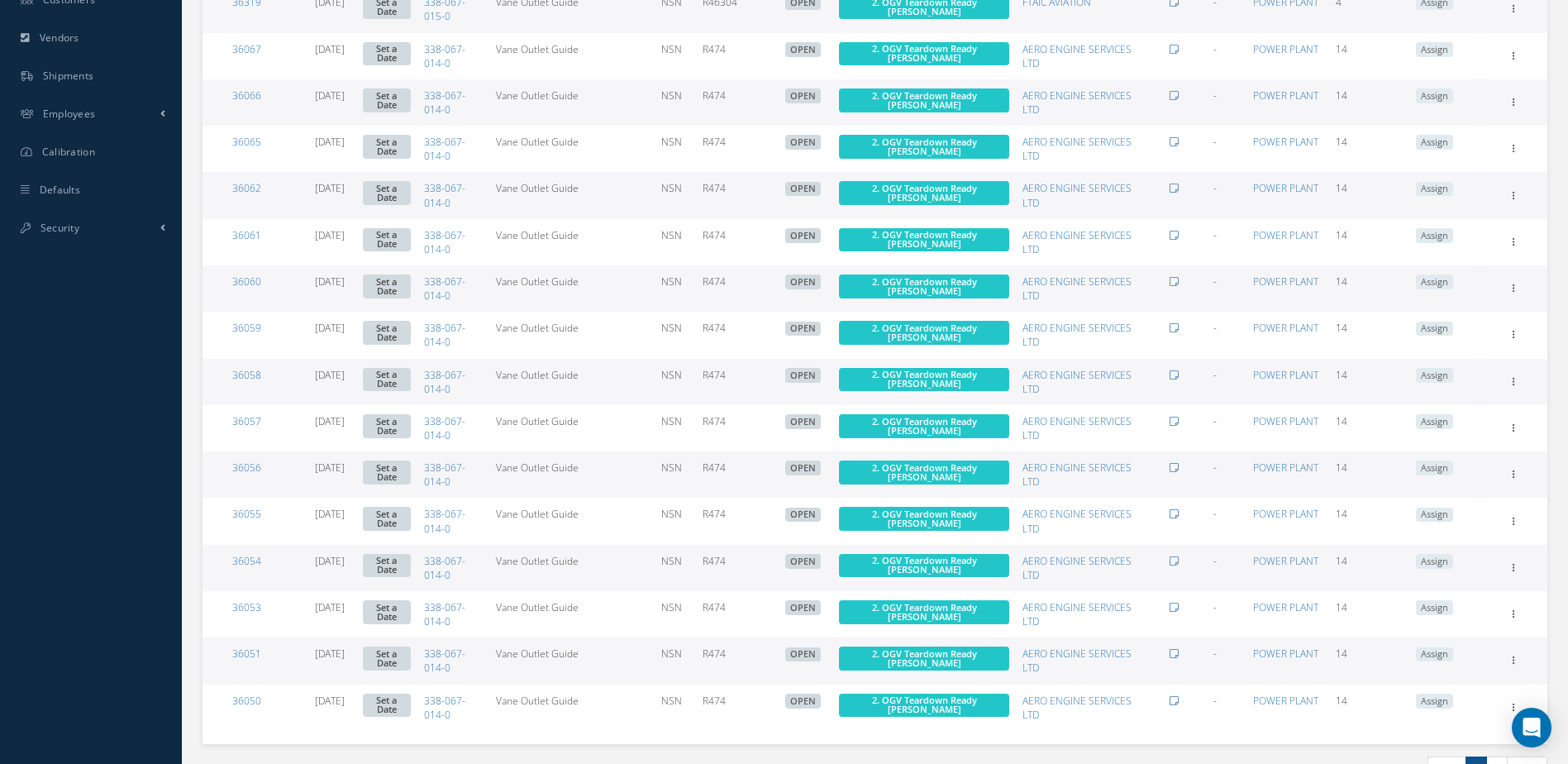
scroll to position [838, 0]
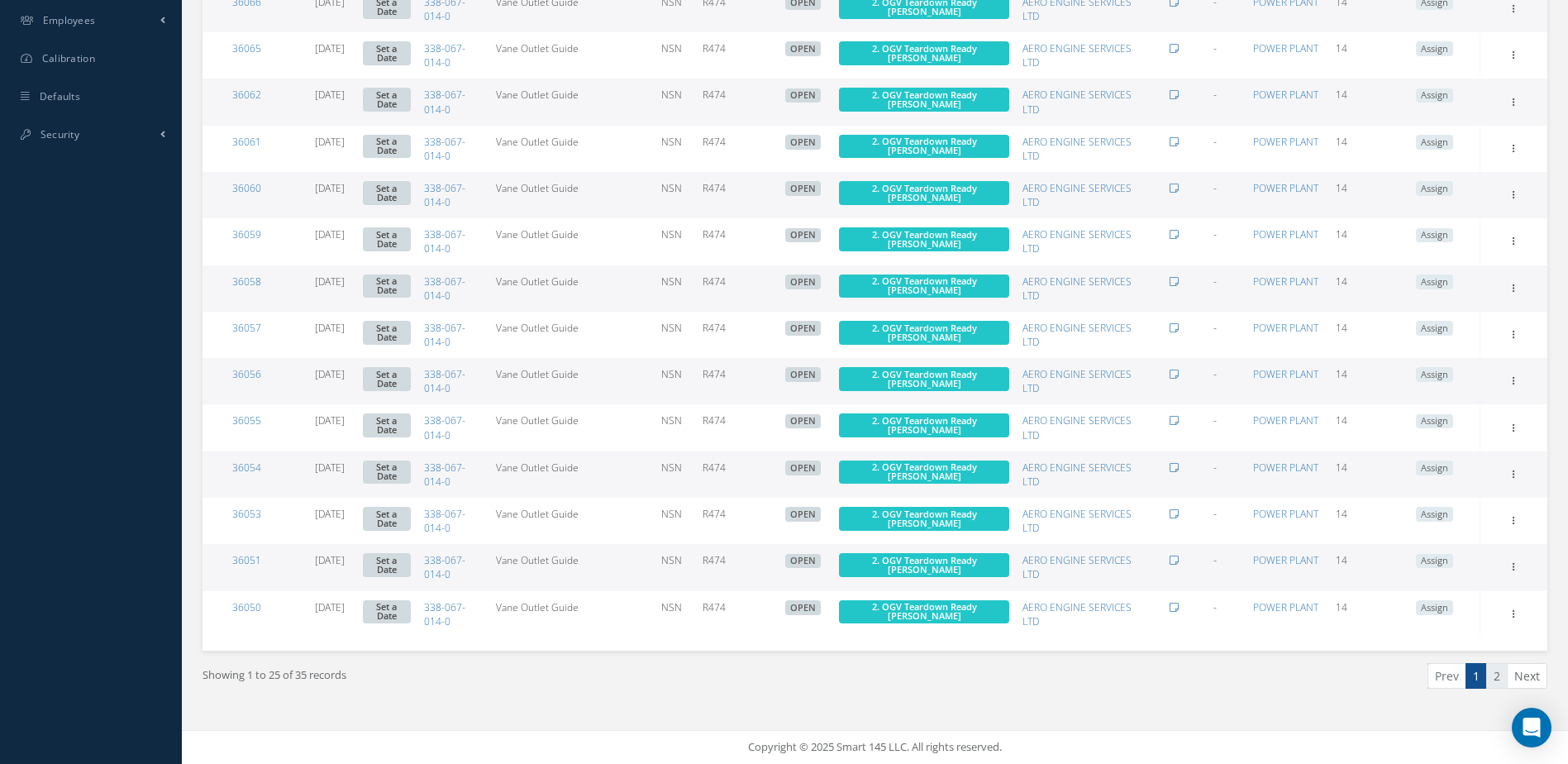
click at [1500, 673] on link "2" at bounding box center [1497, 675] width 21 height 26
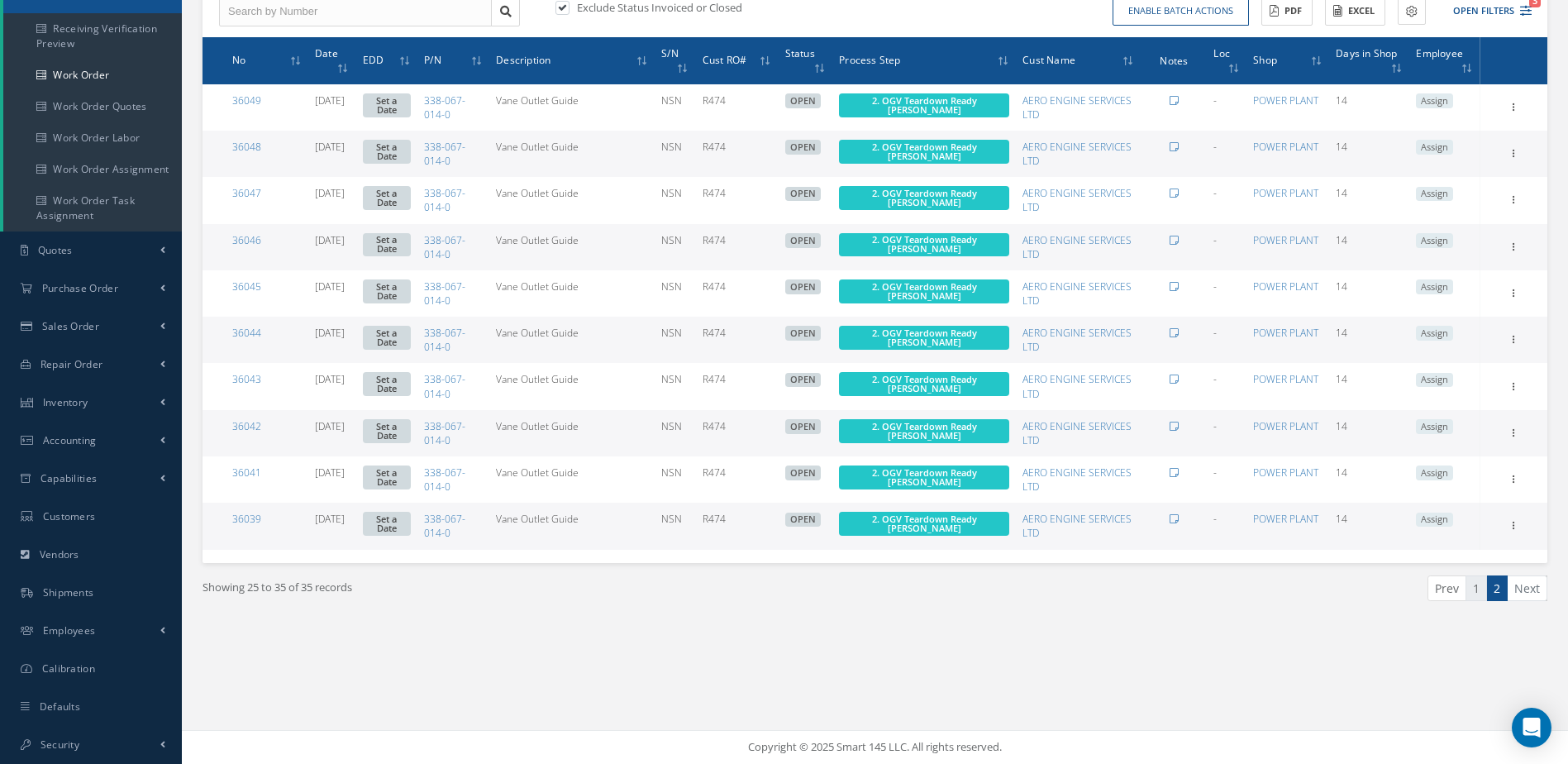
click at [1475, 593] on link "1" at bounding box center [1476, 588] width 21 height 26
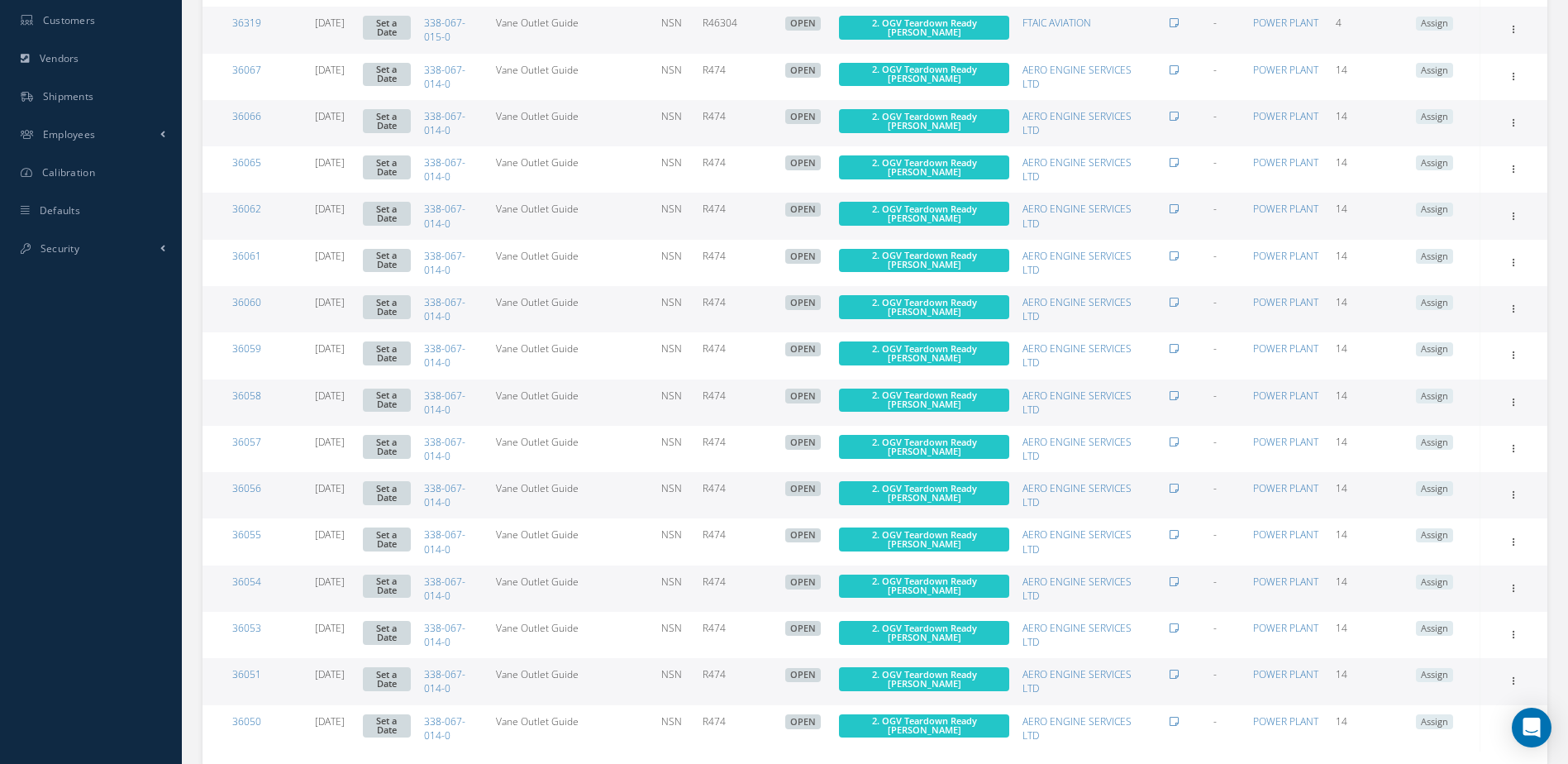
scroll to position [838, 0]
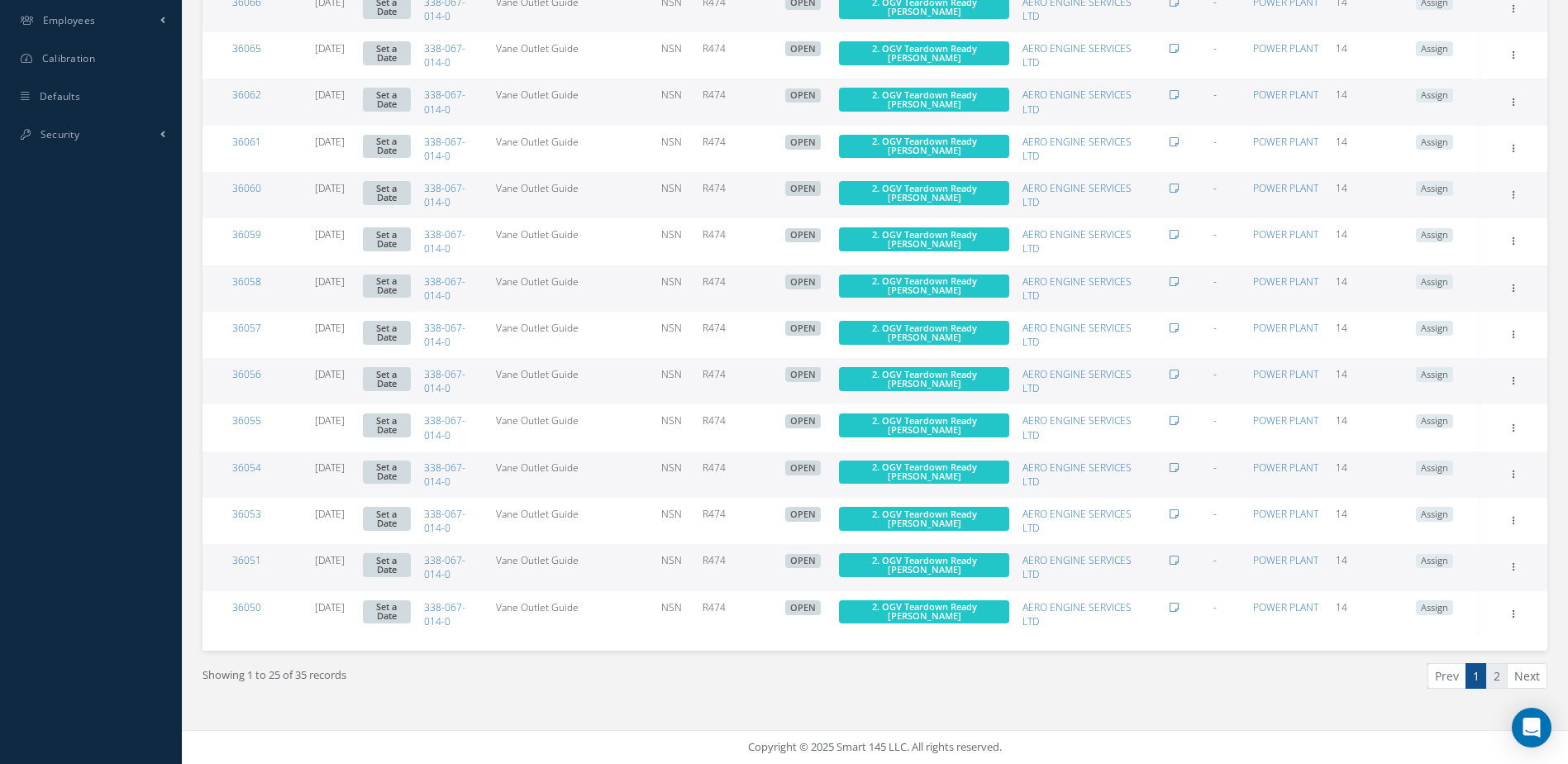
click at [1500, 674] on link "2" at bounding box center [1497, 675] width 21 height 26
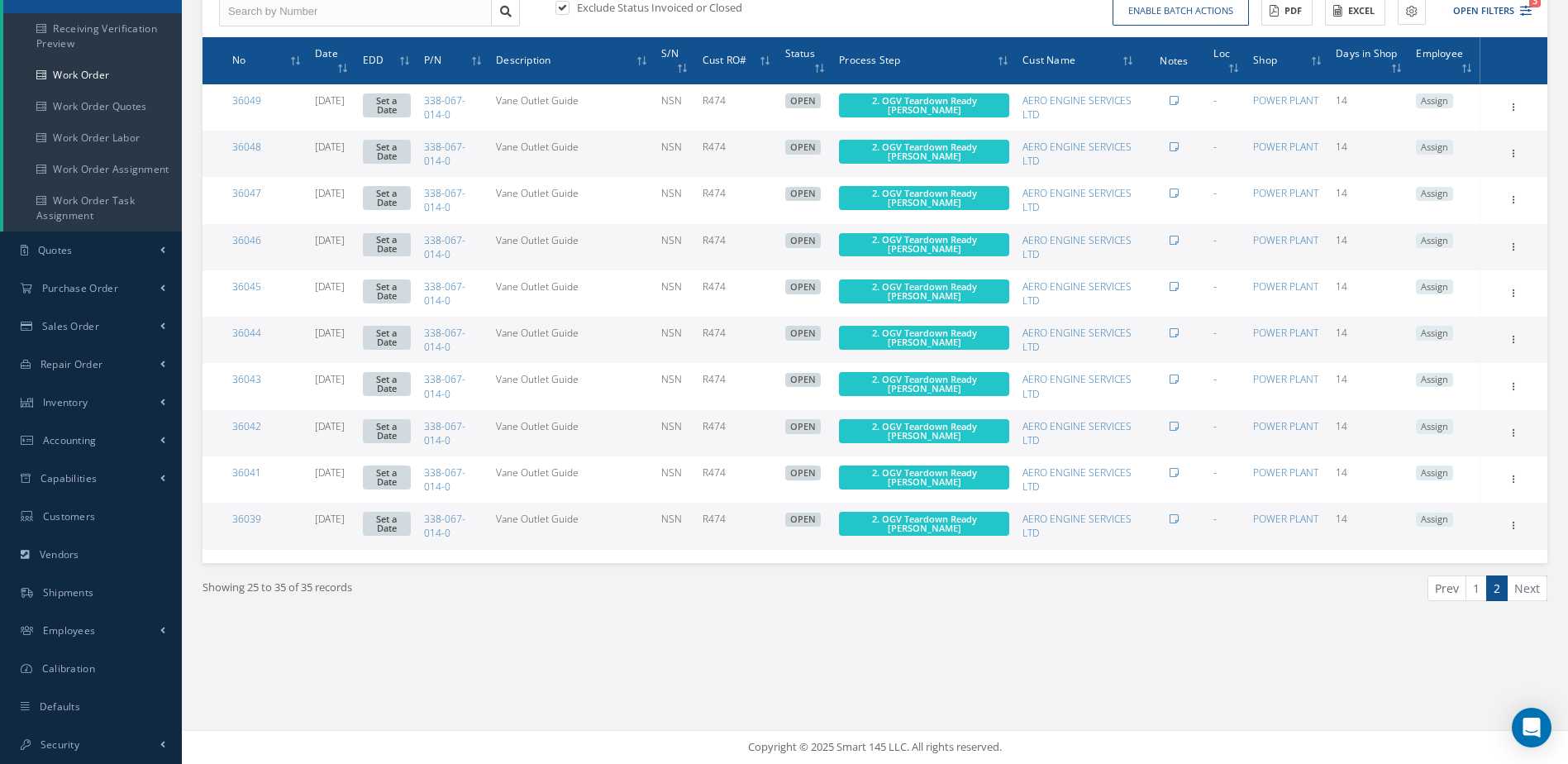
scroll to position [0, 0]
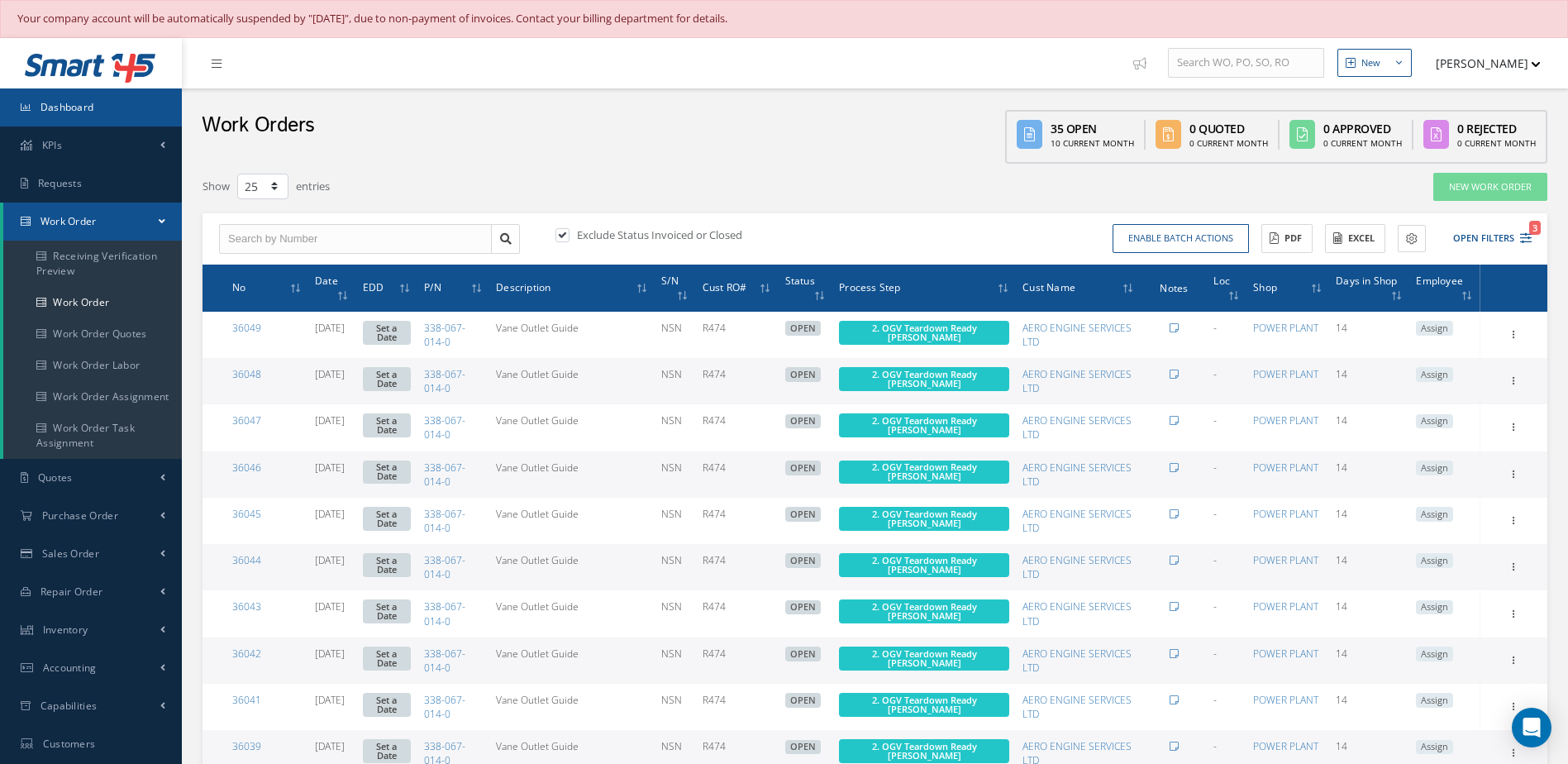
click at [80, 111] on span "Dashboard" at bounding box center [68, 107] width 53 height 14
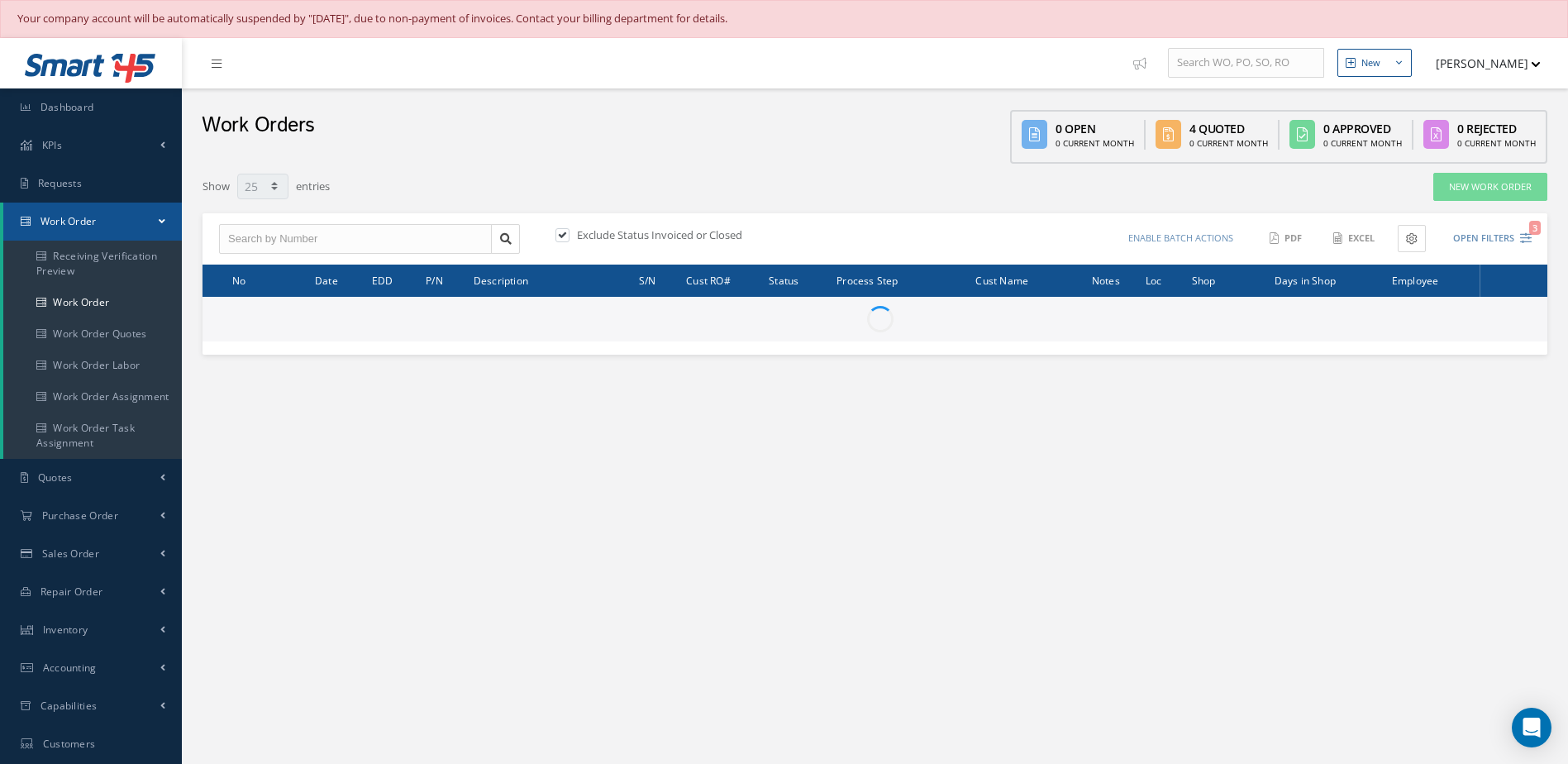
select select "25"
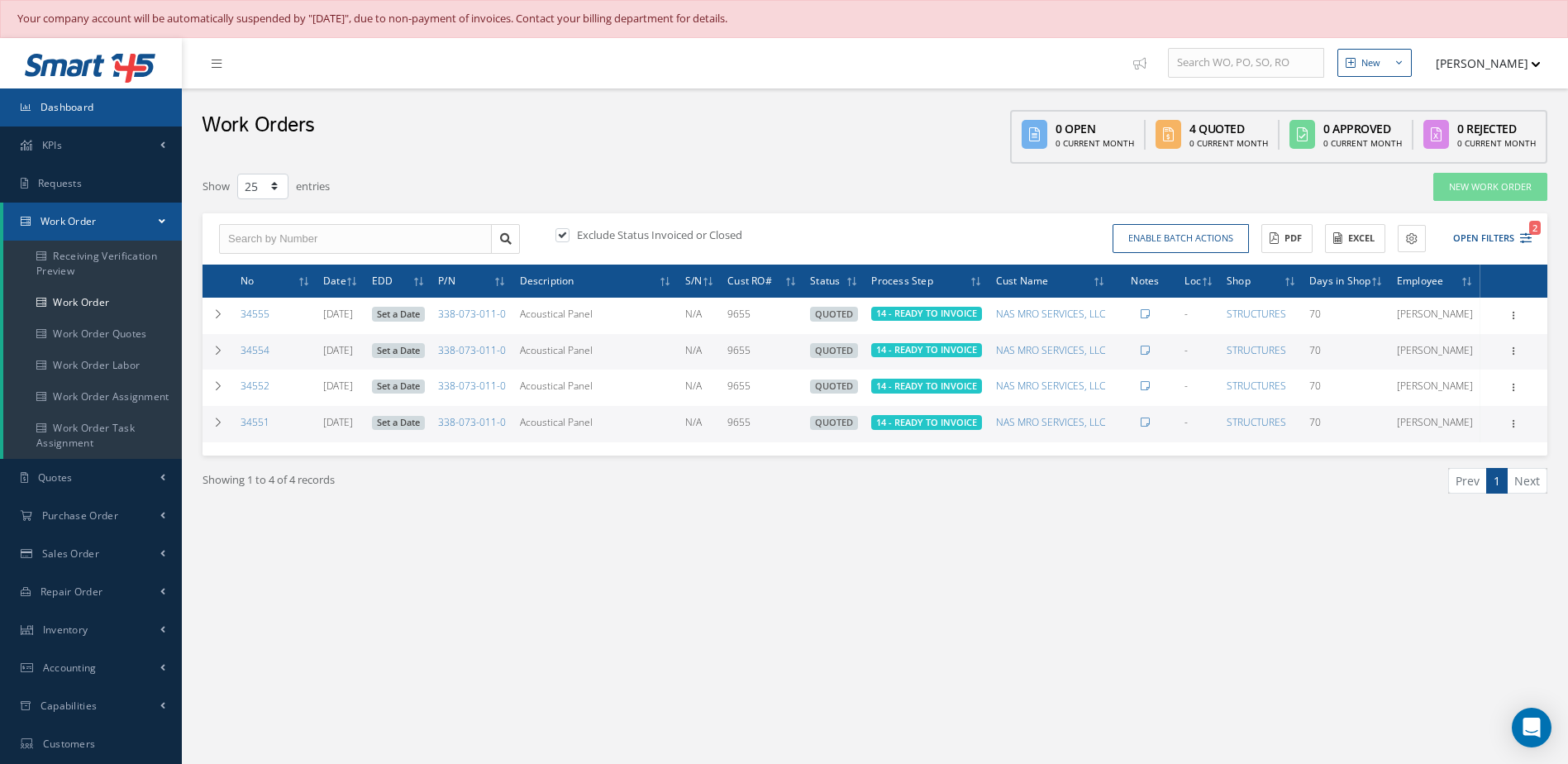
click at [143, 108] on link "Dashboard" at bounding box center [91, 107] width 182 height 38
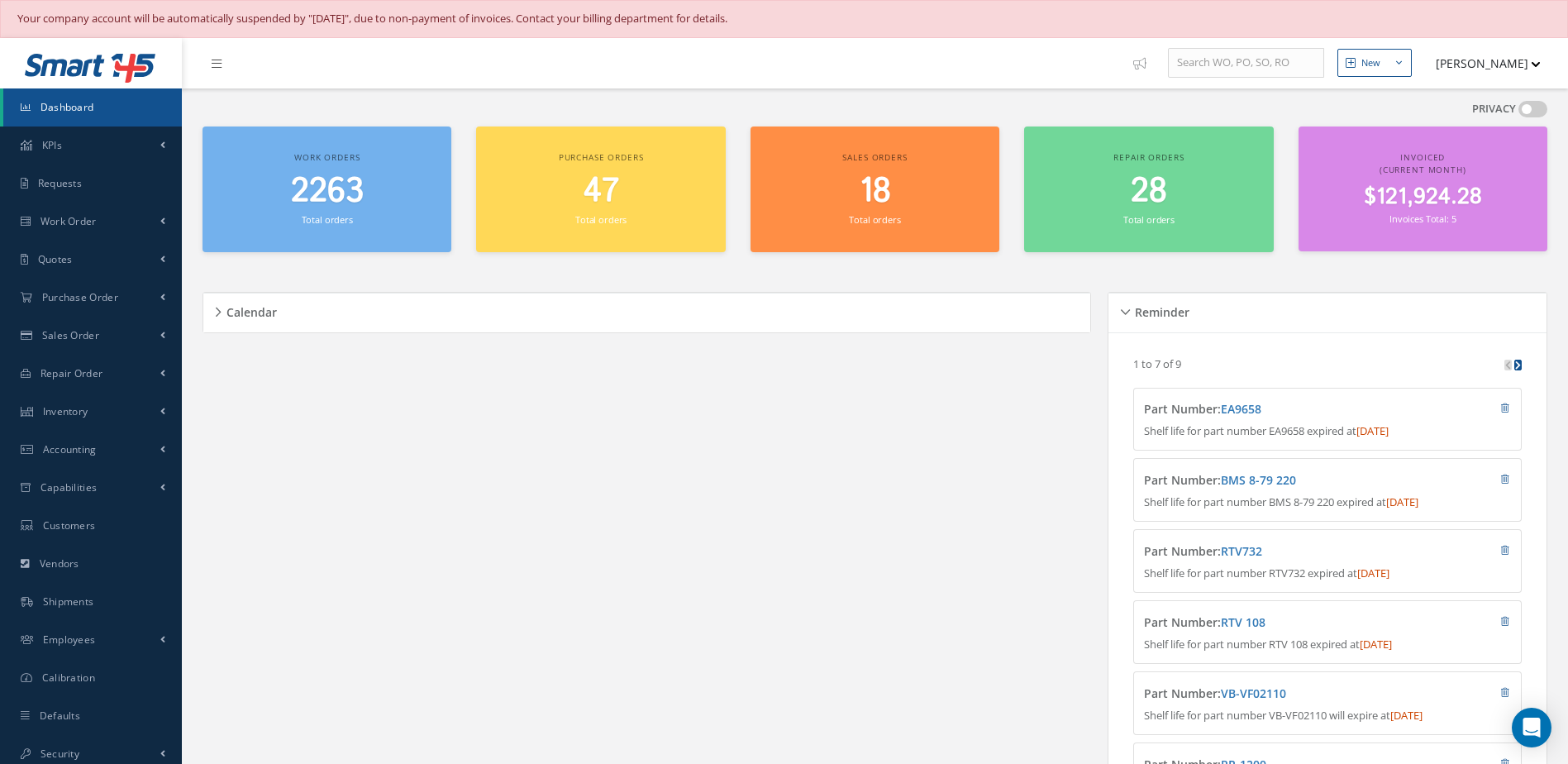
click at [86, 112] on span "Dashboard" at bounding box center [68, 107] width 53 height 14
click at [328, 196] on span "2263" at bounding box center [328, 191] width 73 height 47
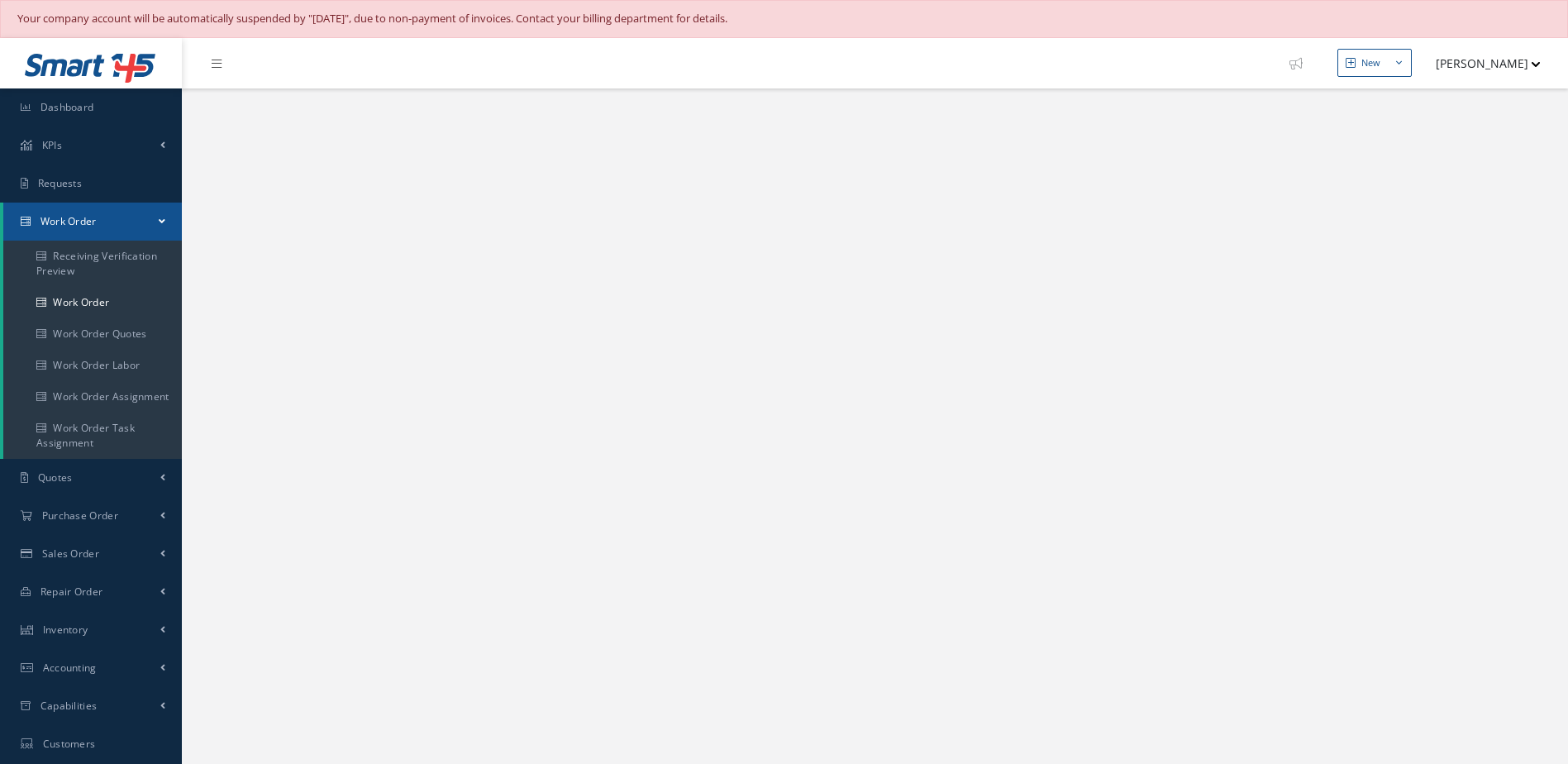
select select "25"
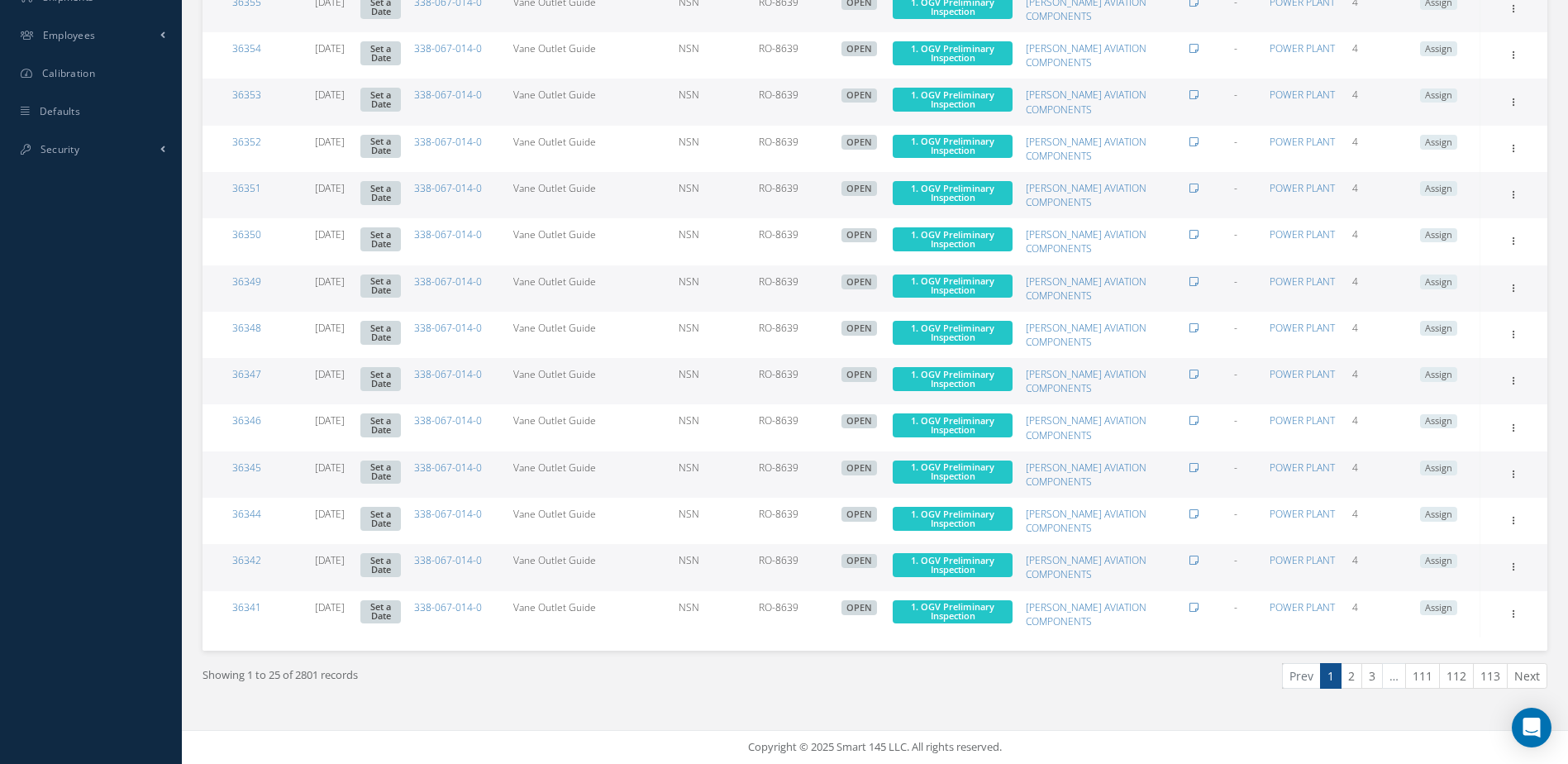
scroll to position [838, 0]
drag, startPoint x: 1355, startPoint y: 678, endPoint x: 1328, endPoint y: 662, distance: 31.4
click at [1354, 678] on link "2" at bounding box center [1351, 675] width 21 height 26
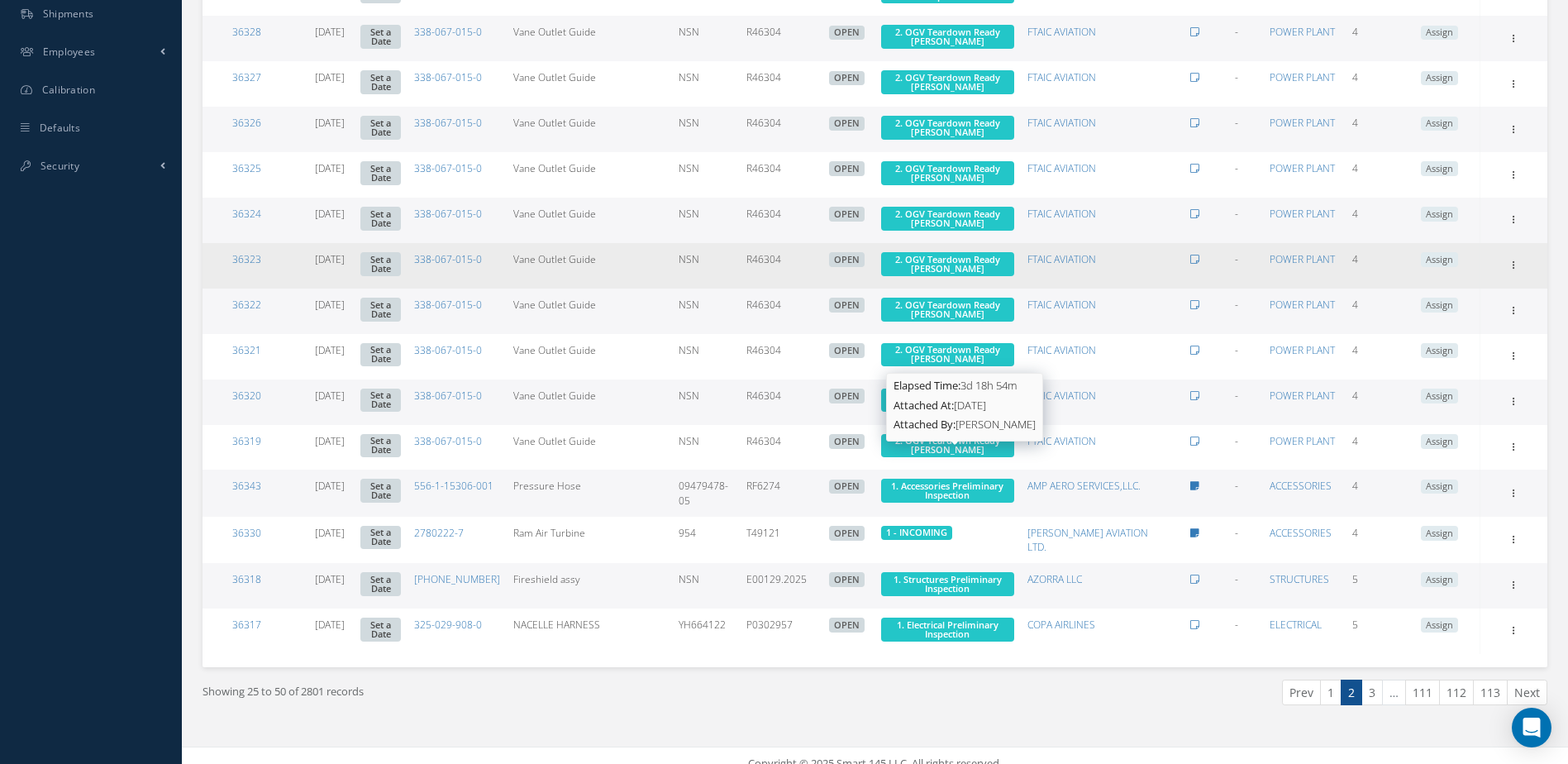
scroll to position [836, 0]
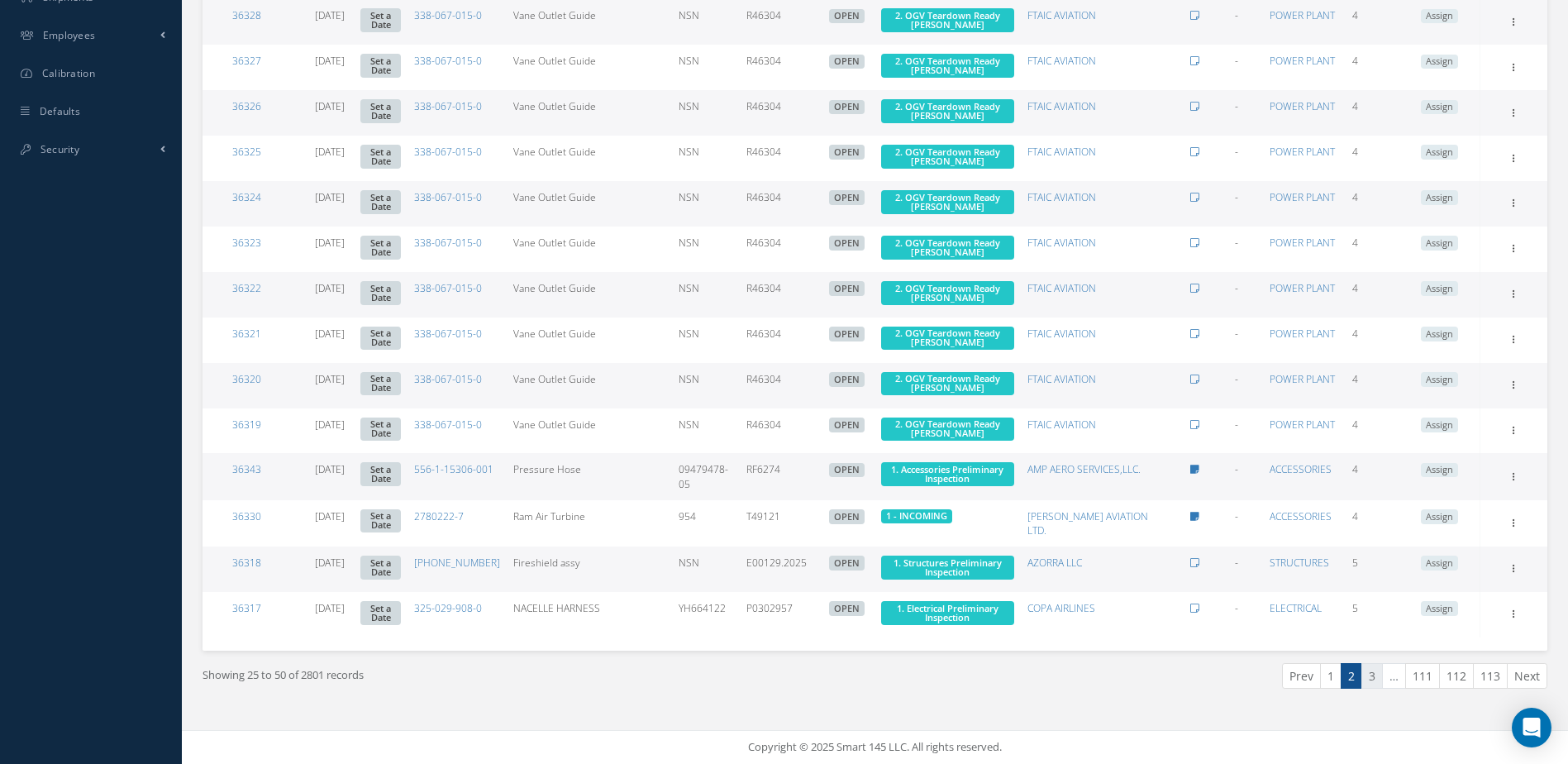
click at [1373, 672] on link "3" at bounding box center [1373, 675] width 21 height 26
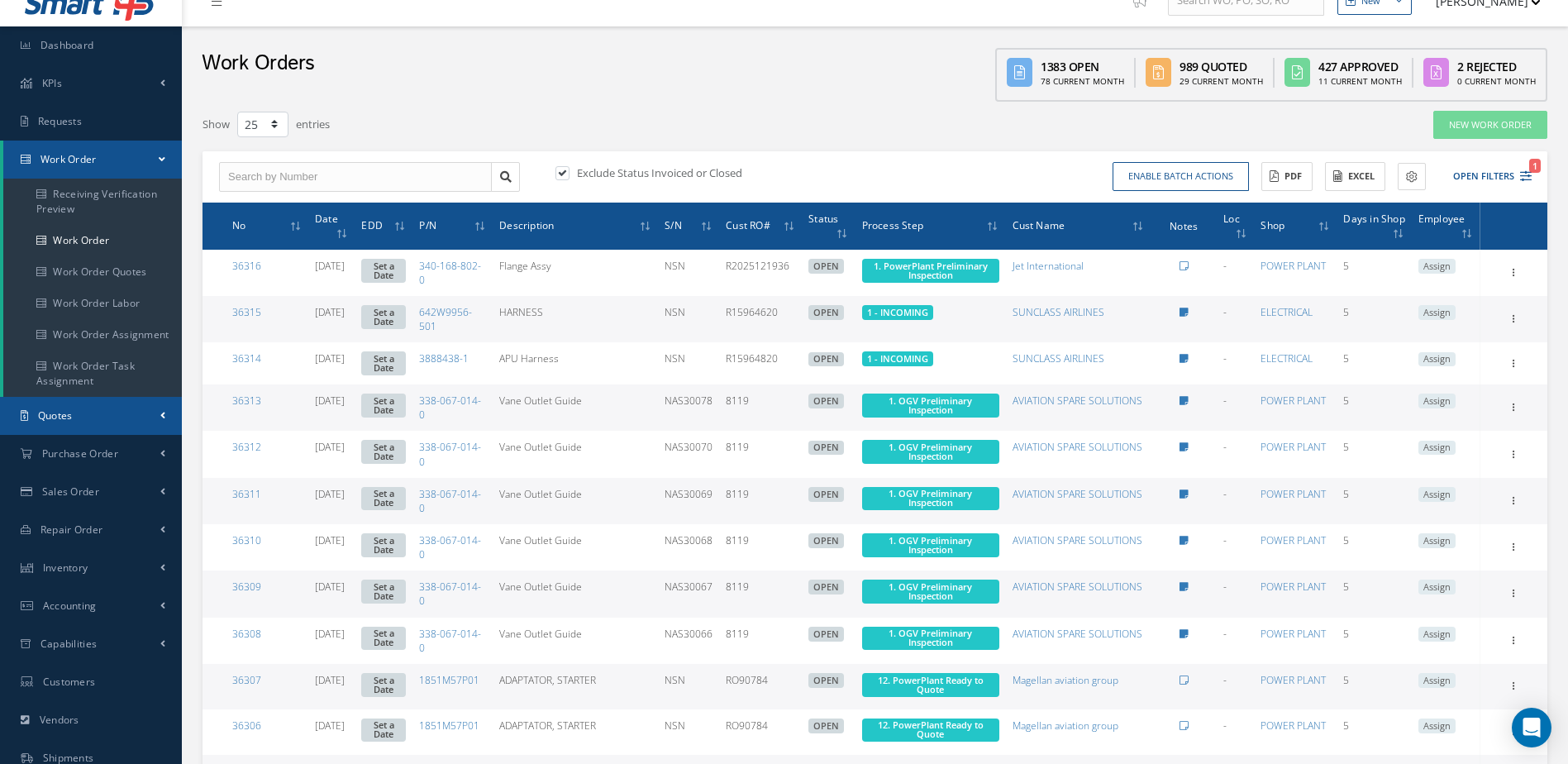
scroll to position [0, 0]
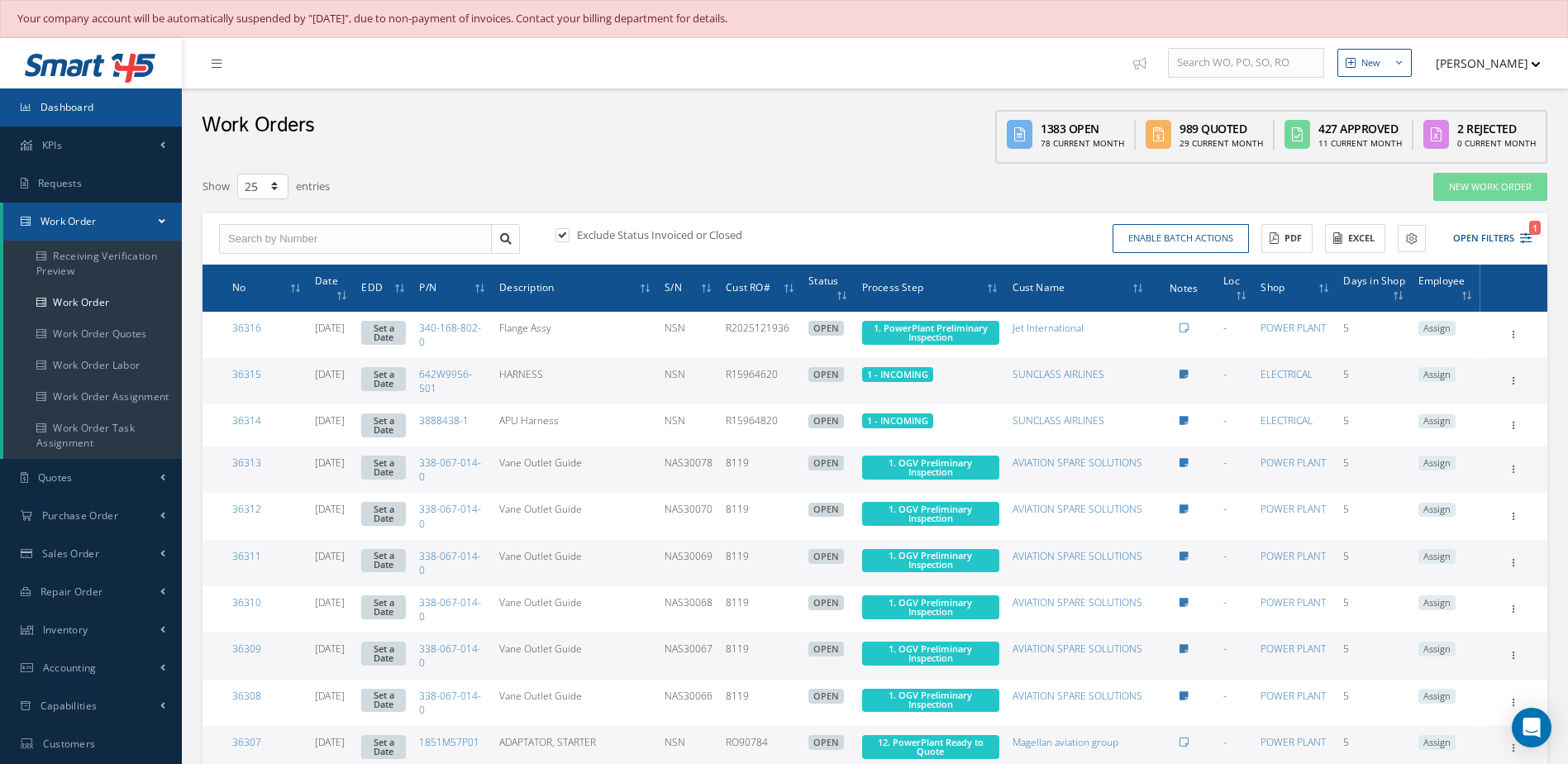
click at [87, 112] on span "Dashboard" at bounding box center [68, 107] width 53 height 14
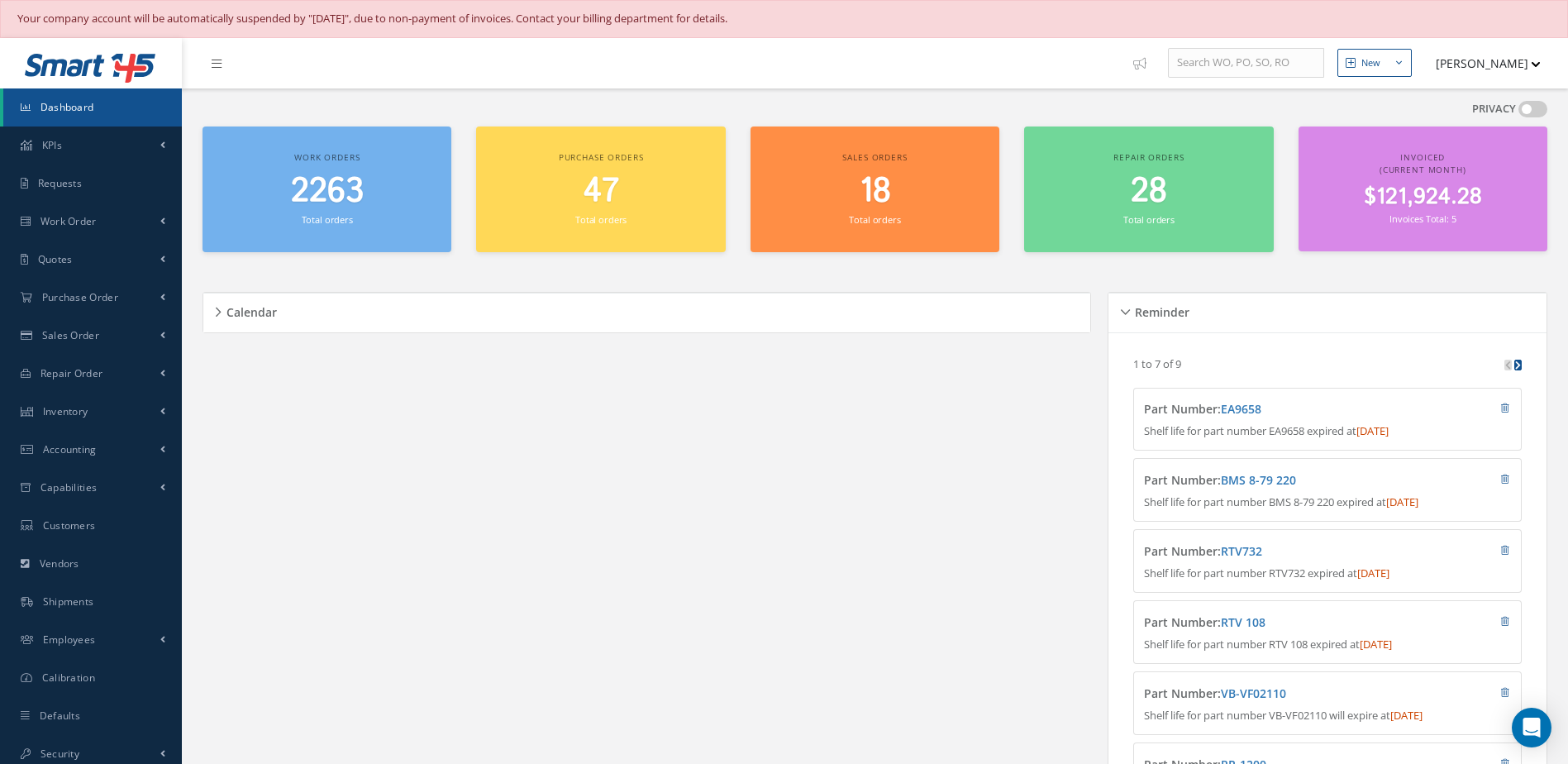
click at [81, 104] on span "Dashboard" at bounding box center [68, 107] width 53 height 14
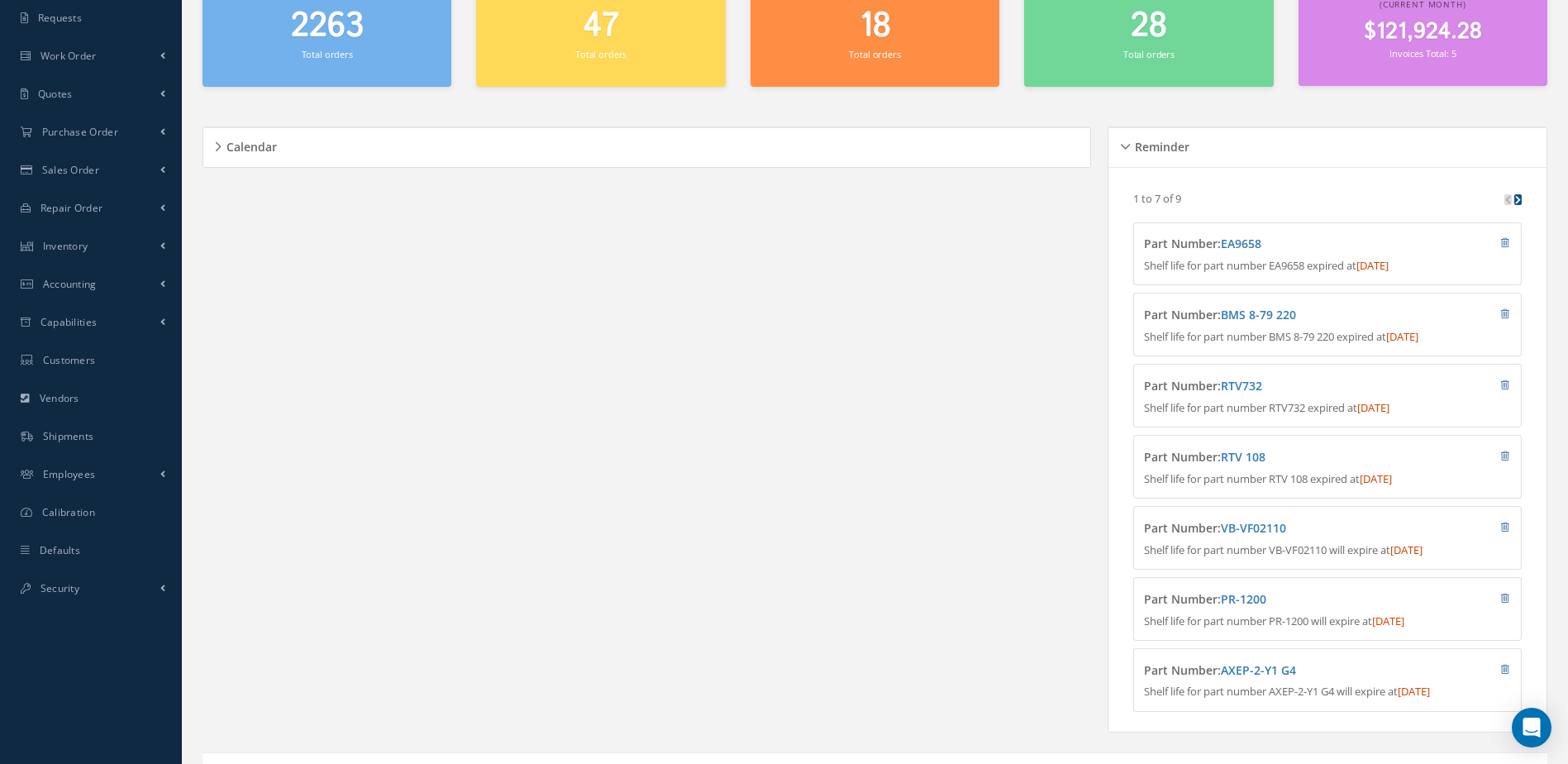
scroll to position [83, 0]
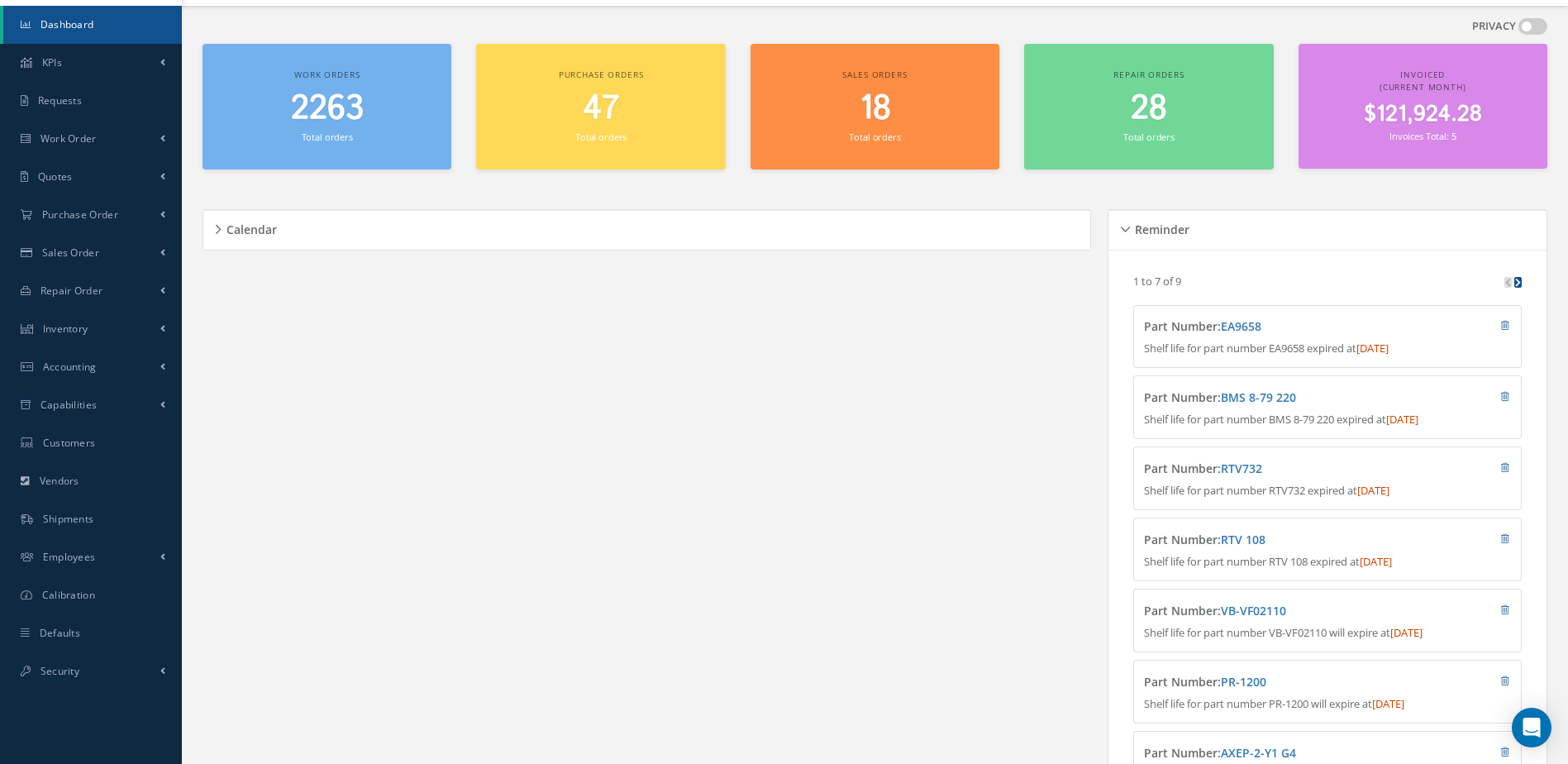
click at [348, 119] on span "2263" at bounding box center [328, 108] width 73 height 47
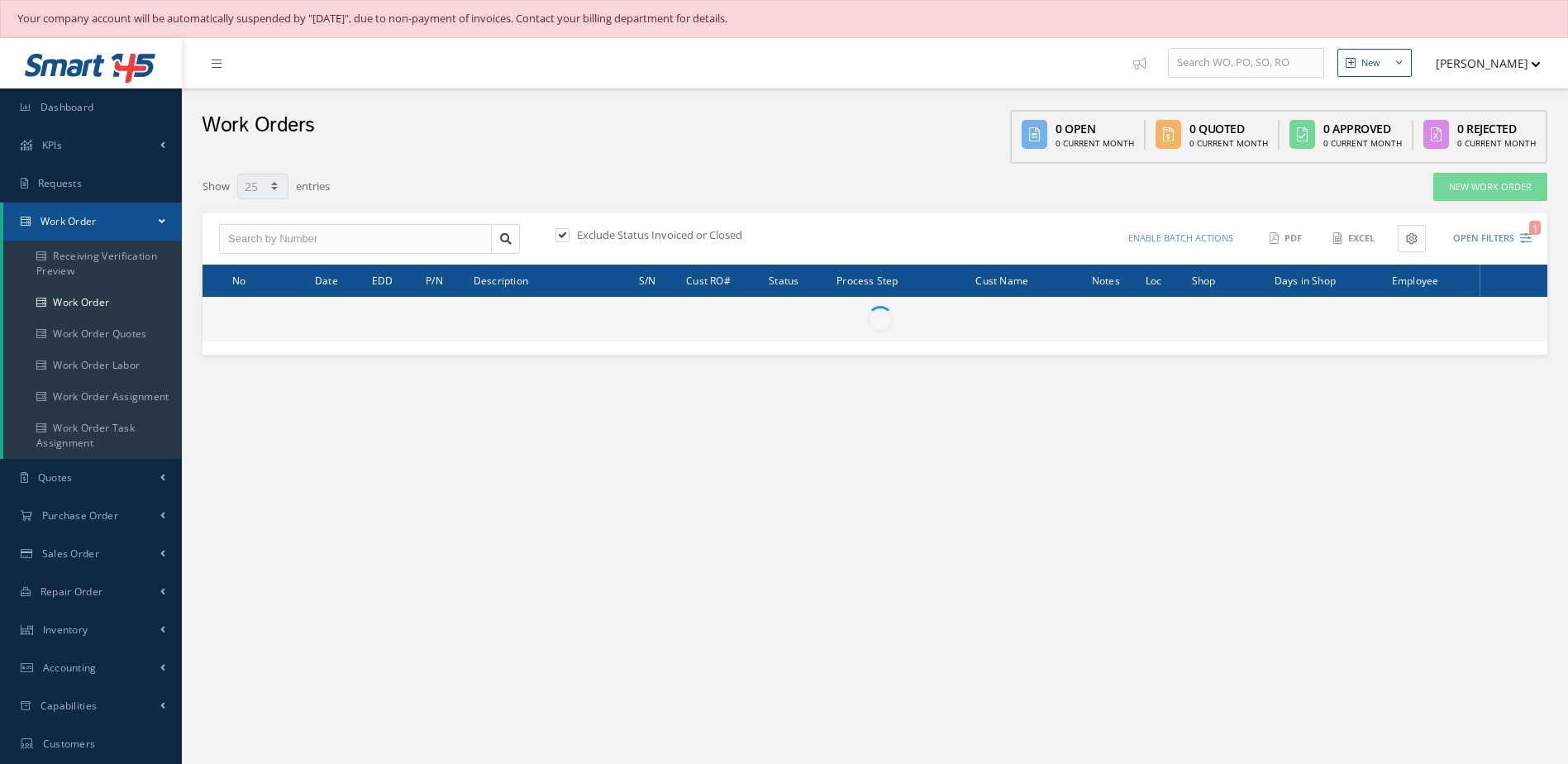
select select "25"
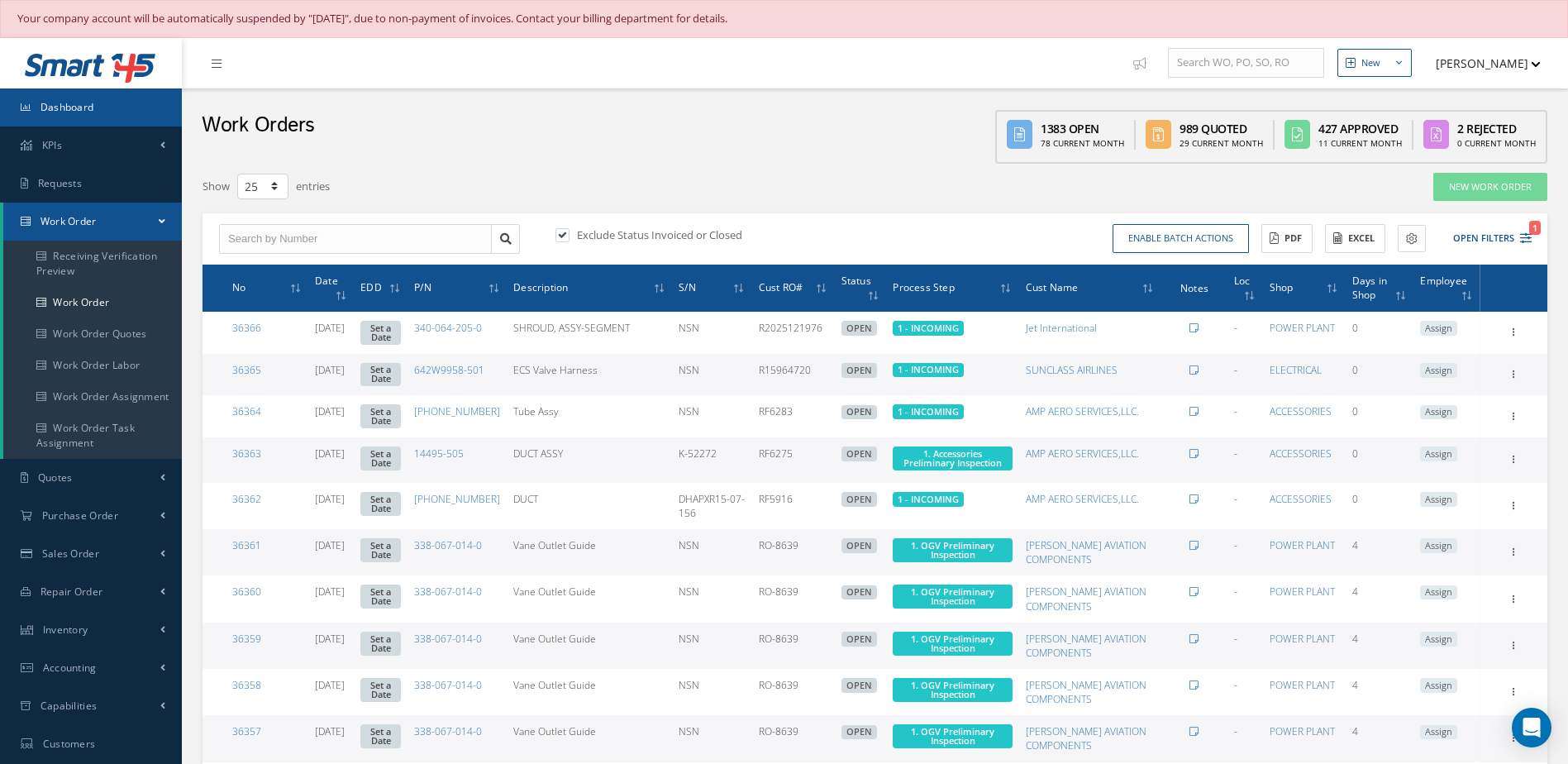
click at [31, 108] on link "Dashboard" at bounding box center [91, 107] width 182 height 38
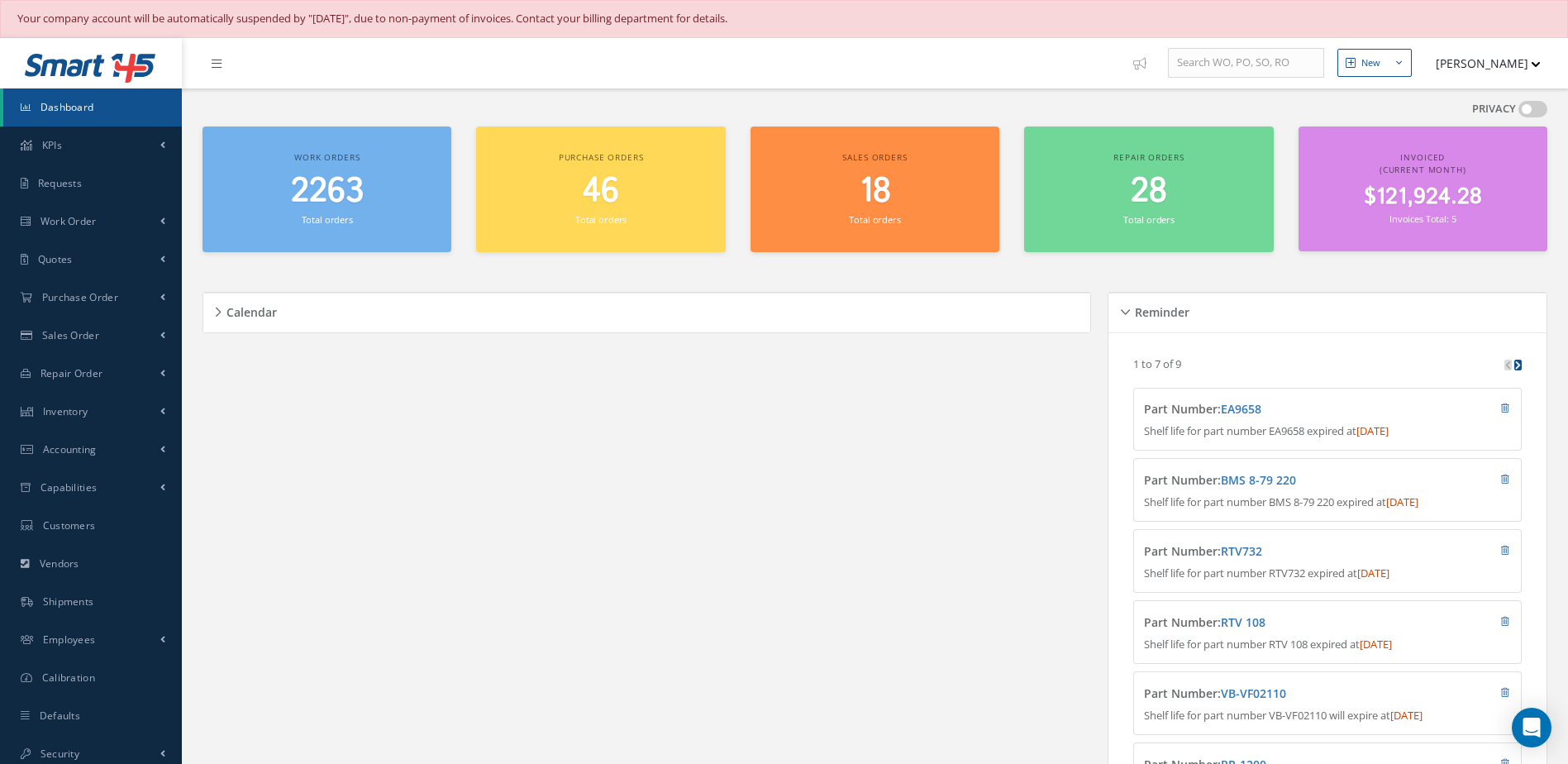
click at [86, 114] on link "Dashboard" at bounding box center [92, 107] width 179 height 38
click at [69, 114] on link "Dashboard" at bounding box center [92, 107] width 179 height 38
